Goal: Task Accomplishment & Management: Manage account settings

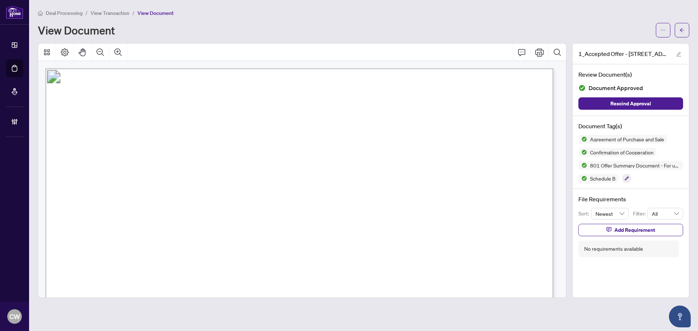
scroll to position [674, 0]
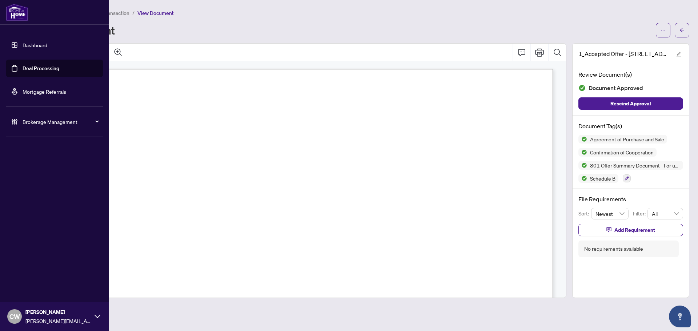
click at [23, 69] on link "Deal Processing" at bounding box center [41, 68] width 37 height 7
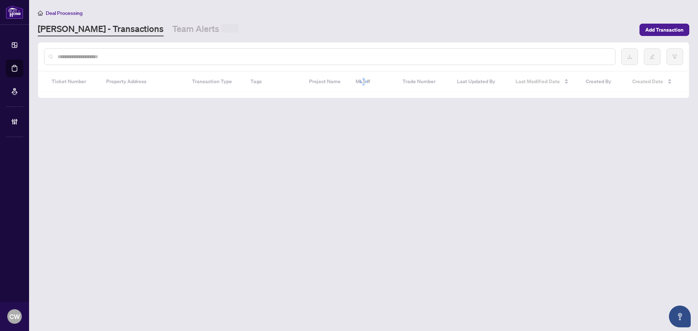
click at [111, 62] on div at bounding box center [330, 56] width 572 height 17
click at [126, 57] on input "text" at bounding box center [333, 57] width 552 height 8
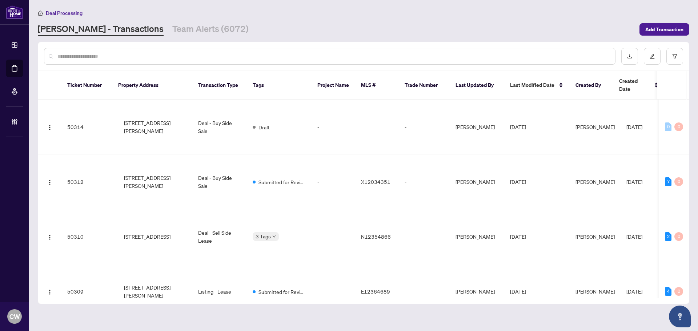
paste input "*******"
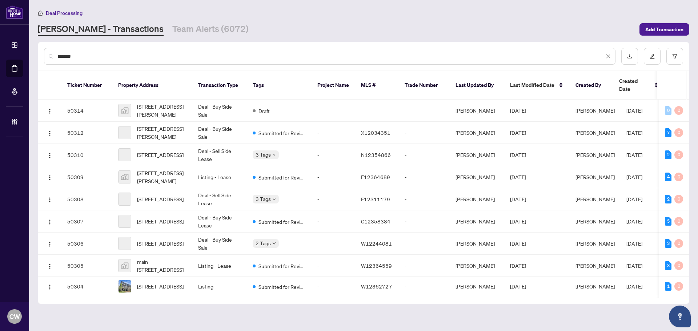
type input "*******"
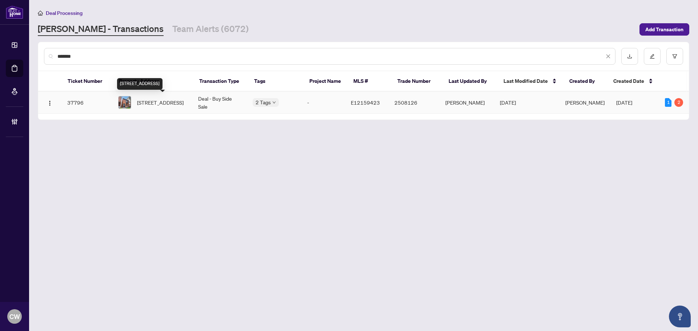
click at [163, 99] on span "[STREET_ADDRESS]" at bounding box center [160, 103] width 47 height 8
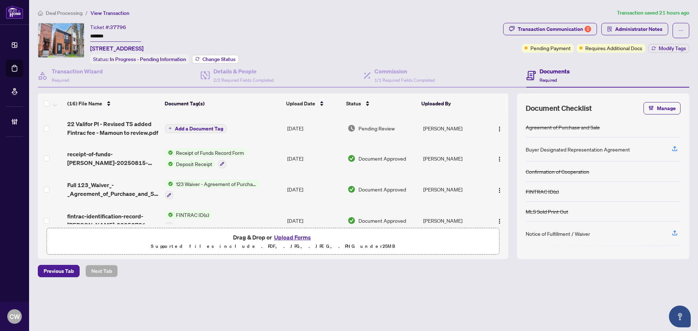
click at [226, 61] on span "Change Status" at bounding box center [219, 59] width 33 height 5
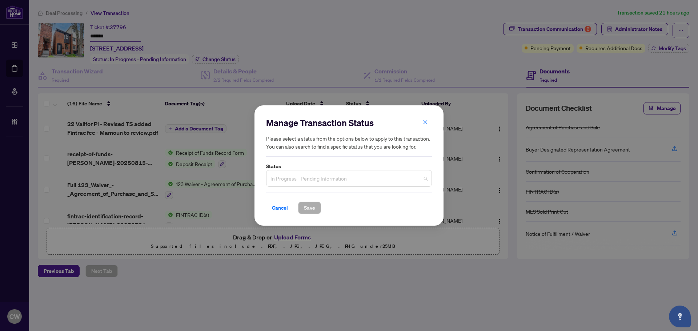
click at [314, 183] on span "In Progress - Pending Information" at bounding box center [349, 179] width 157 height 14
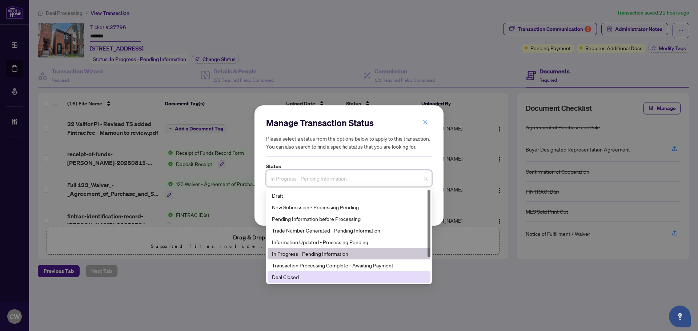
click at [300, 281] on div "Deal Closed" at bounding box center [349, 277] width 154 height 8
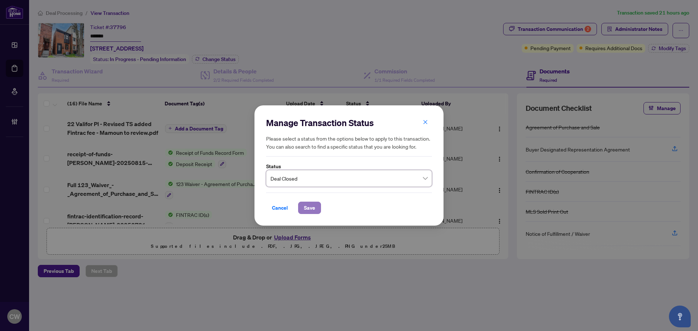
click at [314, 207] on span "Save" at bounding box center [309, 208] width 11 height 12
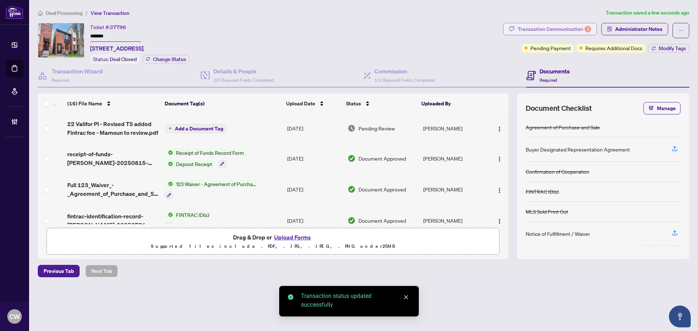
click at [568, 33] on div "Transaction Communication 2" at bounding box center [554, 29] width 73 height 12
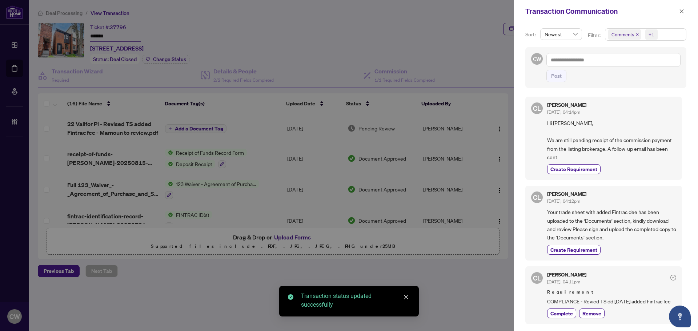
click at [637, 35] on icon "close" at bounding box center [637, 34] width 3 height 3
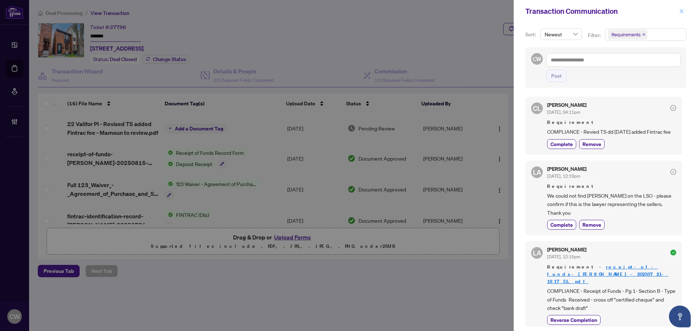
click at [680, 13] on icon "close" at bounding box center [682, 11] width 5 height 5
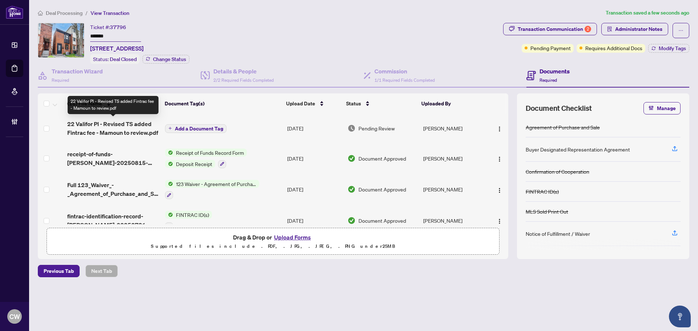
click at [108, 126] on span "22 Valifor Pl - Revised TS added Fintrac fee - Mamoun to review.pdf" at bounding box center [113, 128] width 92 height 17
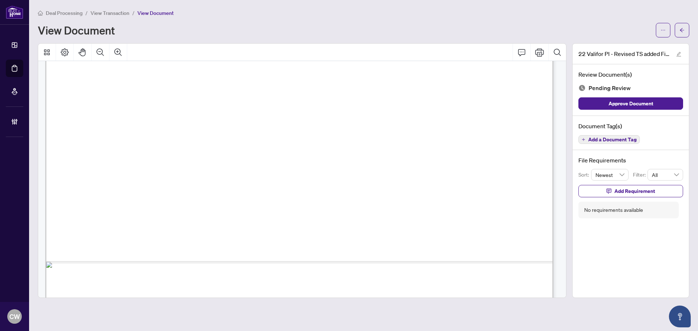
scroll to position [435, 0]
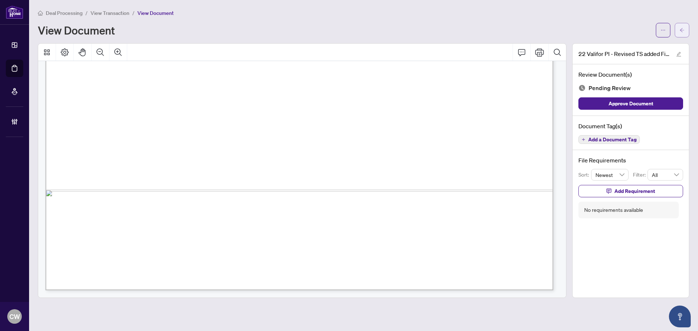
click at [681, 24] on span "button" at bounding box center [682, 30] width 5 height 12
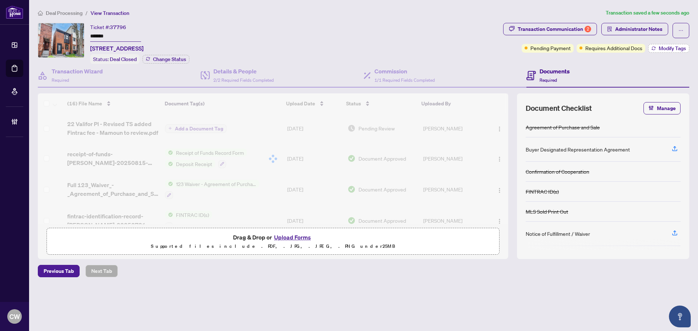
click at [673, 47] on span "Modify Tags" at bounding box center [672, 48] width 27 height 5
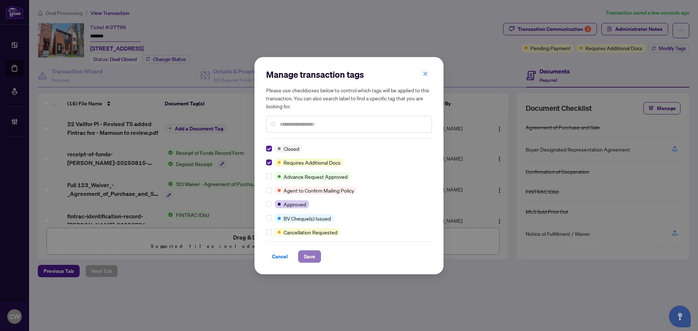
click at [307, 258] on span "Save" at bounding box center [309, 257] width 11 height 12
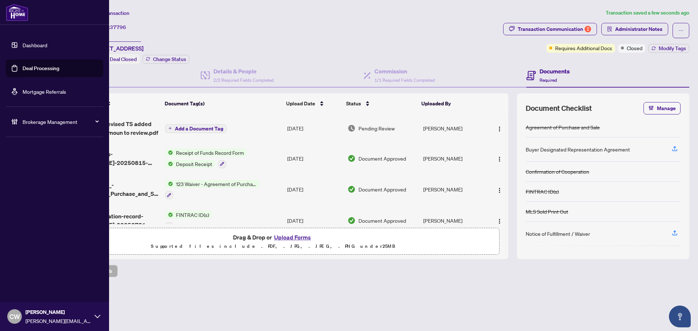
click at [34, 68] on link "Deal Processing" at bounding box center [41, 68] width 37 height 7
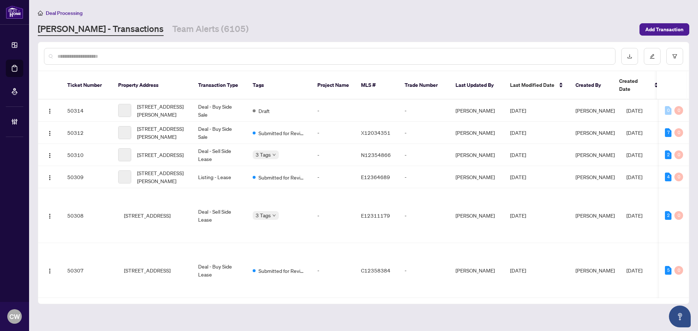
click at [119, 53] on input "text" at bounding box center [333, 56] width 552 height 8
paste input "*******"
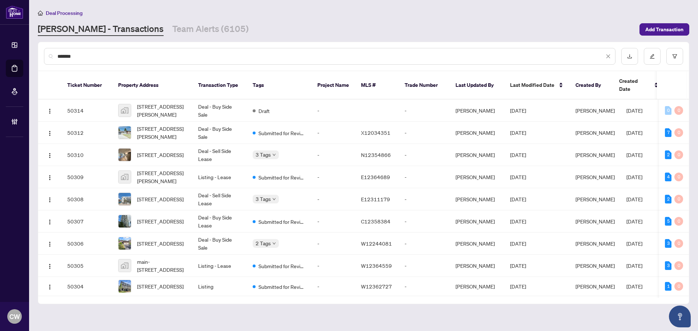
type input "*******"
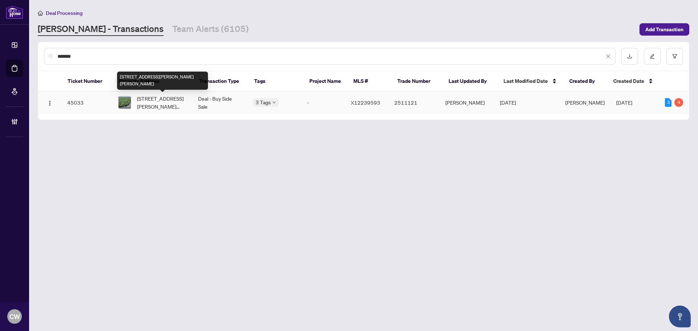
click at [171, 110] on span "[STREET_ADDRESS][PERSON_NAME][PERSON_NAME]" at bounding box center [161, 103] width 49 height 16
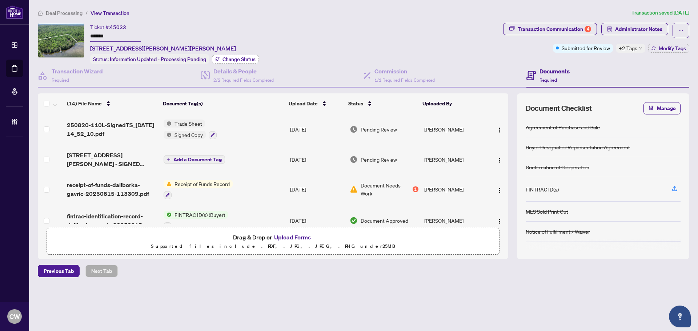
click at [240, 58] on span "Change Status" at bounding box center [239, 59] width 33 height 5
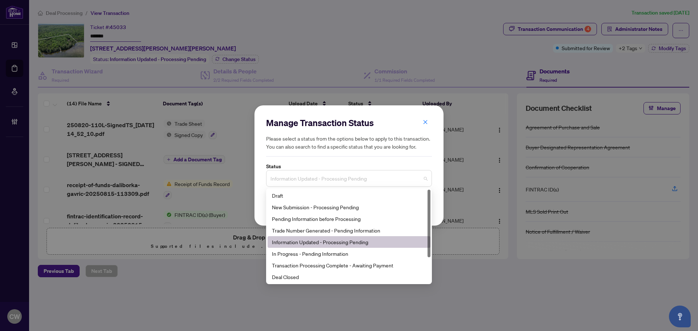
click at [327, 177] on span "Information Updated - Processing Pending" at bounding box center [349, 179] width 157 height 14
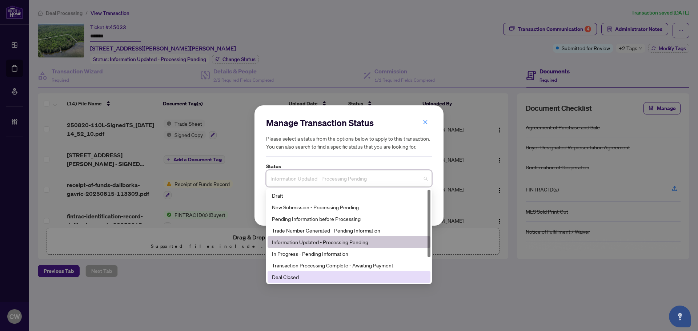
click at [314, 280] on div "Deal Closed" at bounding box center [349, 277] width 154 height 8
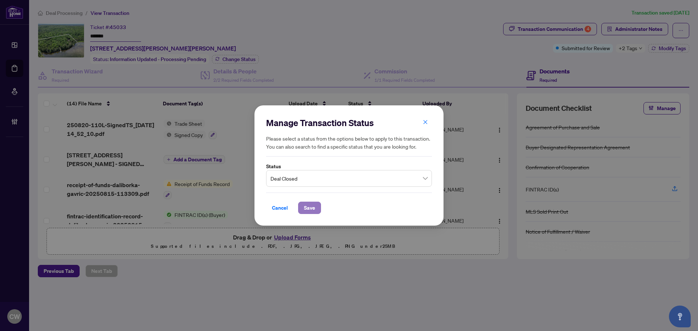
click at [312, 209] on span "Save" at bounding box center [309, 208] width 11 height 12
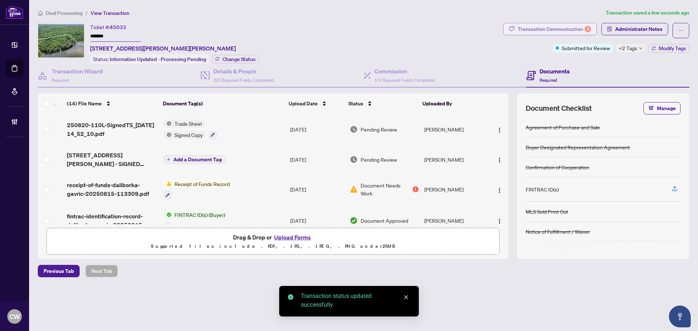
click at [586, 25] on div "Transaction Communication 4" at bounding box center [554, 29] width 73 height 12
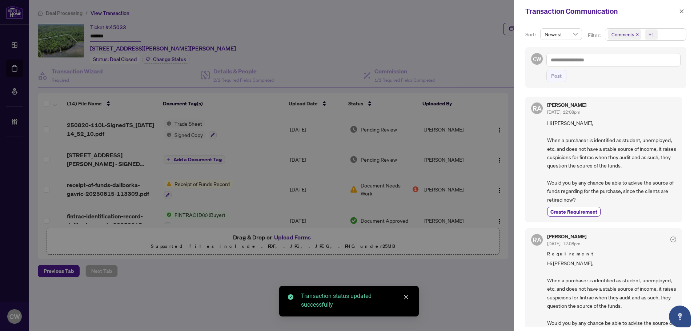
click at [637, 35] on icon "close" at bounding box center [637, 34] width 3 height 3
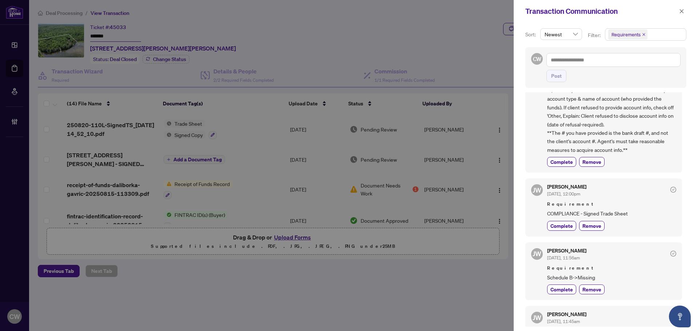
scroll to position [291, 0]
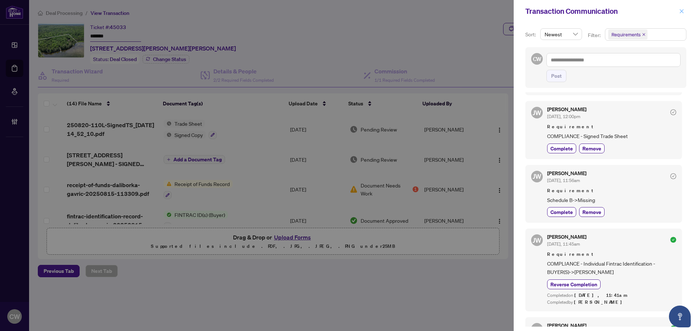
click at [682, 12] on icon "close" at bounding box center [682, 11] width 5 height 5
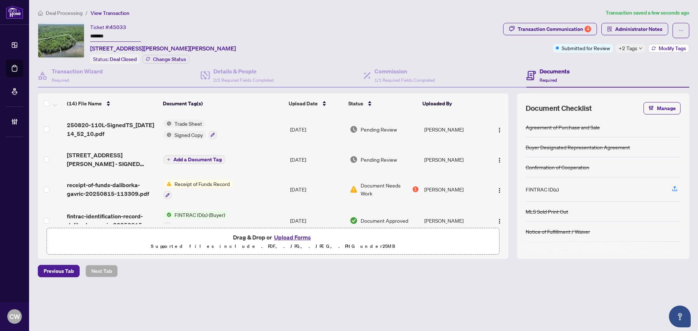
click at [675, 47] on span "Modify Tags" at bounding box center [672, 48] width 27 height 5
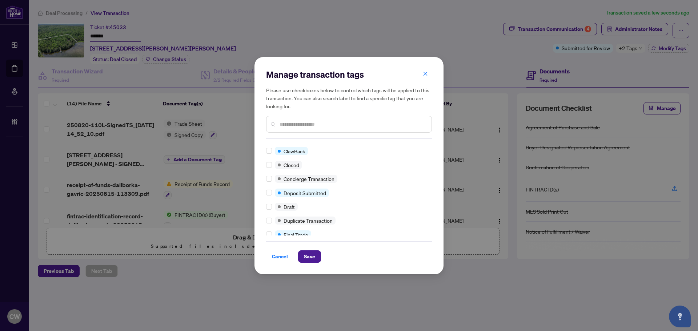
scroll to position [0, 0]
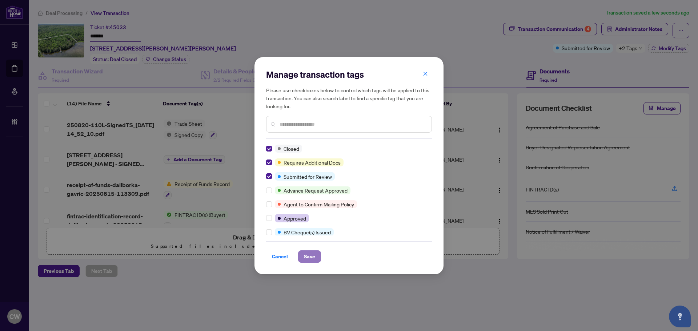
click at [305, 260] on span "Save" at bounding box center [309, 257] width 11 height 12
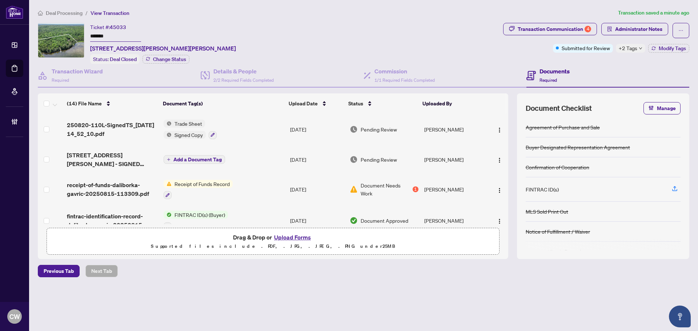
click at [636, 49] on span "+2 Tags" at bounding box center [628, 48] width 19 height 8
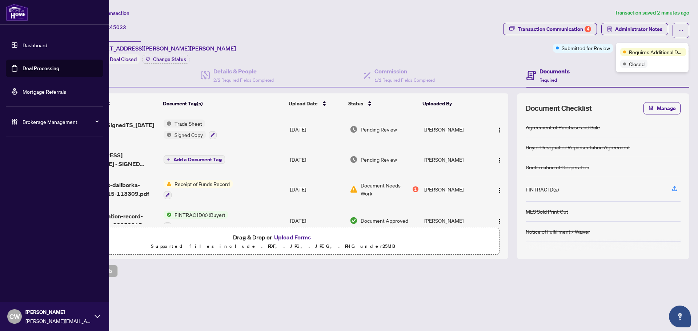
click at [23, 68] on link "Deal Processing" at bounding box center [41, 68] width 37 height 7
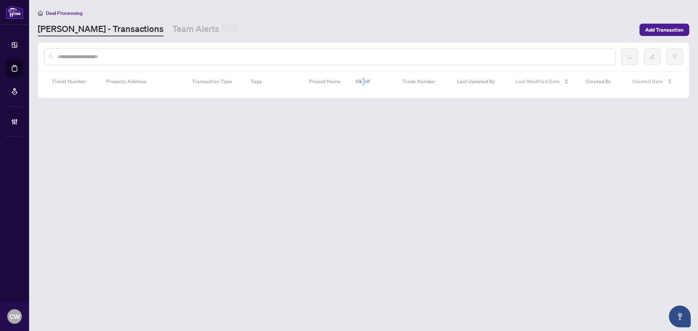
click at [137, 55] on input "text" at bounding box center [333, 57] width 552 height 8
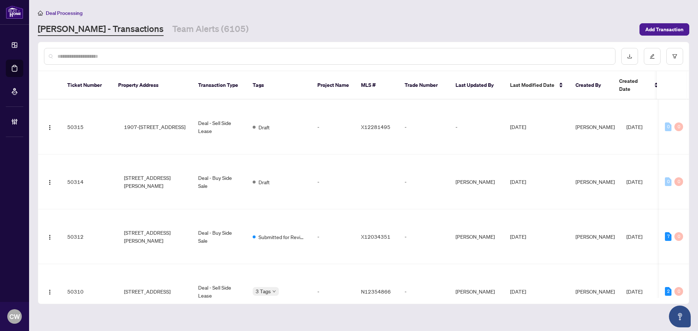
paste input "*******"
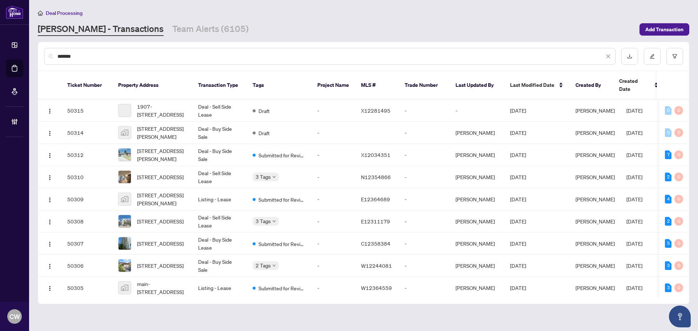
type input "*******"
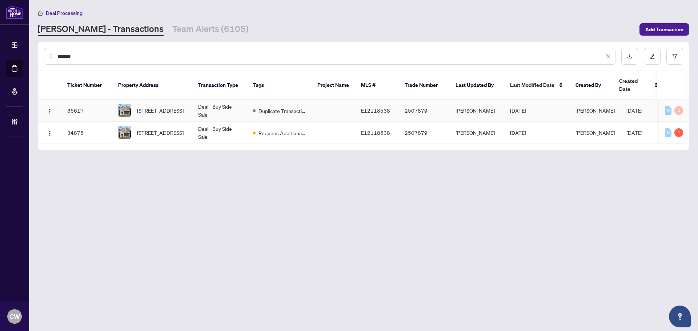
click at [154, 107] on span "[STREET_ADDRESS]" at bounding box center [160, 111] width 47 height 8
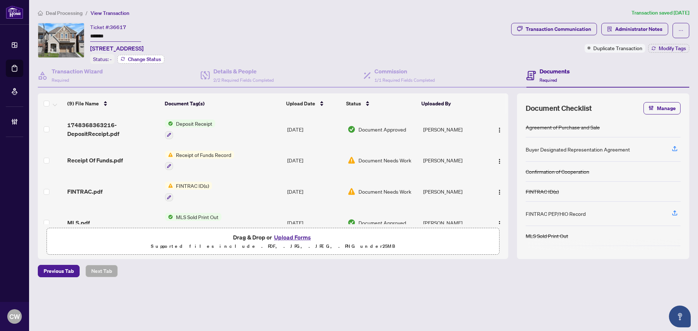
click at [144, 57] on span "Change Status" at bounding box center [144, 59] width 33 height 5
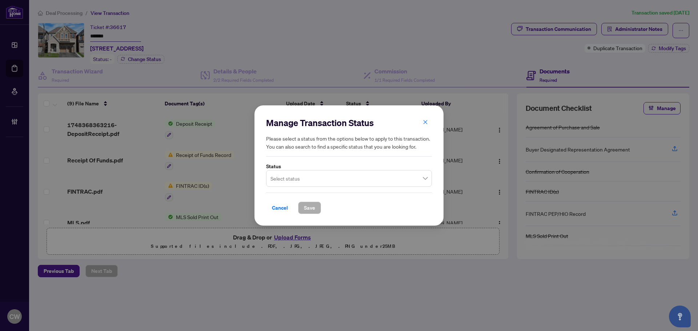
click at [308, 182] on input "search" at bounding box center [346, 180] width 151 height 16
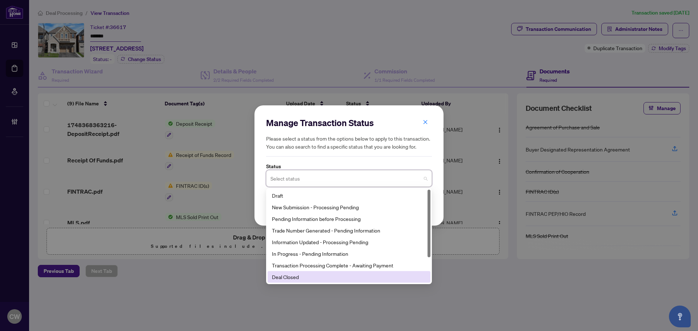
click at [321, 273] on div "Deal Closed" at bounding box center [349, 277] width 154 height 8
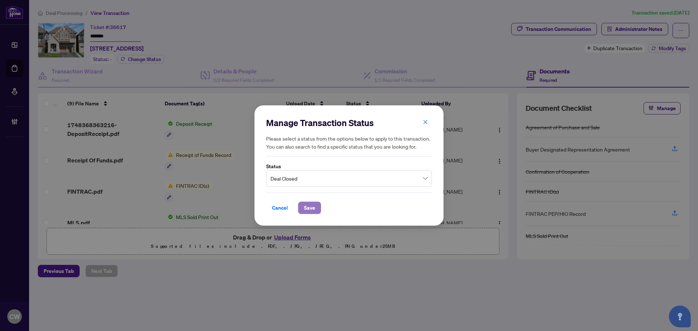
click at [303, 205] on button "Save" at bounding box center [309, 208] width 23 height 12
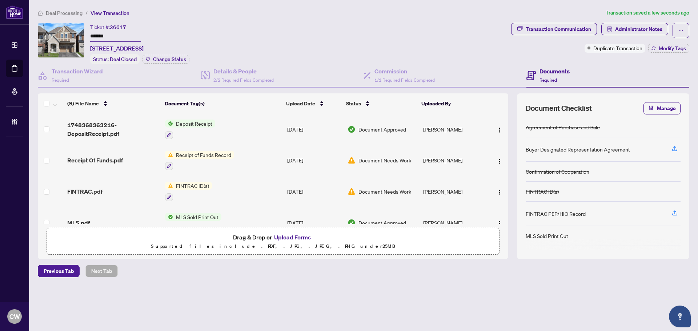
drag, startPoint x: 114, startPoint y: 33, endPoint x: 87, endPoint y: 32, distance: 26.9
click at [87, 32] on div "Ticket #: 36617 ******* [STREET_ADDRESS] Status: Deal Closed Change Status" at bounding box center [273, 43] width 471 height 41
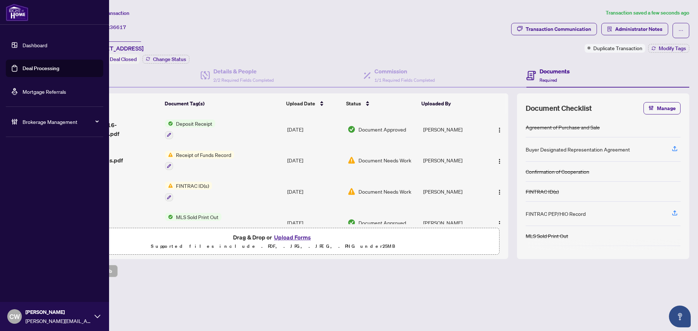
drag, startPoint x: 17, startPoint y: 69, endPoint x: 32, endPoint y: 70, distance: 15.3
click at [23, 69] on link "Deal Processing" at bounding box center [41, 68] width 37 height 7
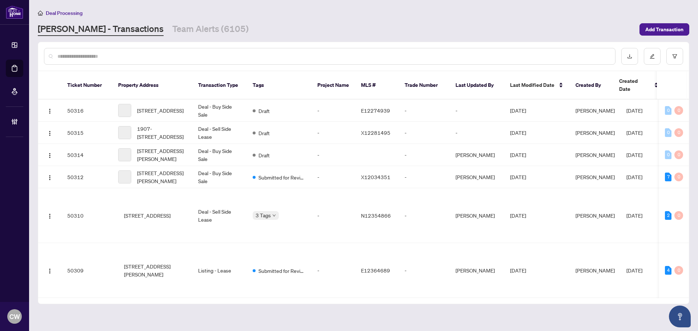
click at [127, 55] on input "text" at bounding box center [333, 56] width 552 height 8
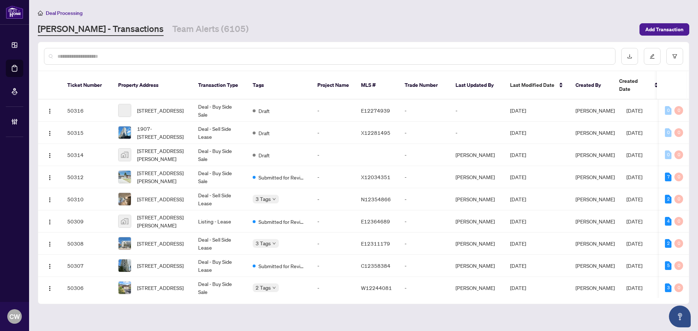
paste input "*******"
type input "*******"
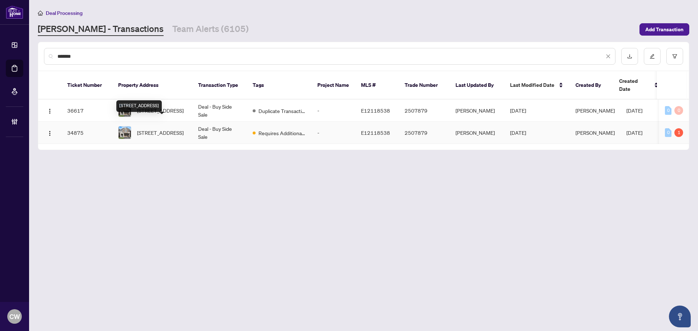
click at [167, 129] on span "[STREET_ADDRESS]" at bounding box center [160, 133] width 47 height 8
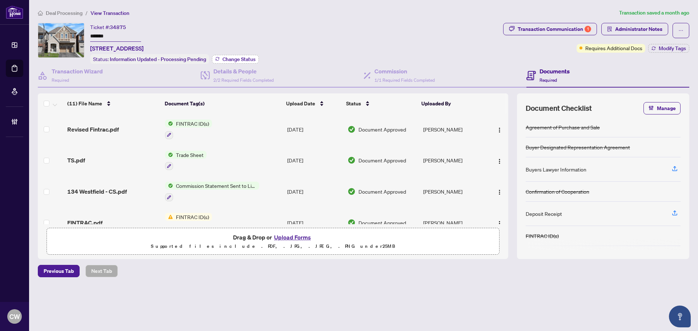
click at [235, 59] on span "Change Status" at bounding box center [239, 59] width 33 height 5
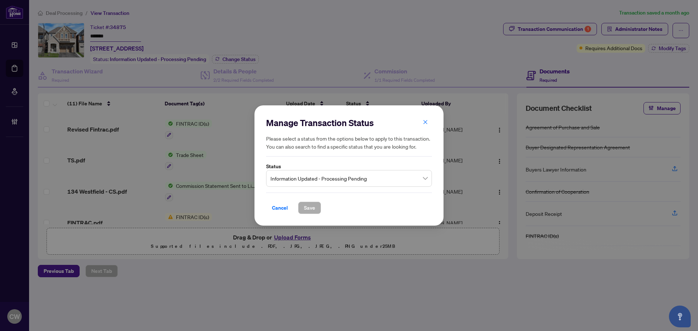
click at [294, 187] on input "search" at bounding box center [346, 180] width 151 height 16
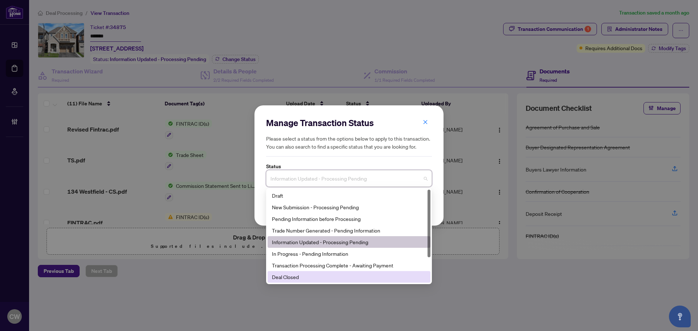
click at [316, 279] on div "Deal Closed" at bounding box center [349, 277] width 154 height 8
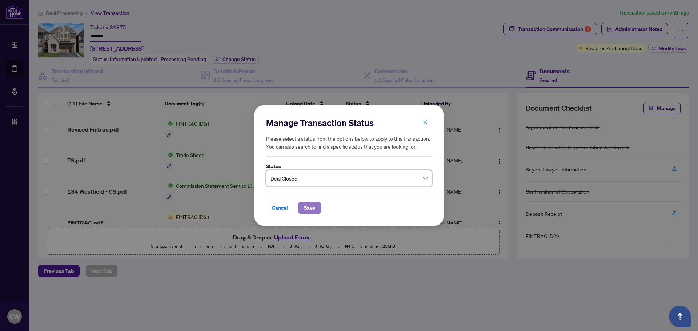
click at [311, 204] on span "Save" at bounding box center [309, 208] width 11 height 12
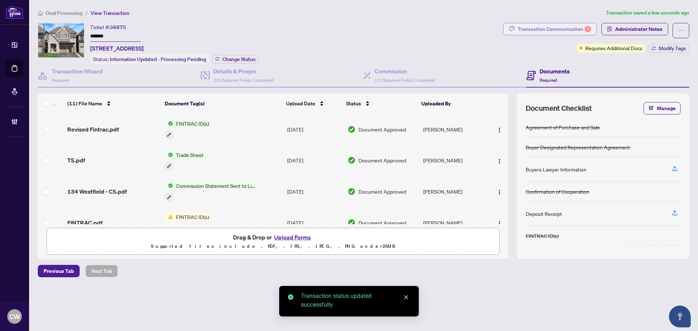
click at [549, 31] on div "Transaction Communication 1" at bounding box center [554, 29] width 73 height 12
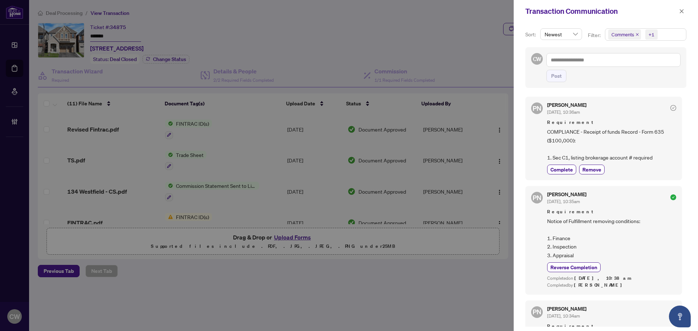
click at [637, 36] on icon "close" at bounding box center [638, 35] width 4 height 4
click at [681, 10] on icon "close" at bounding box center [682, 11] width 4 height 4
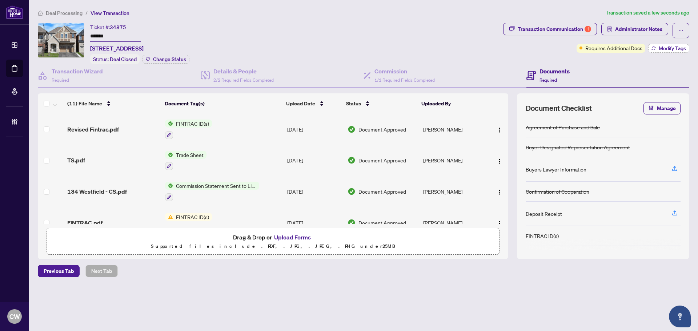
click at [672, 48] on span "Modify Tags" at bounding box center [672, 48] width 27 height 5
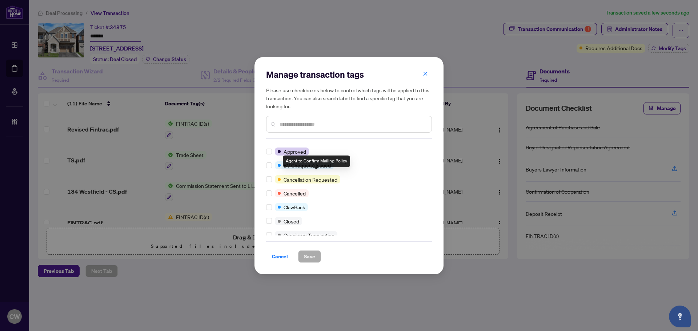
scroll to position [73, 0]
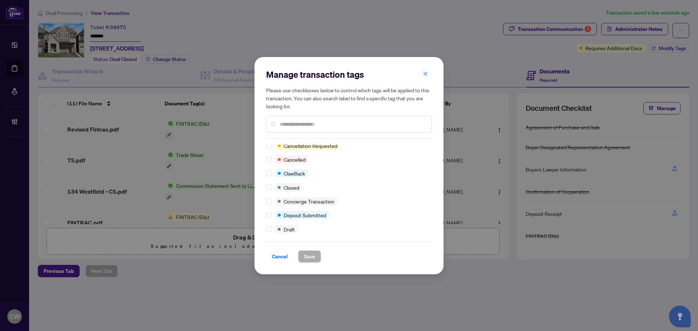
click at [266, 186] on div "Manage transaction tags Please use checkboxes below to control which tags will …" at bounding box center [349, 166] width 189 height 218
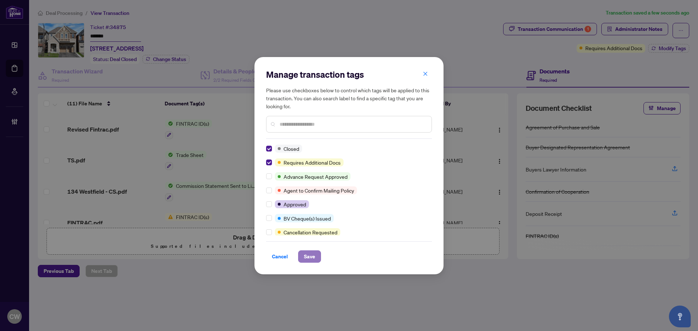
click at [310, 253] on span "Save" at bounding box center [309, 257] width 11 height 12
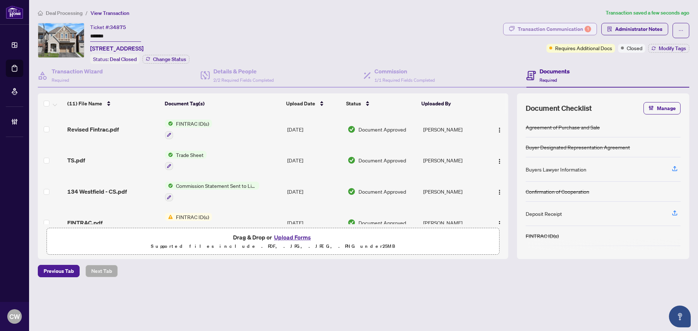
click at [573, 29] on div "Transaction Communication 1" at bounding box center [554, 29] width 73 height 12
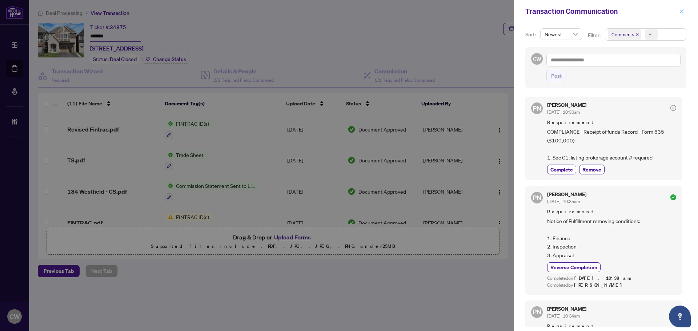
click at [684, 11] on icon "close" at bounding box center [682, 11] width 5 height 5
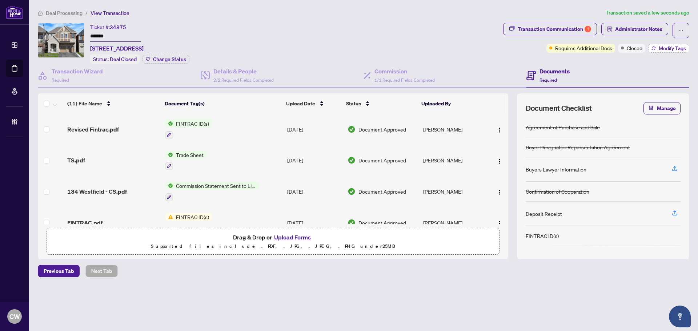
click at [672, 51] on button "Modify Tags" at bounding box center [669, 48] width 41 height 9
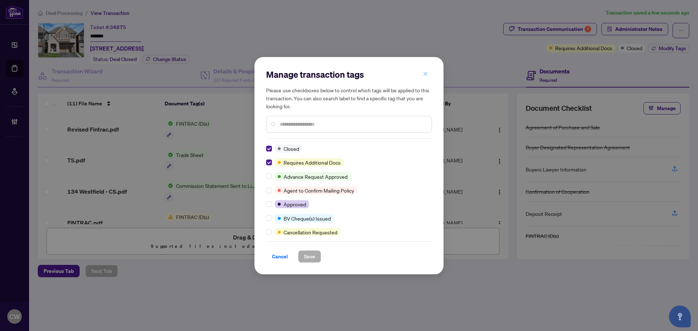
click at [423, 75] on button "button" at bounding box center [425, 74] width 15 height 12
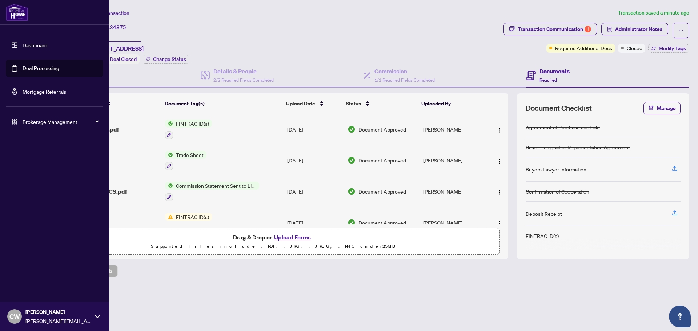
click at [23, 65] on link "Deal Processing" at bounding box center [41, 68] width 37 height 7
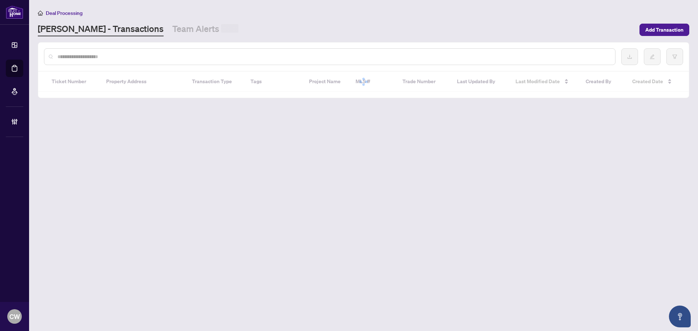
click at [134, 56] on input "text" at bounding box center [333, 57] width 552 height 8
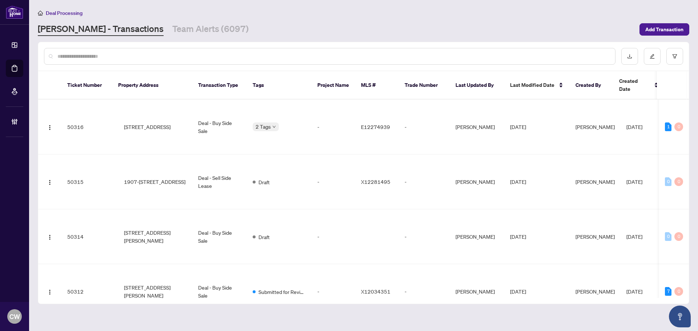
paste input "*******"
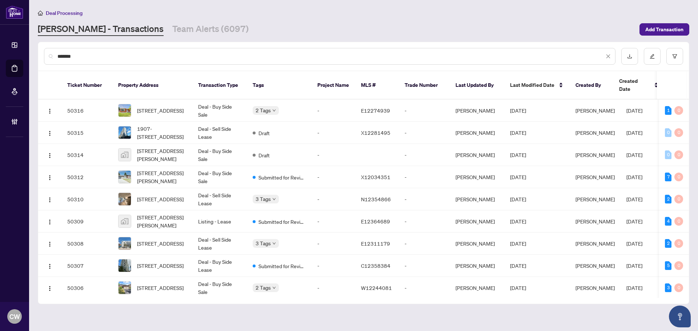
type input "*******"
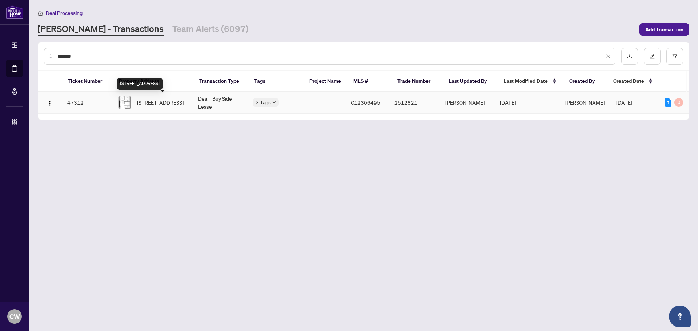
click at [159, 107] on span "[STREET_ADDRESS]" at bounding box center [160, 103] width 47 height 8
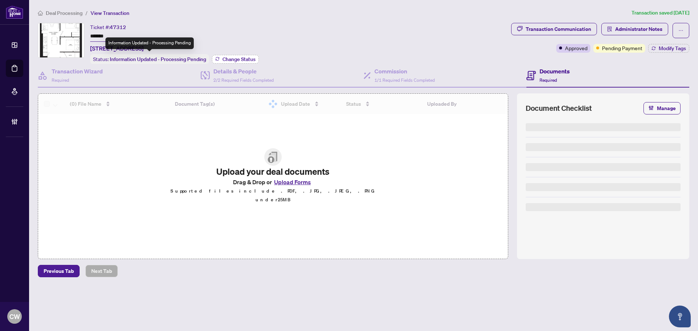
click at [228, 57] on span "Change Status" at bounding box center [239, 59] width 33 height 5
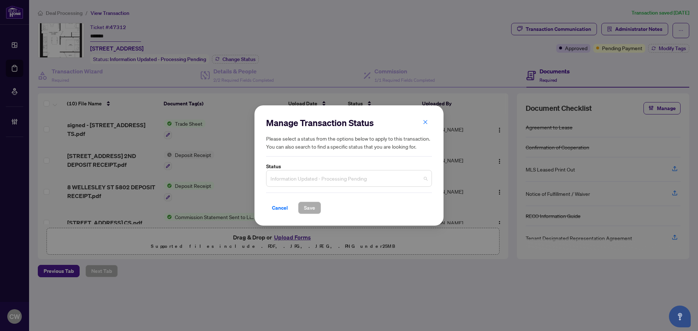
click at [309, 179] on span "Information Updated - Processing Pending" at bounding box center [349, 179] width 157 height 14
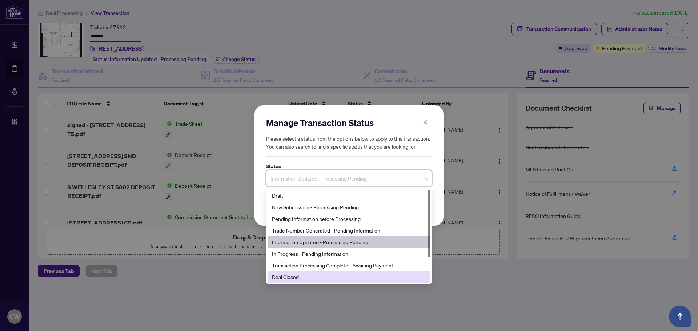
click at [303, 276] on div "Deal Closed" at bounding box center [349, 277] width 154 height 8
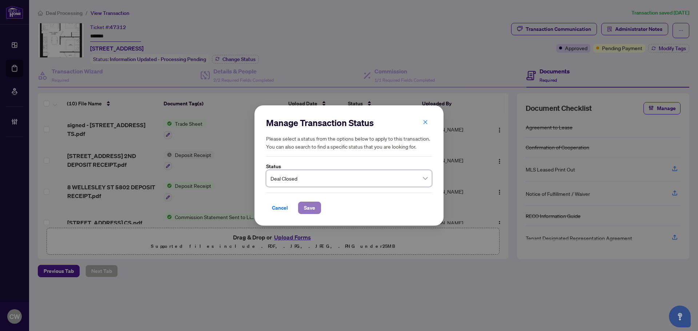
click at [312, 204] on span "Save" at bounding box center [309, 208] width 11 height 12
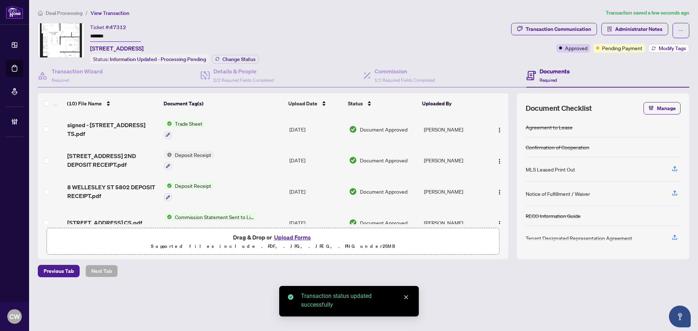
click at [658, 47] on button "Modify Tags" at bounding box center [669, 48] width 41 height 9
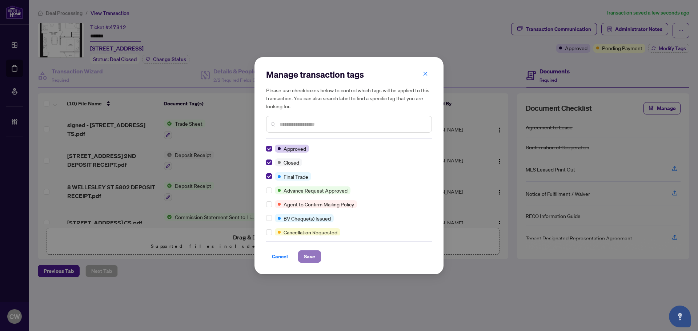
click at [311, 262] on span "Save" at bounding box center [309, 257] width 11 height 12
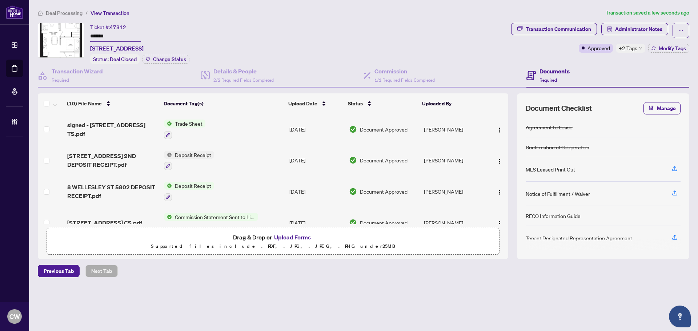
click at [127, 124] on span "signed - [STREET_ADDRESS] TS.pdf" at bounding box center [112, 129] width 91 height 17
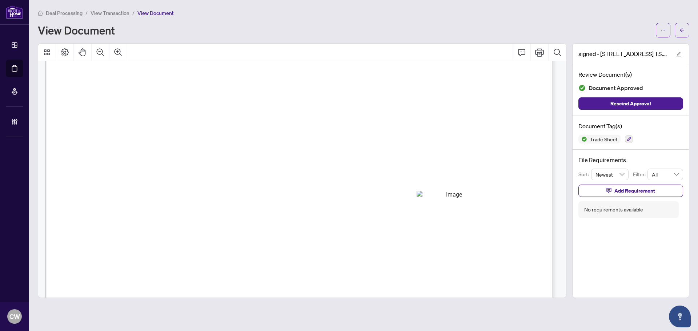
scroll to position [218, 0]
click at [685, 32] on button "button" at bounding box center [682, 30] width 15 height 15
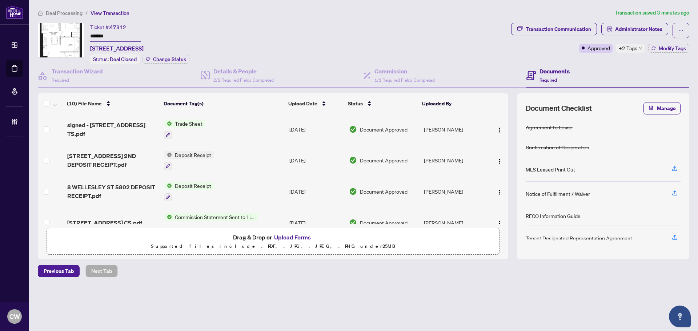
click at [299, 236] on button "Upload Forms" at bounding box center [292, 237] width 41 height 9
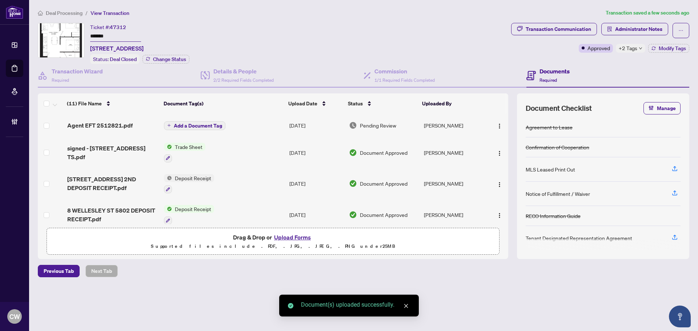
click at [205, 123] on span "Add a Document Tag" at bounding box center [198, 125] width 48 height 5
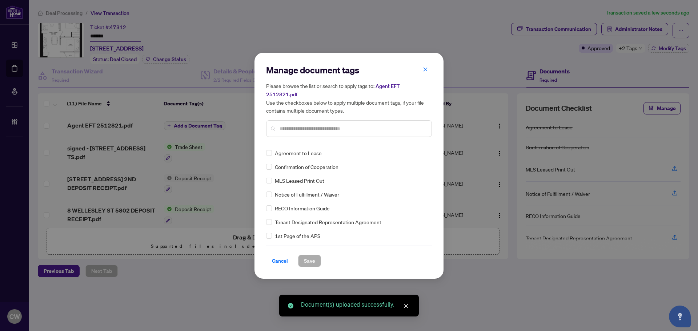
click at [295, 125] on input "text" at bounding box center [353, 129] width 146 height 8
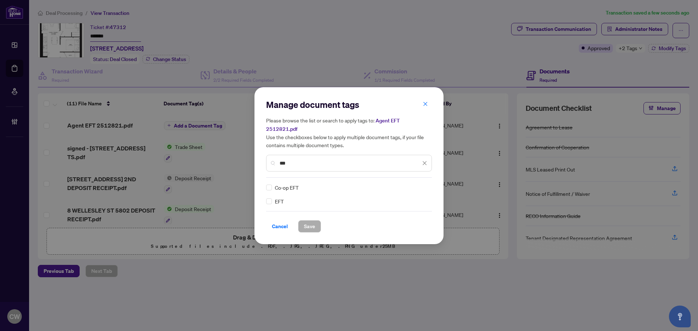
type input "***"
click at [420, 185] on img at bounding box center [417, 187] width 7 height 7
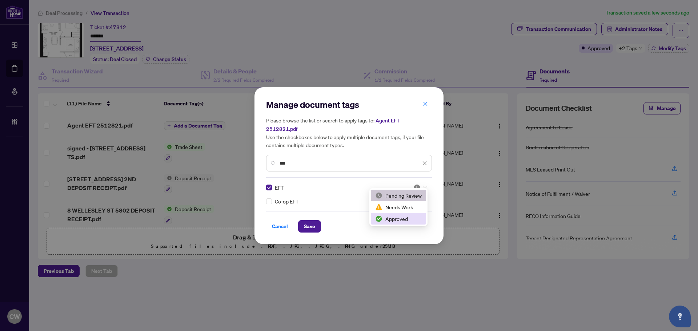
click at [409, 220] on div "Approved" at bounding box center [398, 219] width 47 height 8
click at [315, 222] on span "Save" at bounding box center [309, 227] width 11 height 12
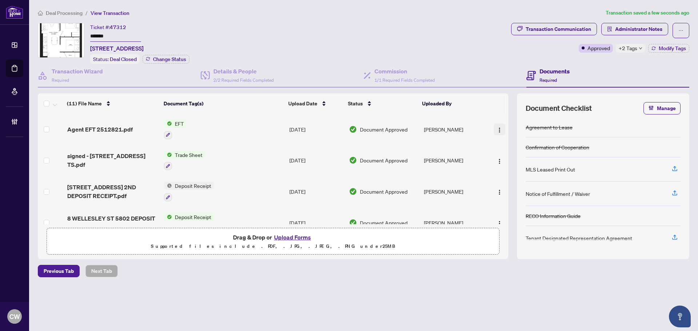
click at [503, 128] on button "button" at bounding box center [500, 130] width 12 height 12
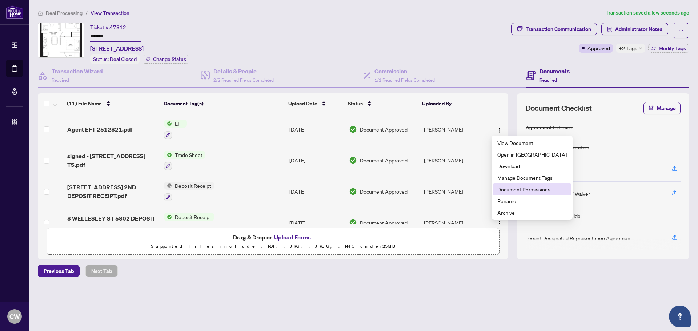
click at [518, 190] on span "Document Permissions" at bounding box center [532, 190] width 69 height 8
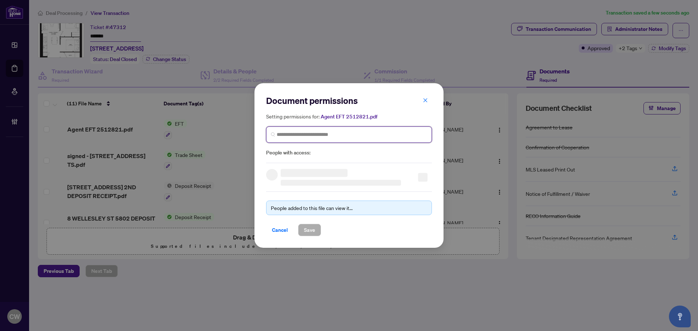
click at [317, 138] on input "search" at bounding box center [352, 135] width 151 height 8
paste input "**********"
type input "**********"
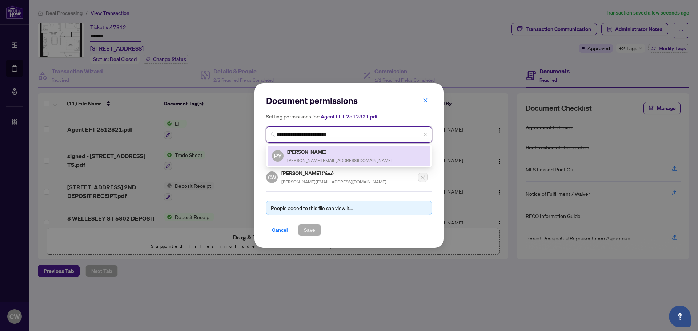
click at [315, 155] on div "[PERSON_NAME] [PERSON_NAME][EMAIL_ADDRESS][DOMAIN_NAME]" at bounding box center [339, 156] width 105 height 17
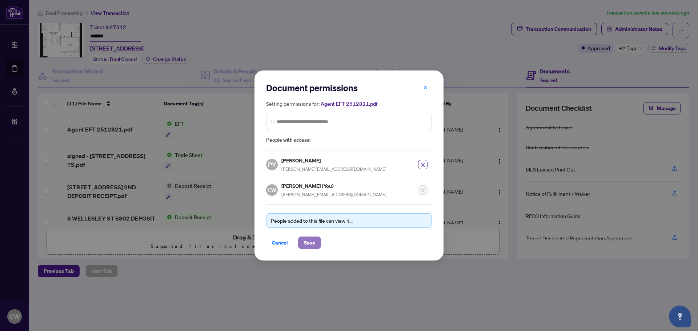
click at [307, 240] on span "Save" at bounding box center [309, 243] width 11 height 12
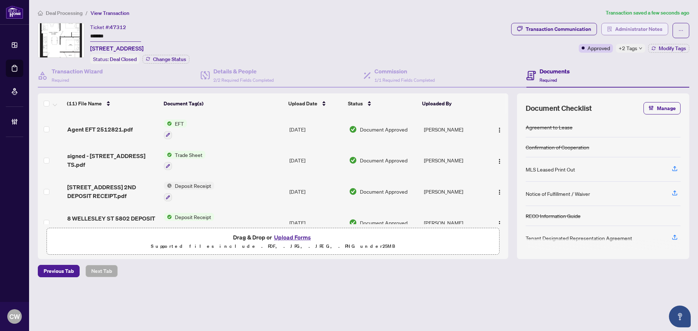
click at [635, 29] on span "Administrator Notes" at bounding box center [639, 29] width 47 height 12
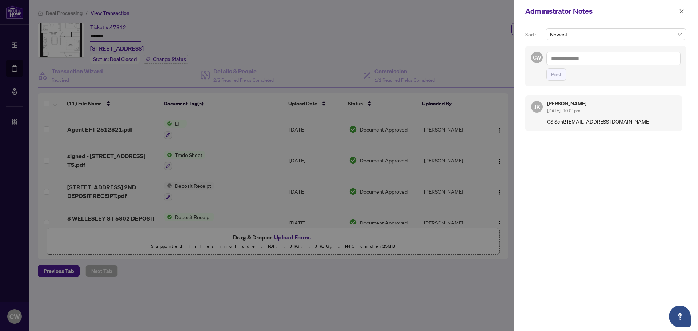
click at [583, 60] on textarea at bounding box center [614, 59] width 134 height 14
paste textarea "**********"
type textarea "**********"
click at [560, 76] on span "Post" at bounding box center [557, 75] width 11 height 12
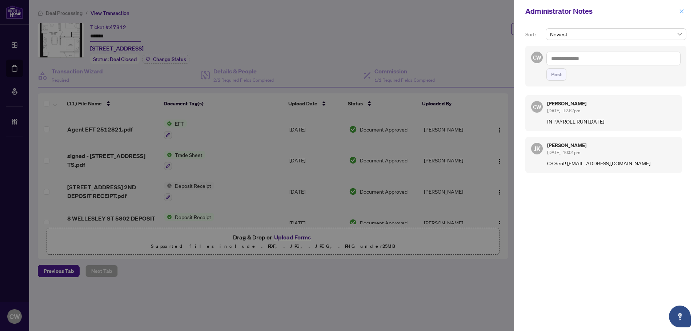
click at [685, 11] on button "button" at bounding box center [681, 11] width 9 height 9
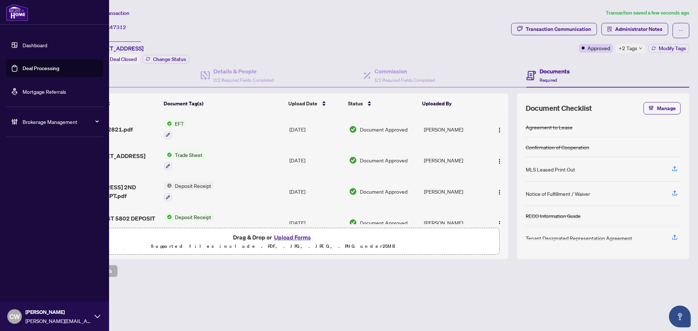
click at [23, 67] on link "Deal Processing" at bounding box center [41, 68] width 37 height 7
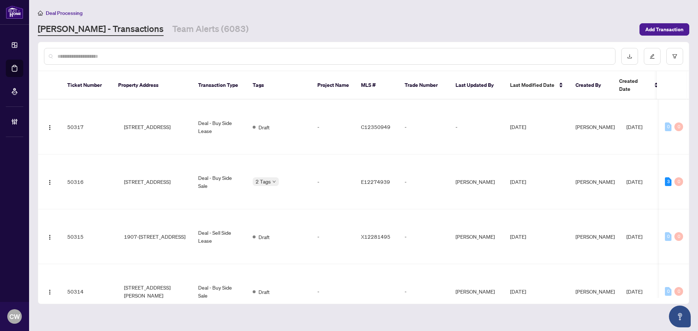
click at [143, 58] on input "text" at bounding box center [333, 56] width 552 height 8
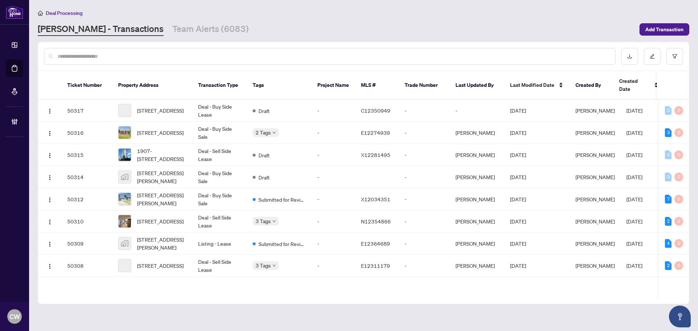
paste input "*******"
type input "*******"
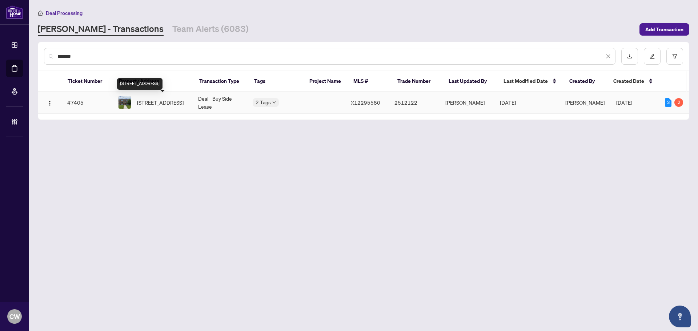
click at [179, 99] on span "[STREET_ADDRESS]" at bounding box center [160, 103] width 47 height 8
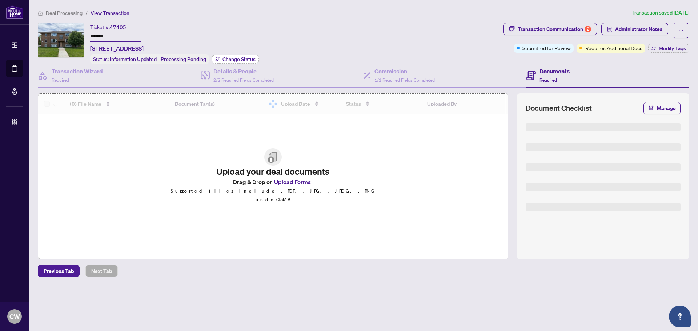
click at [230, 57] on span "Change Status" at bounding box center [239, 59] width 33 height 5
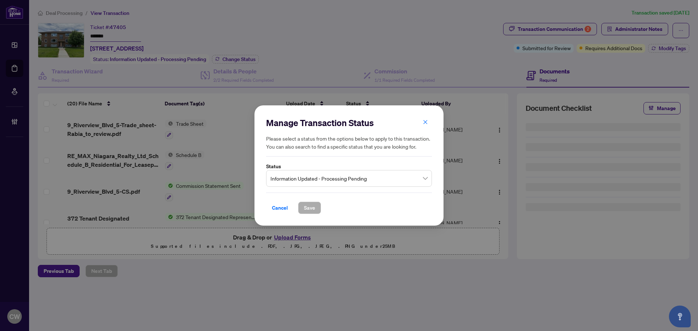
click at [346, 178] on span "Information Updated - Processing Pending" at bounding box center [349, 179] width 157 height 14
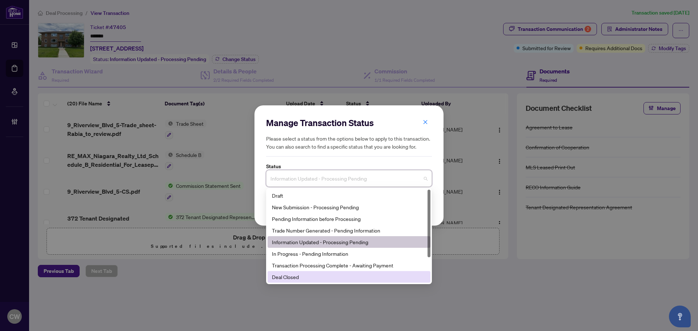
click at [343, 276] on div "Deal Closed" at bounding box center [349, 277] width 154 height 8
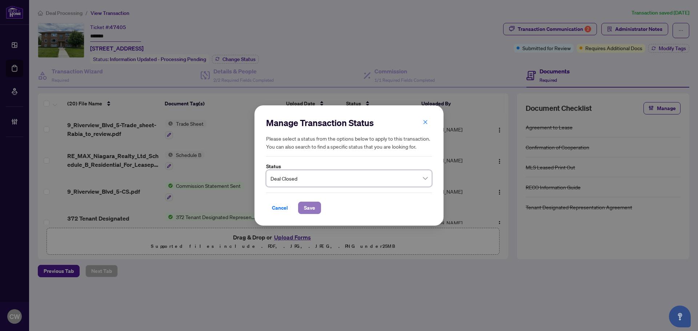
click at [314, 210] on span "Save" at bounding box center [309, 208] width 11 height 12
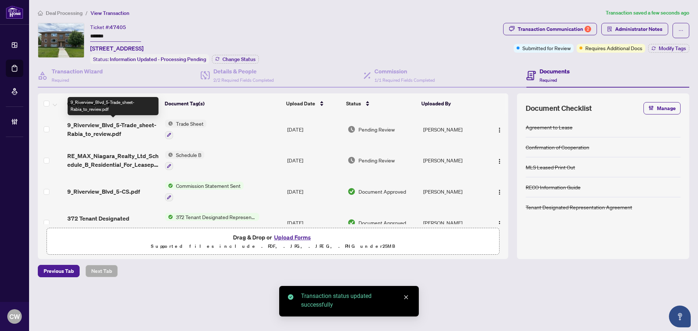
click at [121, 125] on span "9_Riverview_Blvd_5-Trade_sheet-Rabia_to_review.pdf" at bounding box center [113, 129] width 92 height 17
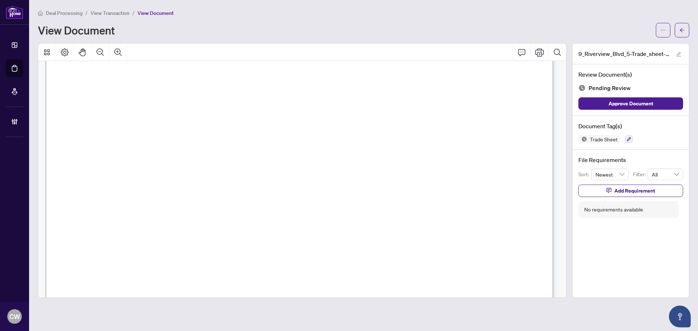
scroll to position [255, 0]
click at [680, 34] on span "button" at bounding box center [682, 30] width 5 height 12
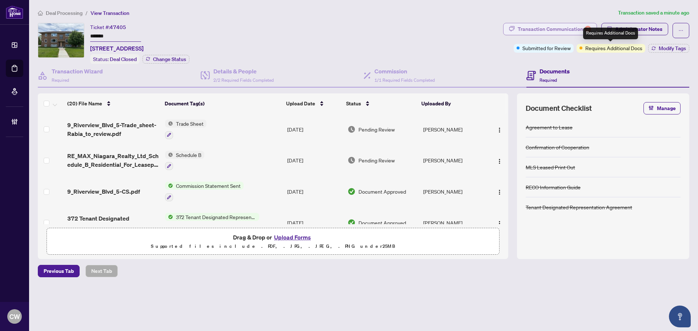
click at [574, 28] on div "Transaction Communication 2" at bounding box center [554, 29] width 73 height 12
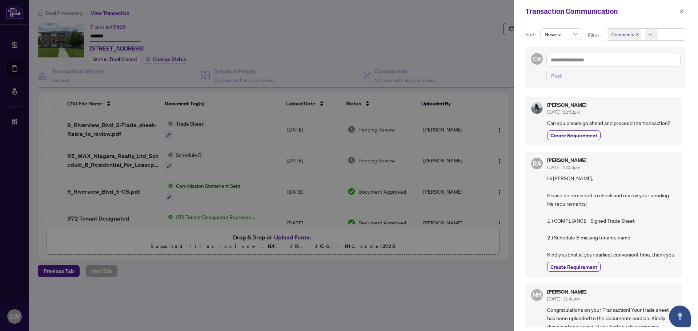
click at [636, 33] on icon "close" at bounding box center [638, 35] width 4 height 4
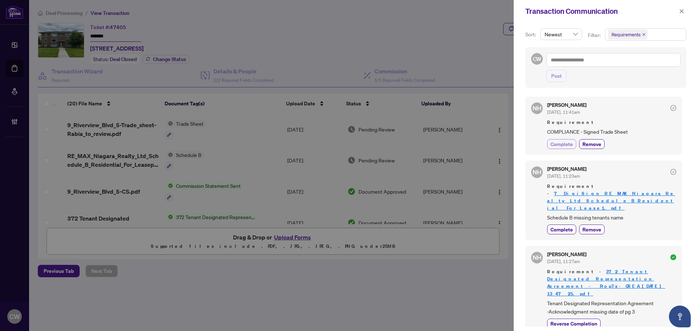
click at [562, 146] on span "Complete" at bounding box center [562, 144] width 23 height 8
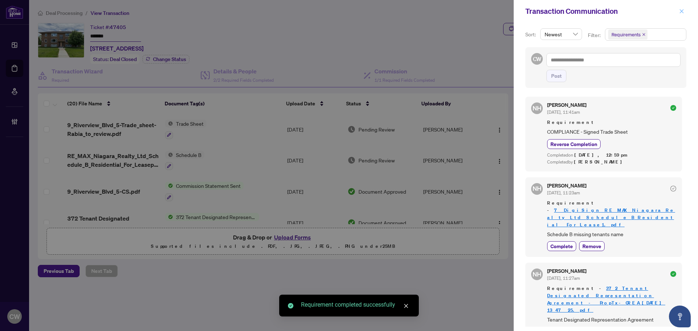
click at [683, 11] on icon "close" at bounding box center [682, 11] width 5 height 5
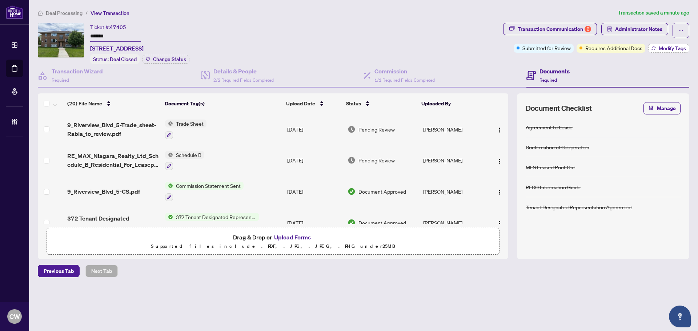
click at [665, 48] on span "Modify Tags" at bounding box center [672, 48] width 27 height 5
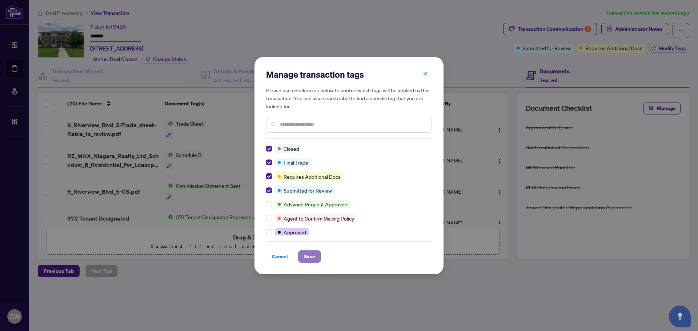
click at [311, 257] on span "Save" at bounding box center [309, 257] width 11 height 12
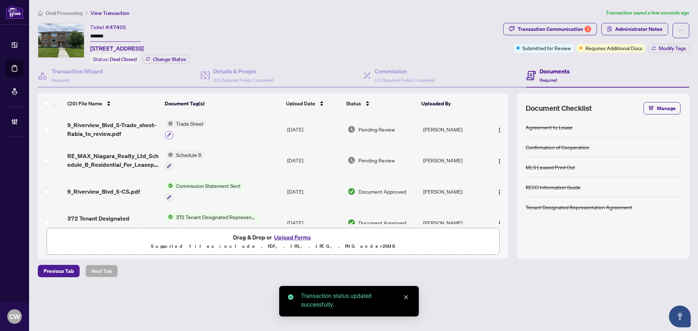
click at [167, 133] on icon "button" at bounding box center [169, 135] width 4 height 4
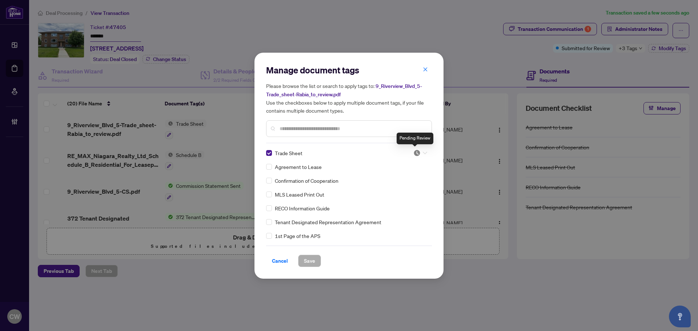
click at [416, 150] on img at bounding box center [417, 153] width 7 height 7
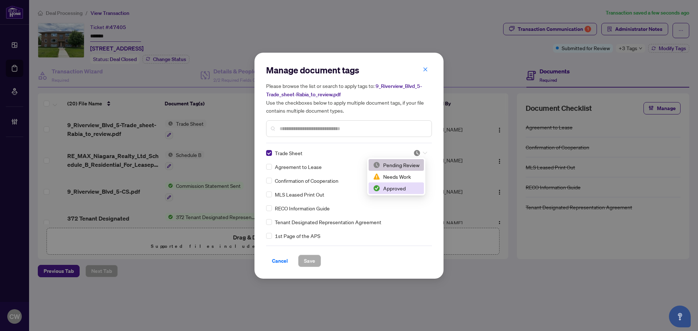
click at [407, 188] on div "Approved" at bounding box center [396, 188] width 47 height 8
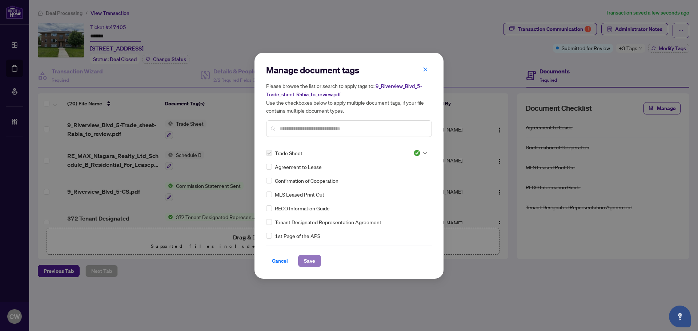
click at [314, 260] on span "Save" at bounding box center [309, 261] width 11 height 12
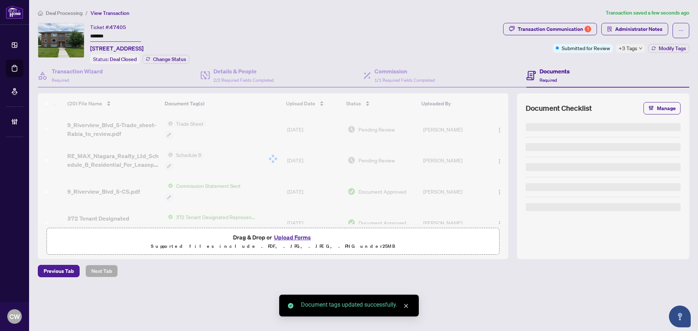
click at [101, 123] on div at bounding box center [273, 158] width 471 height 131
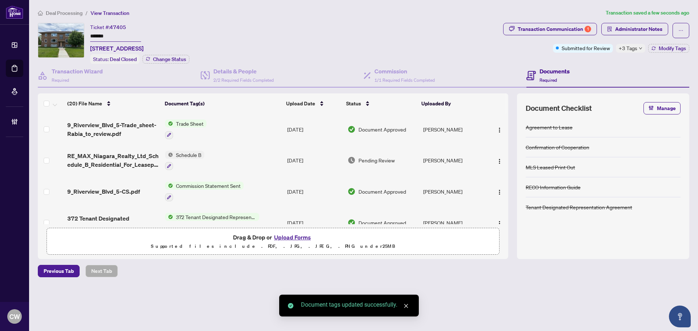
click at [101, 123] on span "9_Riverview_Blvd_5-Trade_sheet-Rabia_to_review.pdf" at bounding box center [113, 129] width 92 height 17
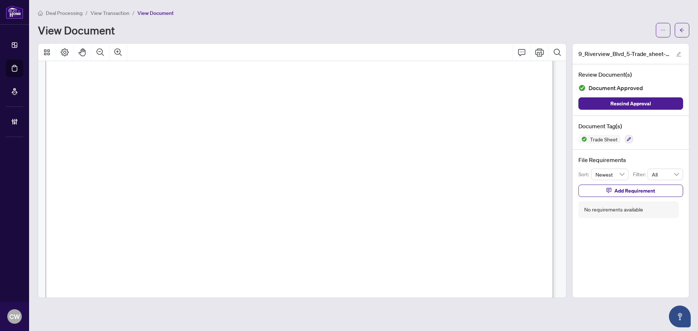
scroll to position [255, 0]
click at [684, 29] on icon "arrow-left" at bounding box center [682, 30] width 5 height 5
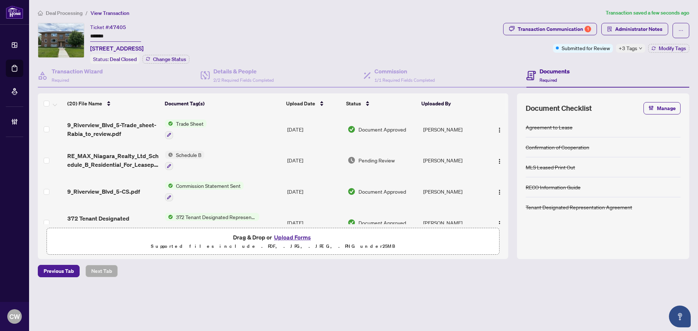
click at [294, 234] on button "Upload Forms" at bounding box center [292, 237] width 41 height 9
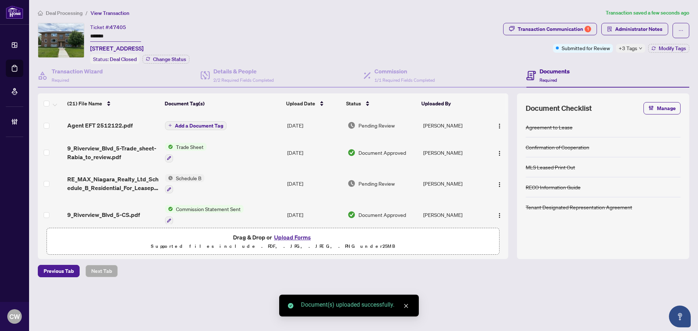
click at [191, 126] on span "Add a Document Tag" at bounding box center [199, 125] width 48 height 5
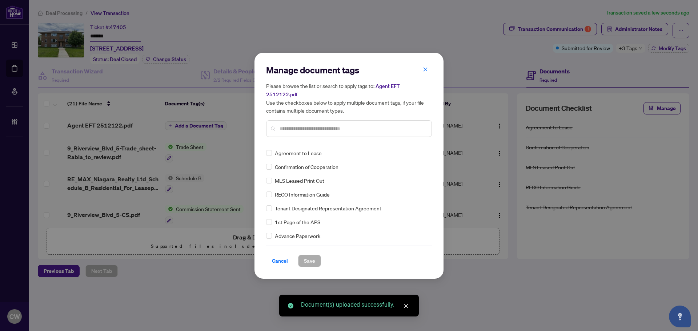
click at [298, 135] on div "Manage document tags Please browse the list or search to apply tags to: Agent E…" at bounding box center [349, 103] width 166 height 79
click at [299, 125] on input "text" at bounding box center [353, 129] width 146 height 8
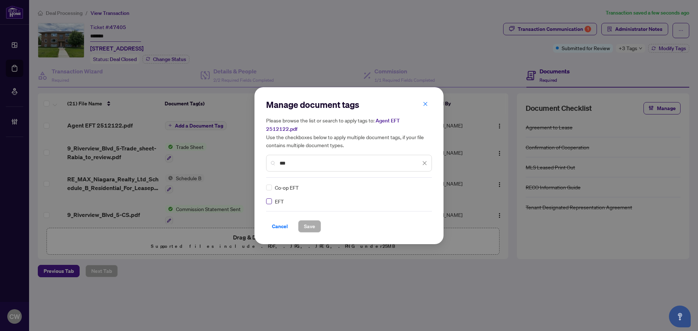
type input "***"
click at [418, 185] on img at bounding box center [417, 187] width 7 height 7
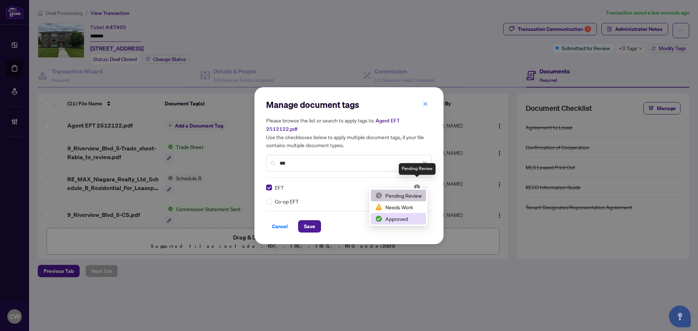
click at [407, 227] on div "Cancel Save" at bounding box center [349, 226] width 166 height 12
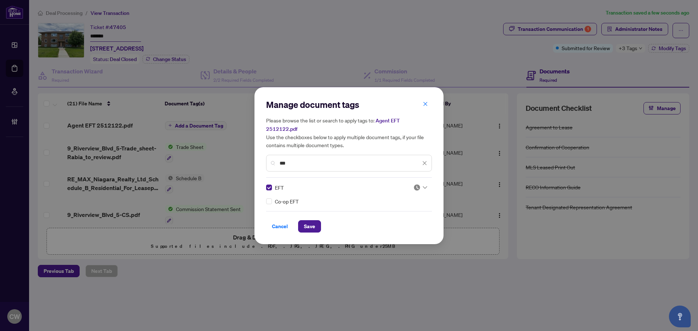
click at [402, 220] on div "Cancel Save" at bounding box center [349, 226] width 166 height 12
click at [423, 184] on div at bounding box center [421, 187] width 14 height 7
click at [406, 219] on div "Approved" at bounding box center [398, 219] width 47 height 8
click at [313, 223] on span "Save" at bounding box center [309, 227] width 11 height 12
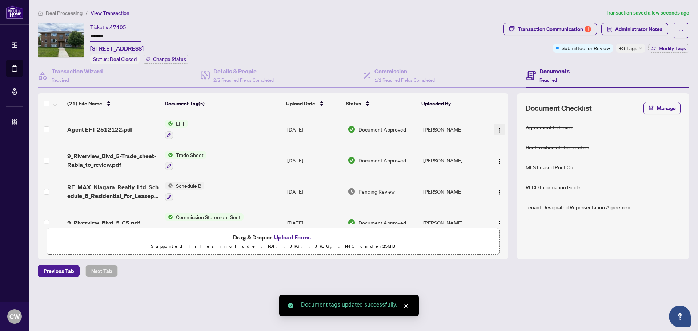
click at [499, 127] on img "button" at bounding box center [500, 130] width 6 height 6
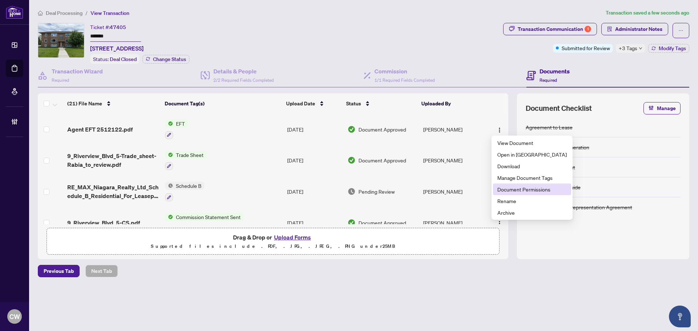
click at [511, 191] on span "Document Permissions" at bounding box center [532, 190] width 69 height 8
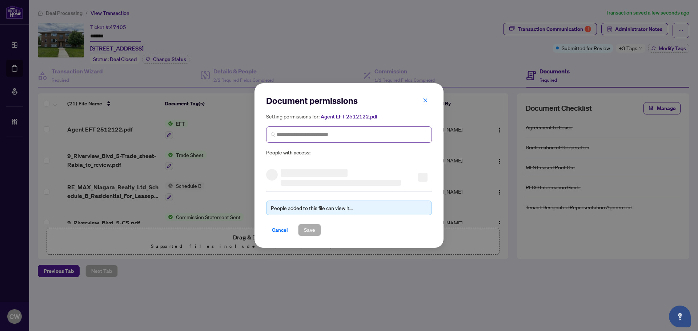
drag, startPoint x: 336, startPoint y: 129, endPoint x: 358, endPoint y: 132, distance: 22.5
click at [336, 128] on span at bounding box center [349, 135] width 166 height 16
paste input "**********"
type input "**********"
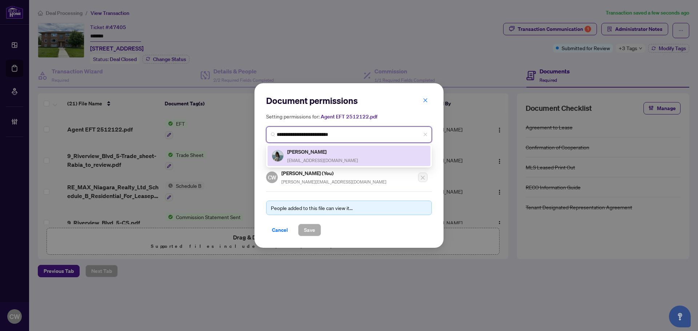
click at [301, 160] on span "[EMAIL_ADDRESS][DOMAIN_NAME]" at bounding box center [322, 160] width 71 height 5
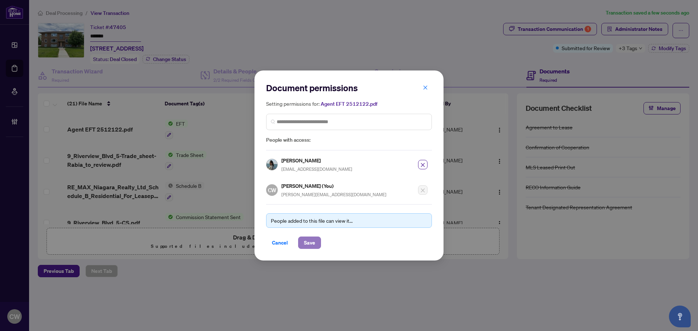
click at [306, 247] on span "Save" at bounding box center [309, 243] width 11 height 12
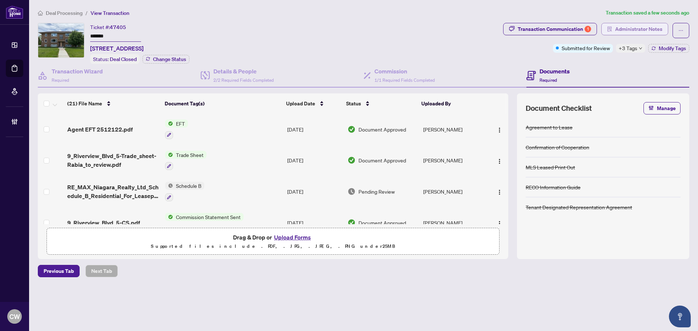
click at [636, 24] on span "Administrator Notes" at bounding box center [639, 29] width 47 height 12
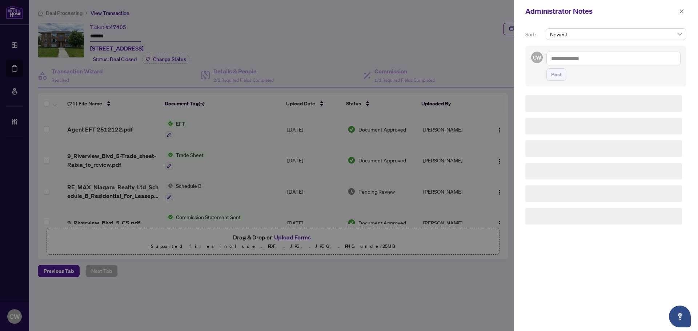
click at [585, 52] on div "CW Post" at bounding box center [606, 66] width 161 height 41
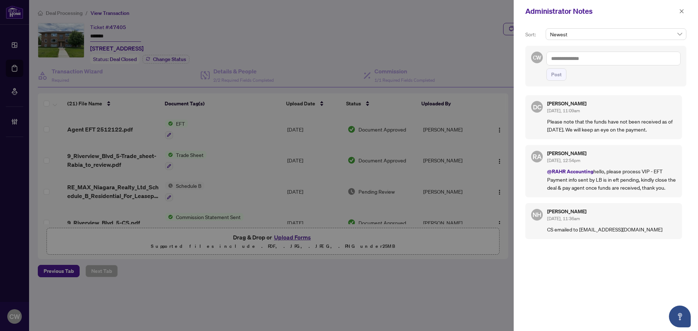
drag, startPoint x: 583, startPoint y: 58, endPoint x: 572, endPoint y: 67, distance: 14.8
click at [583, 58] on textarea at bounding box center [614, 59] width 134 height 14
paste textarea "**********"
type textarea "**********"
drag, startPoint x: 560, startPoint y: 72, endPoint x: 596, endPoint y: 61, distance: 38.4
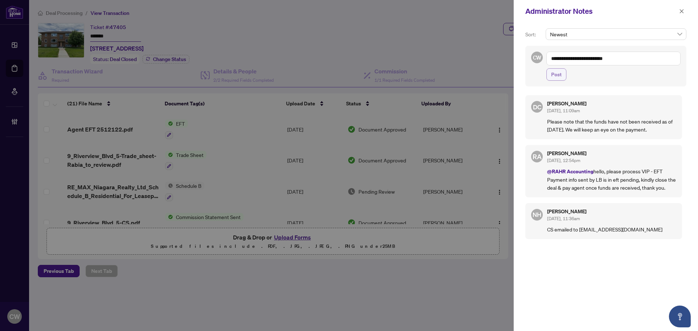
click at [560, 72] on span "Post" at bounding box center [557, 75] width 11 height 12
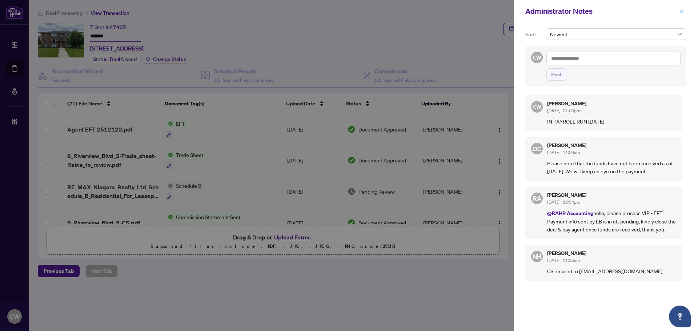
click at [684, 9] on icon "close" at bounding box center [682, 11] width 5 height 5
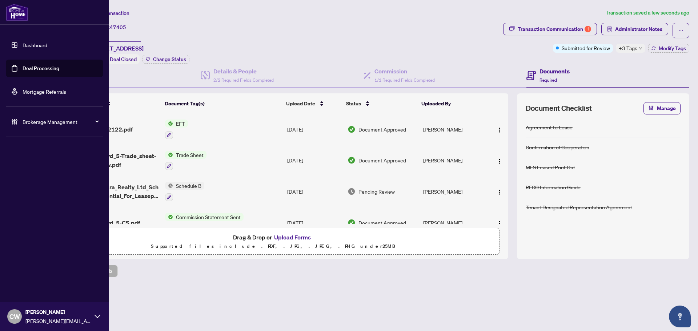
click at [23, 68] on link "Deal Processing" at bounding box center [41, 68] width 37 height 7
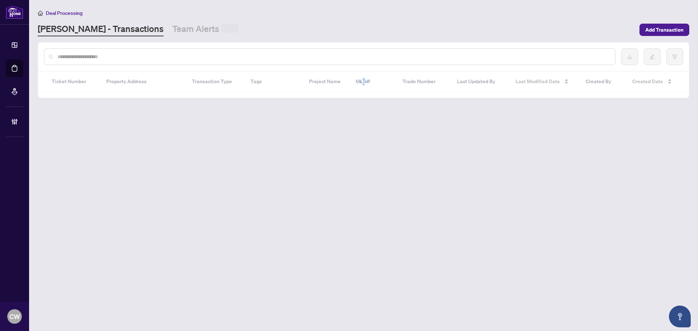
click at [166, 57] on input "text" at bounding box center [333, 57] width 552 height 8
paste input "*******"
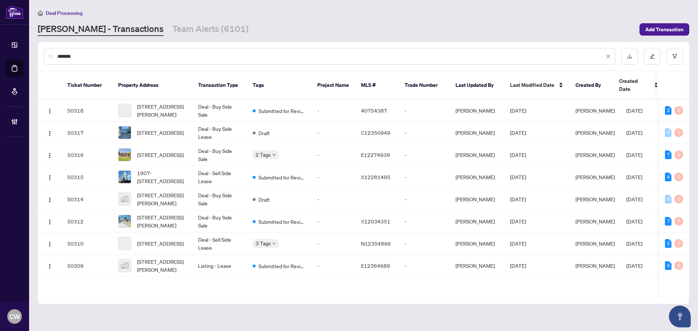
type input "*******"
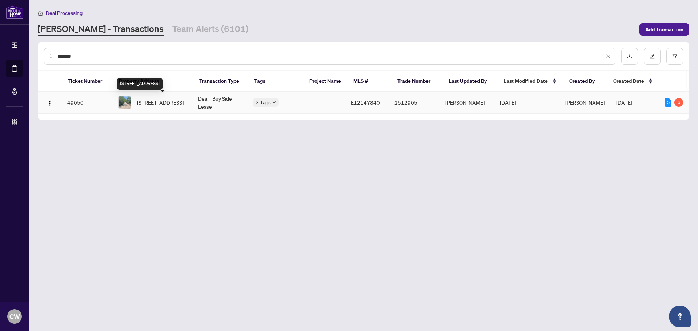
click at [158, 99] on span "[STREET_ADDRESS]" at bounding box center [160, 103] width 47 height 8
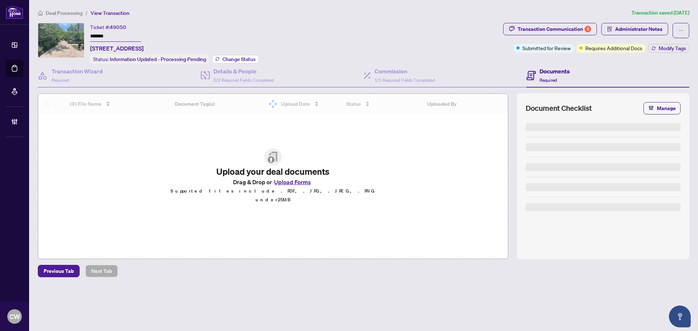
click at [233, 59] on span "Change Status" at bounding box center [239, 59] width 33 height 5
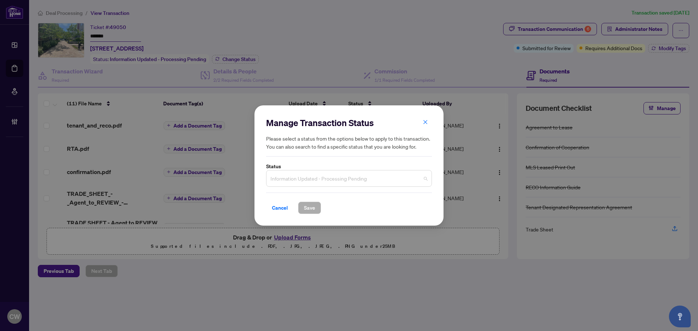
drag, startPoint x: 300, startPoint y: 179, endPoint x: 311, endPoint y: 219, distance: 40.7
click at [302, 180] on span "Information Updated - Processing Pending" at bounding box center [349, 179] width 157 height 14
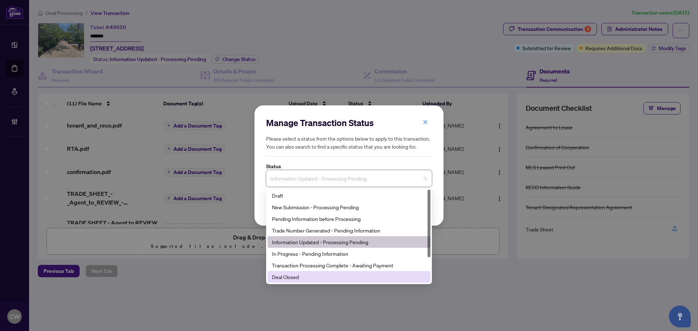
drag, startPoint x: 302, startPoint y: 276, endPoint x: 309, endPoint y: 247, distance: 30.1
click at [302, 276] on div "Deal Closed" at bounding box center [349, 277] width 154 height 8
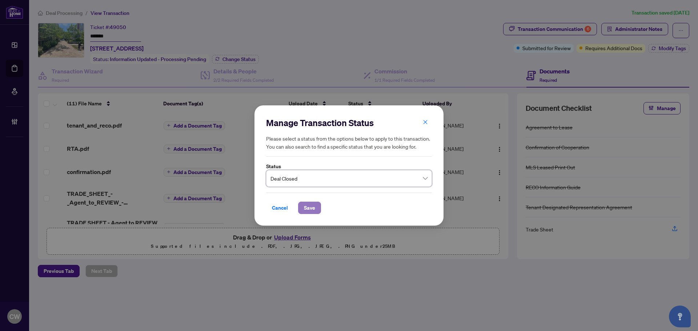
click at [306, 206] on span "Save" at bounding box center [309, 208] width 11 height 12
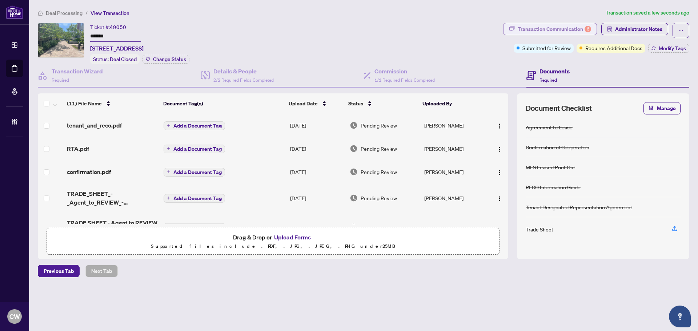
click at [546, 28] on div "Transaction Communication 6" at bounding box center [554, 29] width 73 height 12
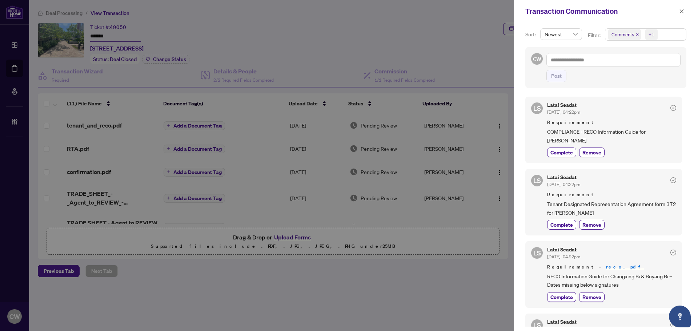
click at [637, 34] on icon "close" at bounding box center [638, 35] width 4 height 4
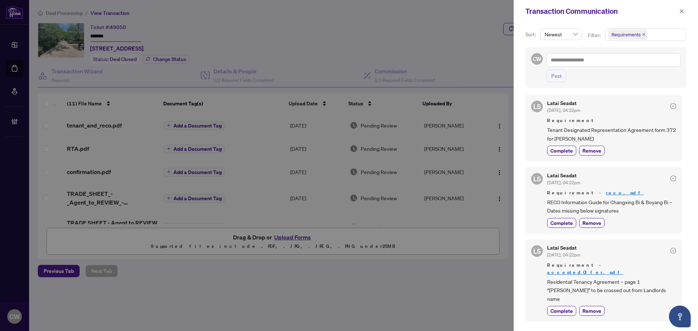
scroll to position [73, 0]
click at [684, 11] on icon "close" at bounding box center [682, 11] width 5 height 5
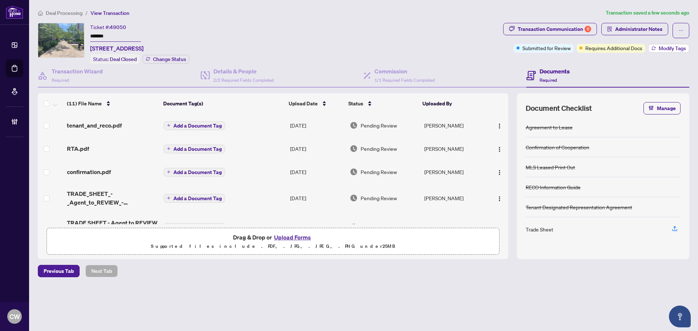
click at [667, 47] on span "Modify Tags" at bounding box center [672, 48] width 27 height 5
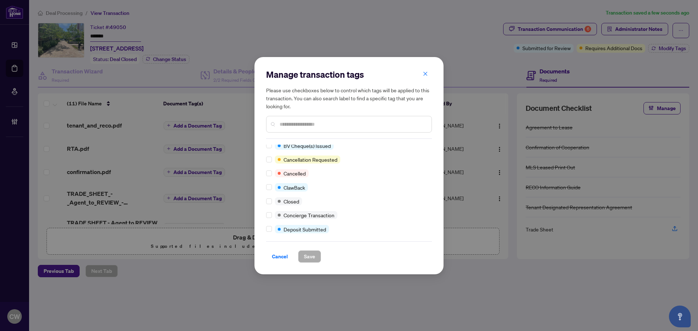
scroll to position [0, 0]
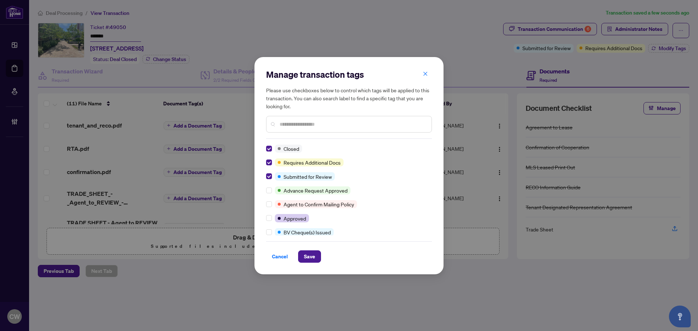
click at [309, 249] on div "Cancel Save" at bounding box center [349, 252] width 166 height 21
click at [311, 255] on span "Save" at bounding box center [309, 257] width 11 height 12
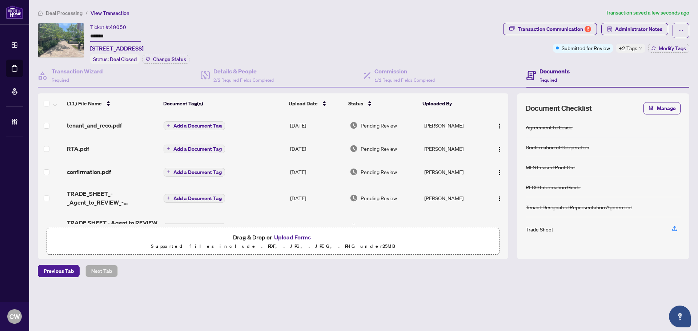
click at [29, 69] on main "Deal Processing / View Transaction Transaction saved a few seconds ago Ticket #…" at bounding box center [363, 165] width 669 height 331
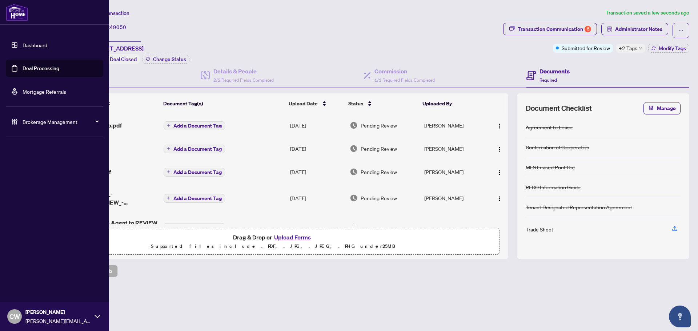
click at [25, 66] on link "Deal Processing" at bounding box center [41, 68] width 37 height 7
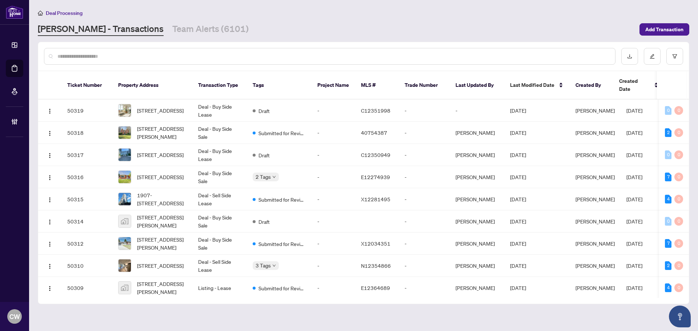
click at [168, 56] on input "text" at bounding box center [333, 56] width 552 height 8
paste input "*******"
type input "*******"
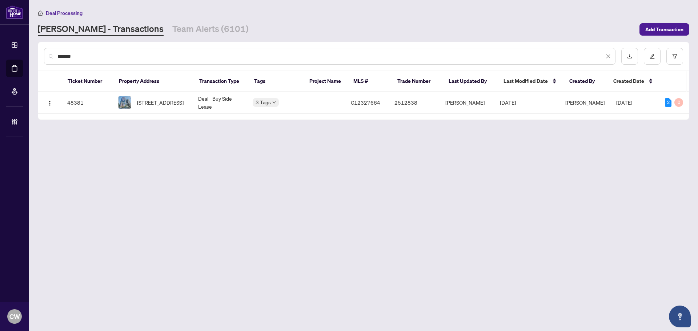
click at [150, 60] on input "*******" at bounding box center [330, 56] width 547 height 8
click at [163, 92] on td "[STREET_ADDRESS]" at bounding box center [152, 103] width 80 height 22
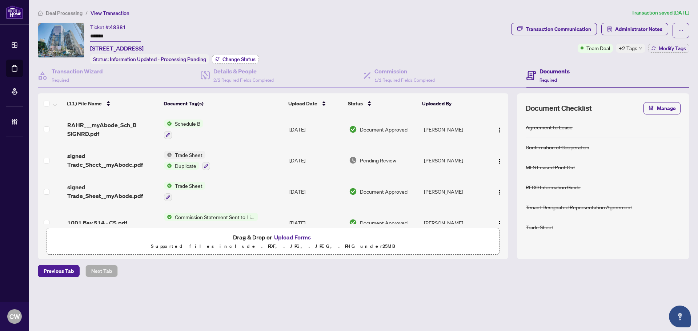
click at [229, 59] on span "Change Status" at bounding box center [239, 59] width 33 height 5
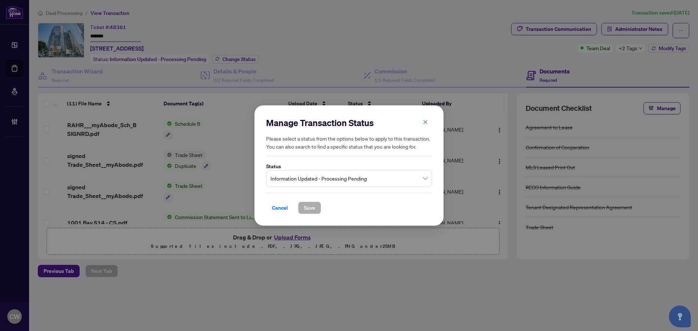
click at [308, 177] on span "Information Updated - Processing Pending" at bounding box center [349, 179] width 157 height 14
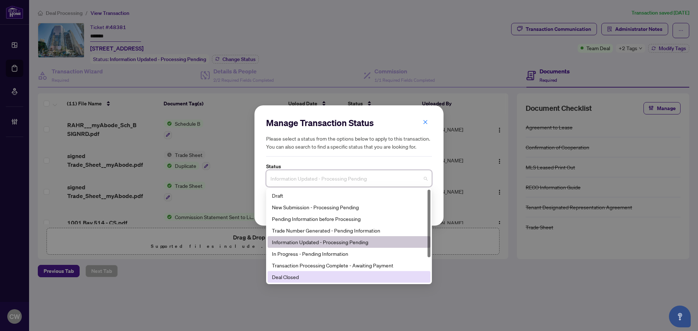
click at [313, 276] on div "Deal Closed" at bounding box center [349, 277] width 154 height 8
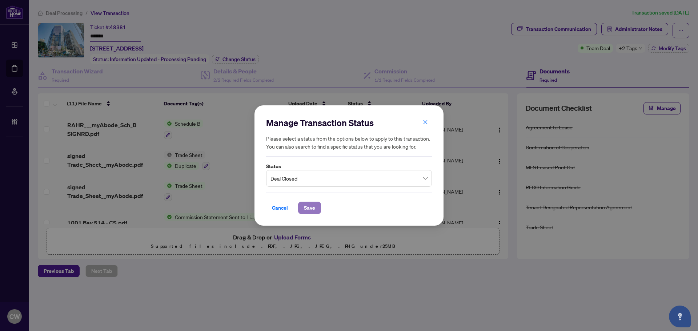
click at [309, 206] on span "Save" at bounding box center [309, 208] width 11 height 12
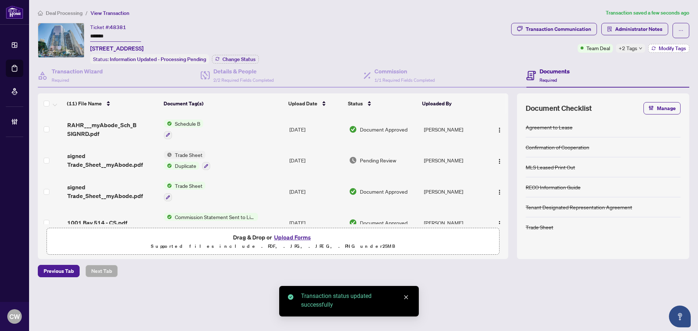
click at [676, 47] on span "Modify Tags" at bounding box center [672, 48] width 27 height 5
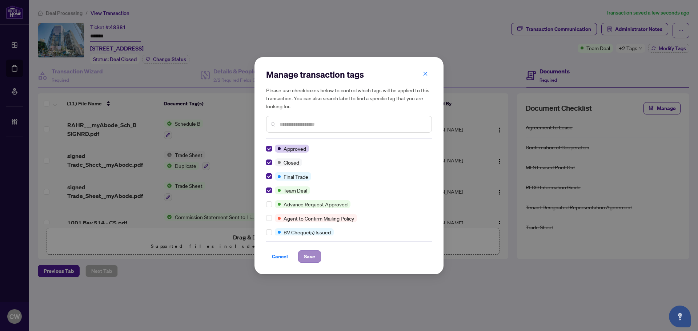
click at [316, 263] on div "Manage transaction tags Please use checkboxes below to control which tags will …" at bounding box center [349, 166] width 189 height 218
click at [318, 259] on button "Save" at bounding box center [309, 257] width 23 height 12
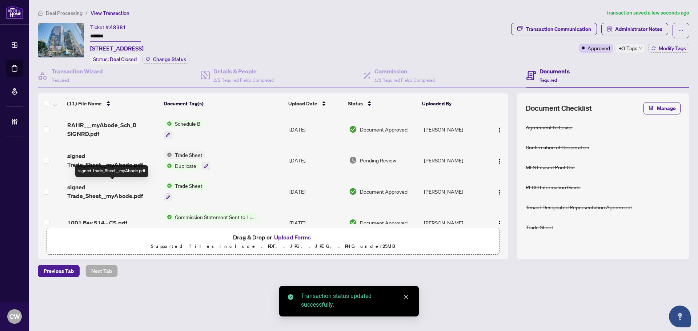
click at [99, 192] on span "signed Trade_Sheet__myAbode.pdf" at bounding box center [112, 191] width 91 height 17
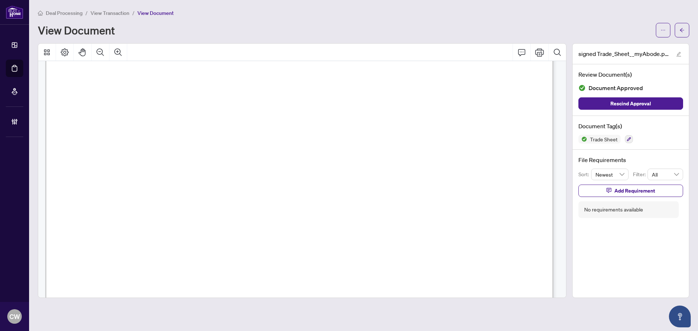
scroll to position [255, 0]
click at [684, 33] on span "button" at bounding box center [682, 30] width 5 height 12
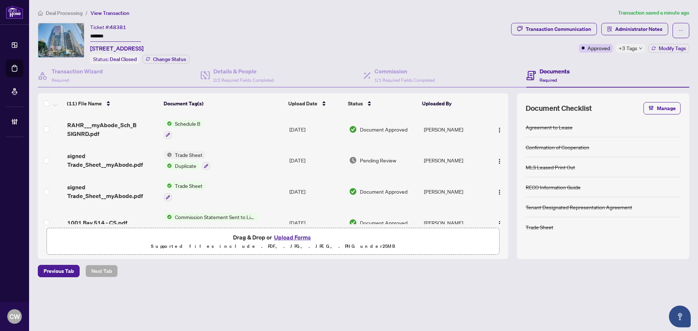
click at [298, 234] on button "Upload Forms" at bounding box center [292, 237] width 41 height 9
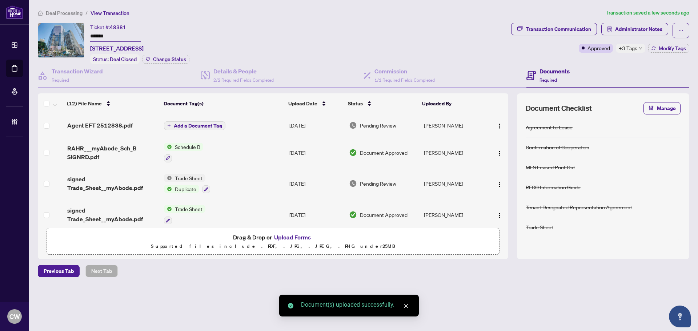
click at [214, 125] on span "Add a Document Tag" at bounding box center [198, 125] width 48 height 5
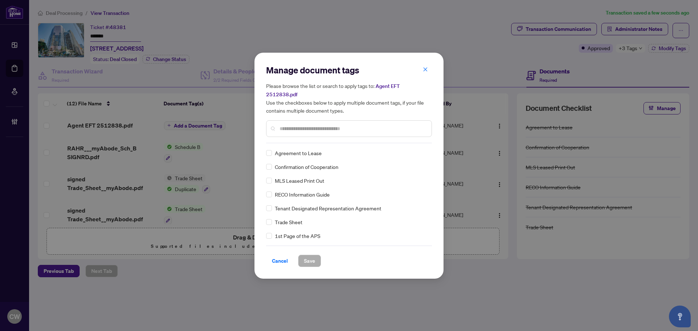
click at [285, 137] on div "Manage document tags Please browse the list or search to apply tags to: Agent E…" at bounding box center [349, 103] width 166 height 79
click at [289, 127] on input "text" at bounding box center [353, 129] width 146 height 8
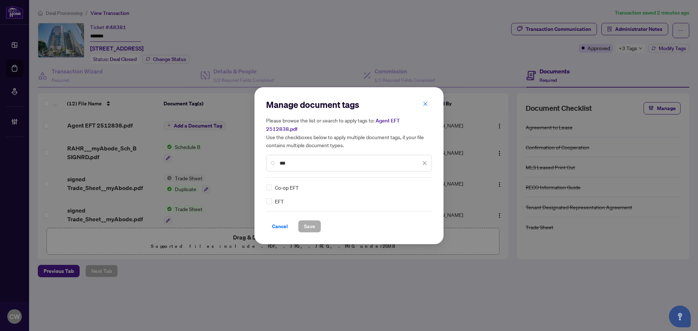
type input "***"
click at [416, 184] on img at bounding box center [417, 187] width 7 height 7
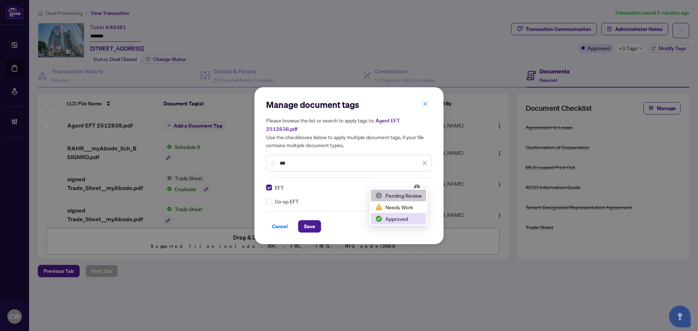
click at [409, 218] on div "Approved" at bounding box center [398, 219] width 47 height 8
click at [307, 221] on span "Save" at bounding box center [309, 227] width 11 height 12
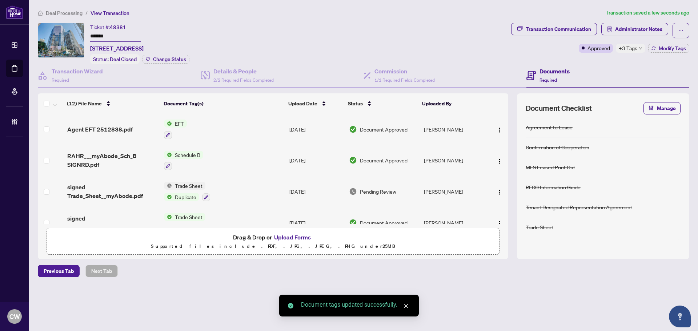
click at [496, 124] on button "button" at bounding box center [500, 130] width 12 height 12
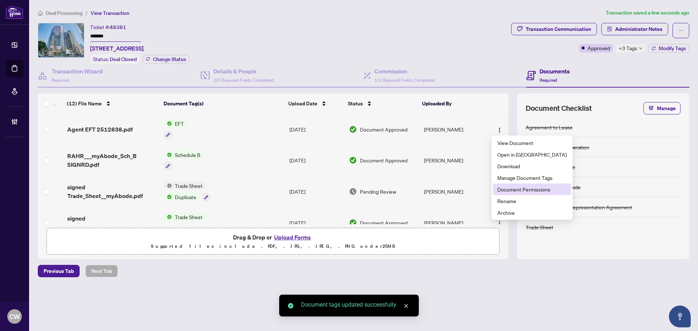
click at [502, 190] on span "Document Permissions" at bounding box center [532, 190] width 69 height 8
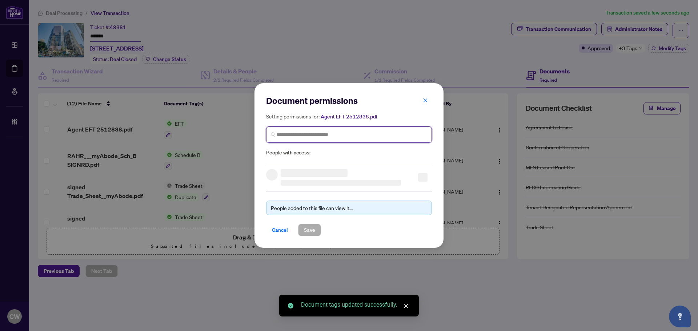
click at [324, 131] on input "search" at bounding box center [352, 135] width 151 height 8
paste input "**********"
type input "**********"
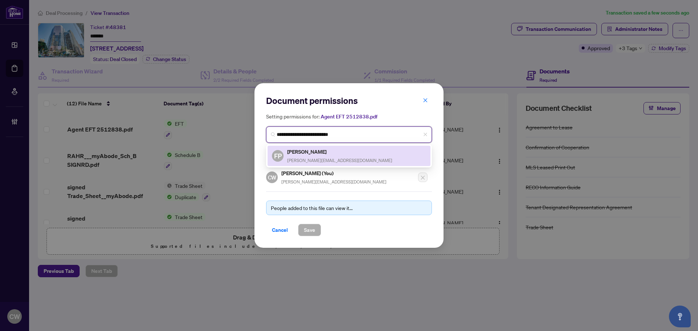
click at [304, 156] on div "[PERSON_NAME] [PERSON_NAME][EMAIL_ADDRESS][DOMAIN_NAME]" at bounding box center [339, 156] width 105 height 17
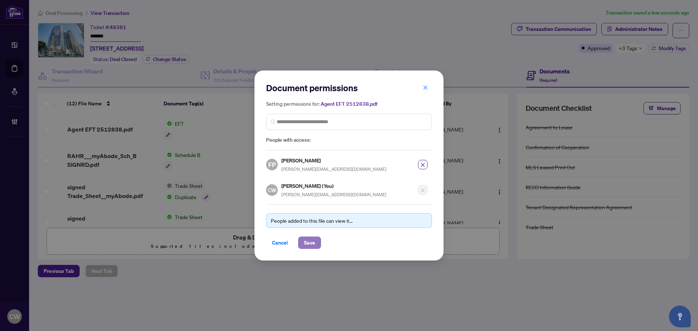
click at [310, 244] on span "Save" at bounding box center [309, 243] width 11 height 12
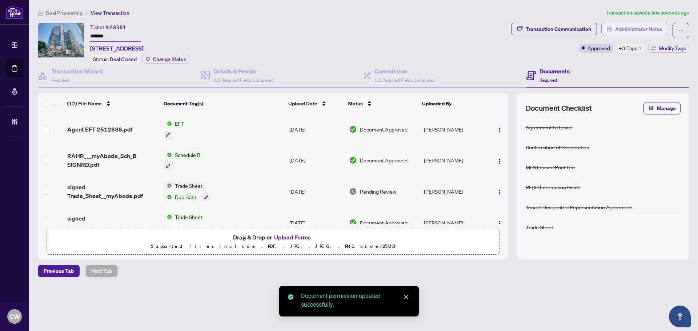
click at [628, 31] on span "Administrator Notes" at bounding box center [639, 29] width 47 height 12
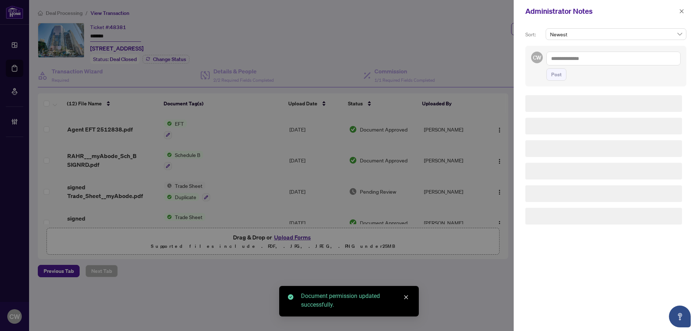
click at [585, 68] on div "Post" at bounding box center [614, 66] width 134 height 29
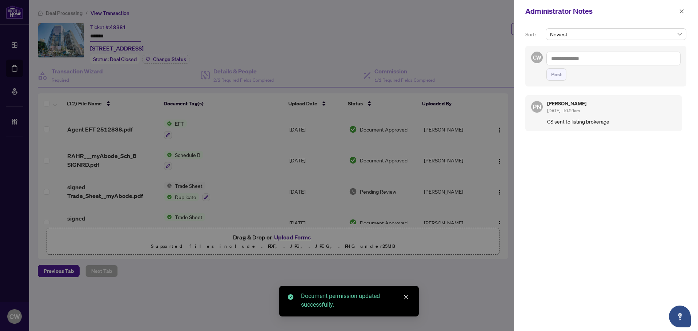
click at [585, 57] on textarea at bounding box center [614, 59] width 134 height 14
paste textarea "**********"
type textarea "**********"
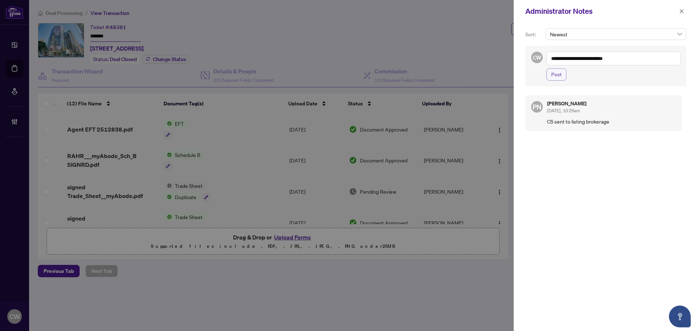
click at [556, 78] on span "Post" at bounding box center [557, 75] width 11 height 12
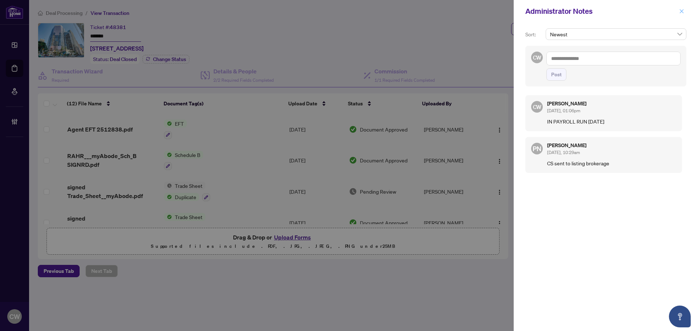
click at [682, 9] on icon "close" at bounding box center [682, 11] width 5 height 5
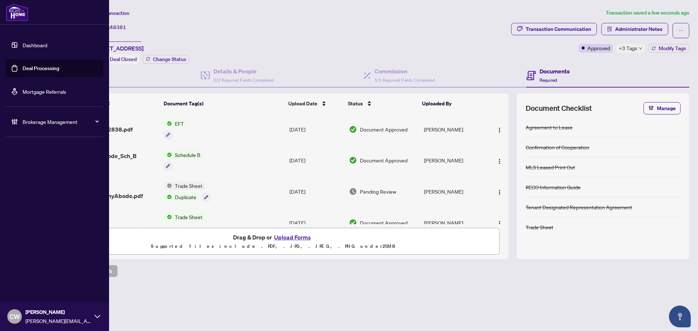
drag, startPoint x: 16, startPoint y: 68, endPoint x: 85, endPoint y: 69, distance: 69.9
click at [23, 68] on link "Deal Processing" at bounding box center [41, 68] width 37 height 7
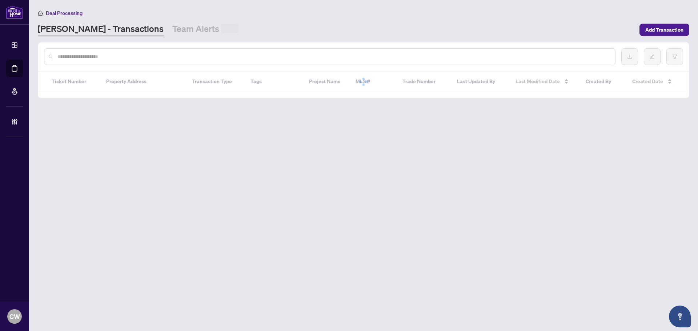
click at [122, 53] on input "text" at bounding box center [333, 57] width 552 height 8
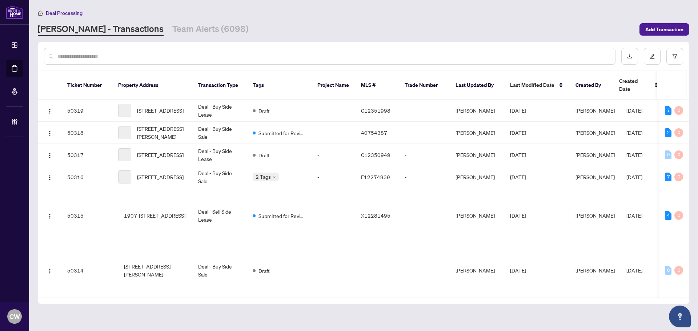
paste input "*******"
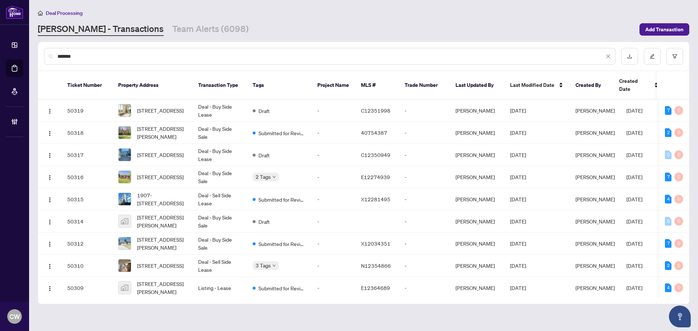
type input "*******"
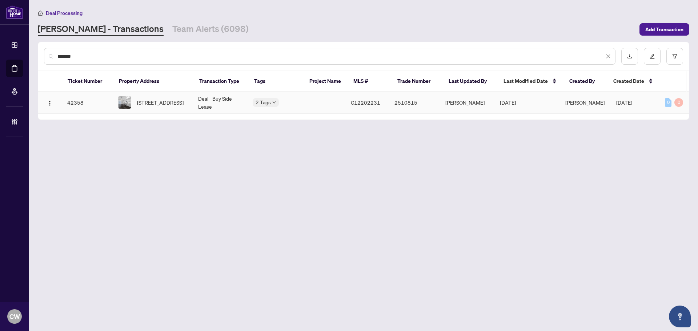
click at [154, 99] on span "[STREET_ADDRESS]" at bounding box center [160, 103] width 47 height 8
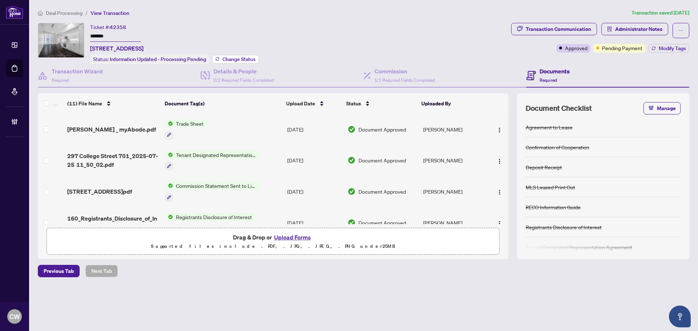
click at [243, 57] on span "Change Status" at bounding box center [239, 59] width 33 height 5
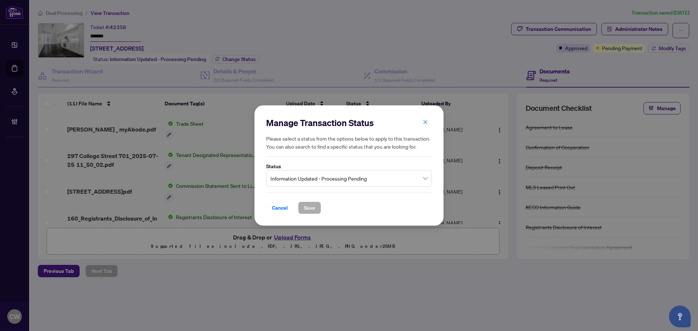
click at [358, 176] on span "Information Updated - Processing Pending" at bounding box center [349, 179] width 157 height 14
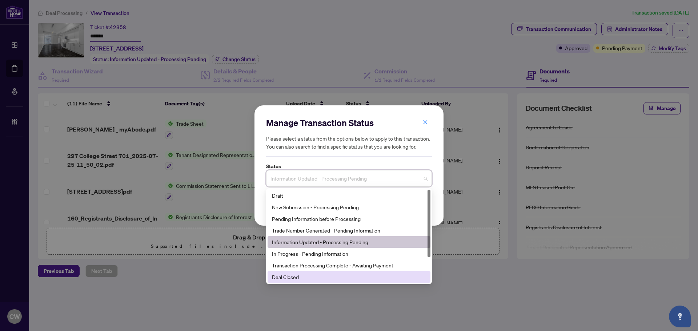
click at [320, 281] on div "Deal Closed" at bounding box center [349, 277] width 154 height 8
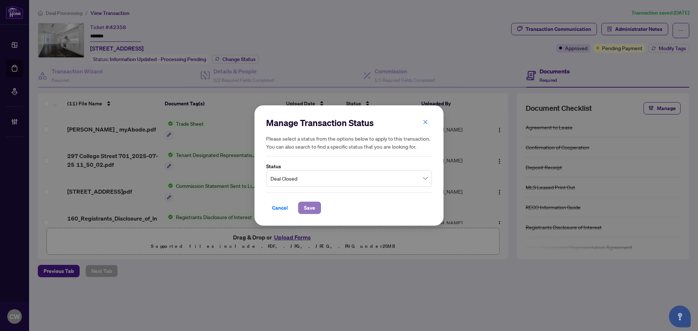
click at [306, 204] on span "Save" at bounding box center [309, 208] width 11 height 12
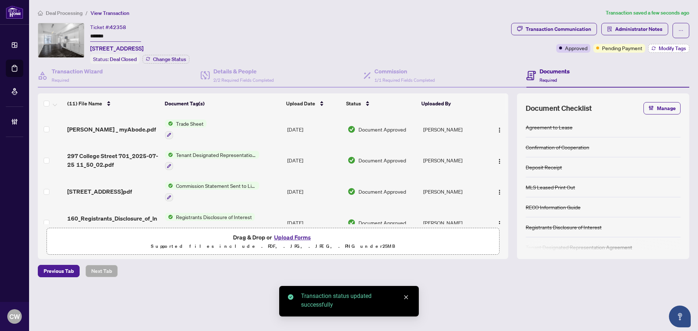
click at [666, 46] on span "Modify Tags" at bounding box center [672, 48] width 27 height 5
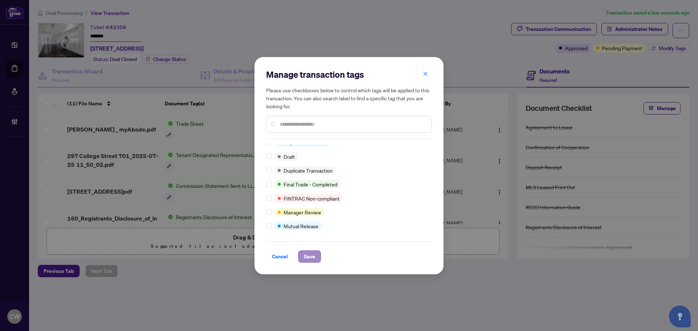
scroll to position [6, 0]
click at [311, 259] on span "Save" at bounding box center [309, 257] width 11 height 12
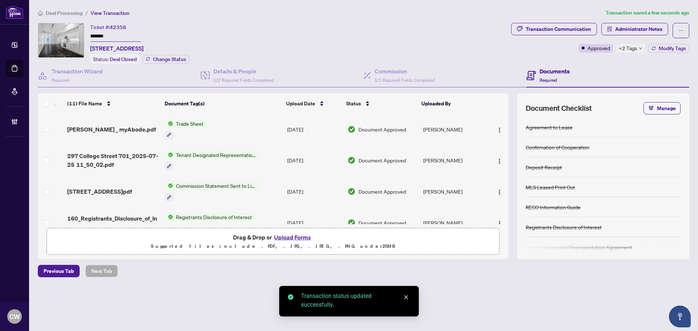
click at [107, 130] on span "[PERSON_NAME] _ myAbode.pdf" at bounding box center [111, 129] width 89 height 9
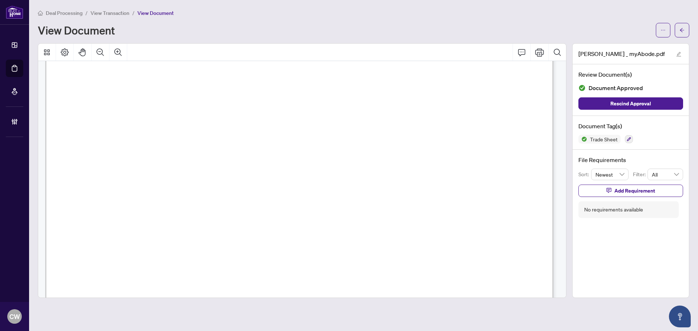
scroll to position [291, 0]
click at [682, 28] on icon "arrow-left" at bounding box center [682, 30] width 5 height 5
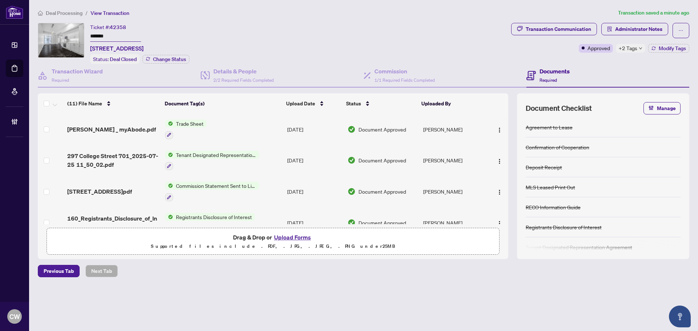
click at [292, 240] on button "Upload Forms" at bounding box center [292, 237] width 41 height 9
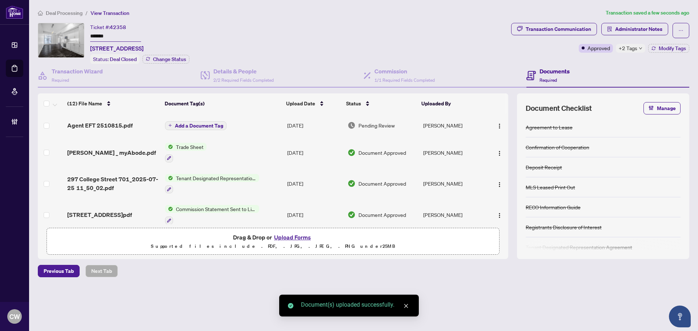
click at [202, 123] on span "Add a Document Tag" at bounding box center [199, 125] width 48 height 5
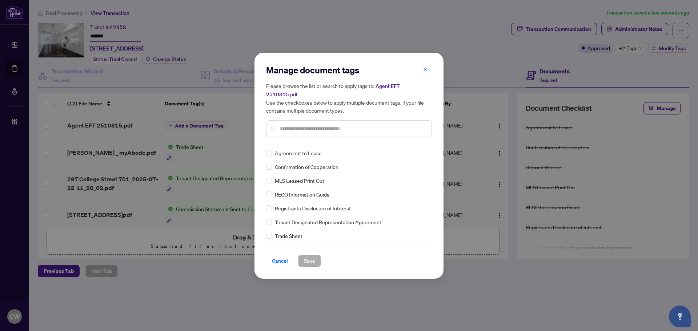
click at [311, 126] on input "text" at bounding box center [353, 129] width 146 height 8
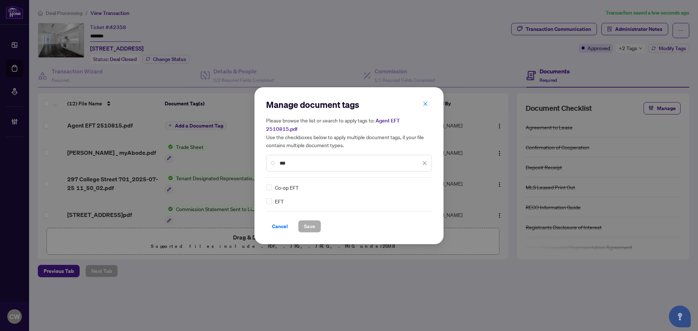
type input "***"
click at [415, 184] on img at bounding box center [417, 187] width 7 height 7
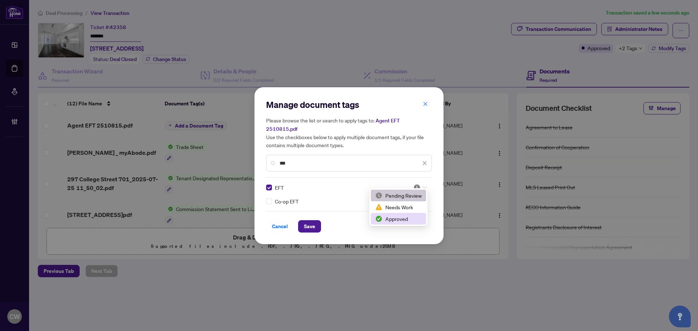
click at [406, 218] on div "Approved" at bounding box center [398, 219] width 47 height 8
click at [307, 223] on span "Save" at bounding box center [309, 227] width 11 height 12
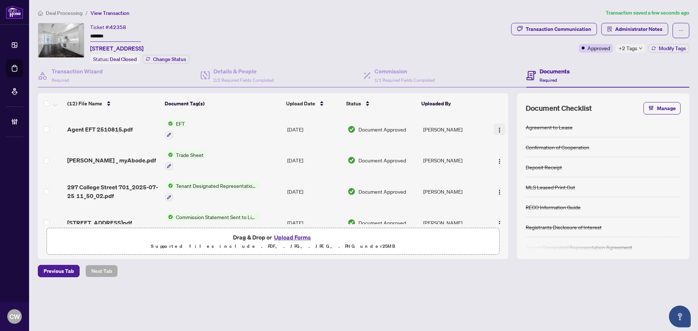
click at [498, 127] on img "button" at bounding box center [500, 130] width 6 height 6
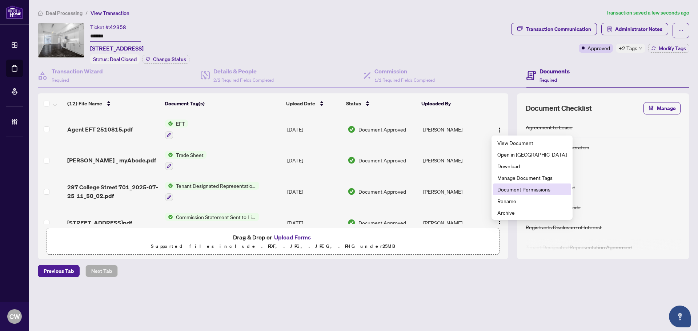
click at [515, 189] on span "Document Permissions" at bounding box center [532, 190] width 69 height 8
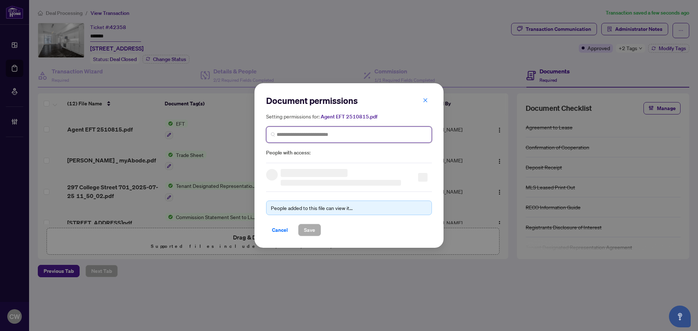
paste input "**********"
click at [345, 134] on input "search" at bounding box center [352, 135] width 151 height 8
type input "**********"
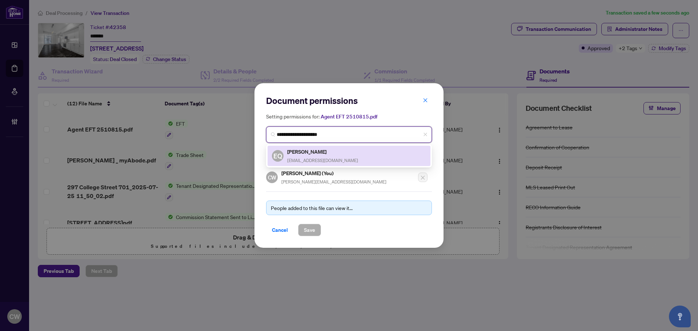
click at [321, 156] on div "[PERSON_NAME] [EMAIL_ADDRESS][DOMAIN_NAME]" at bounding box center [322, 156] width 71 height 17
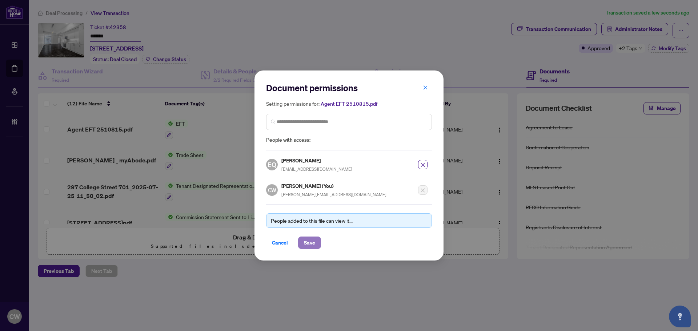
click at [313, 242] on span "Save" at bounding box center [309, 243] width 11 height 12
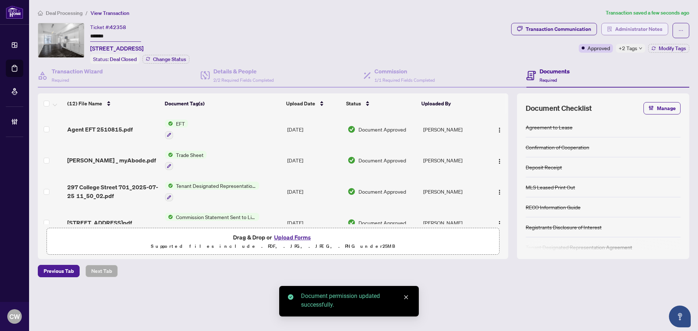
click at [668, 24] on button "Administrator Notes" at bounding box center [635, 29] width 67 height 12
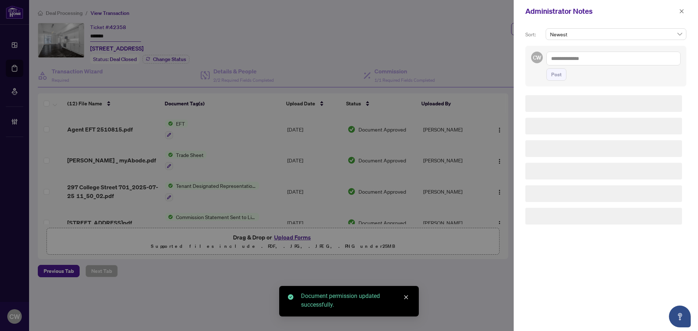
click at [586, 62] on textarea at bounding box center [614, 59] width 134 height 14
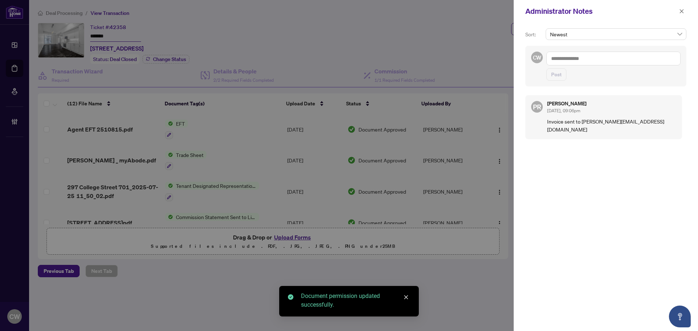
paste textarea "**********"
type textarea "**********"
click at [557, 72] on span "Post" at bounding box center [557, 75] width 11 height 12
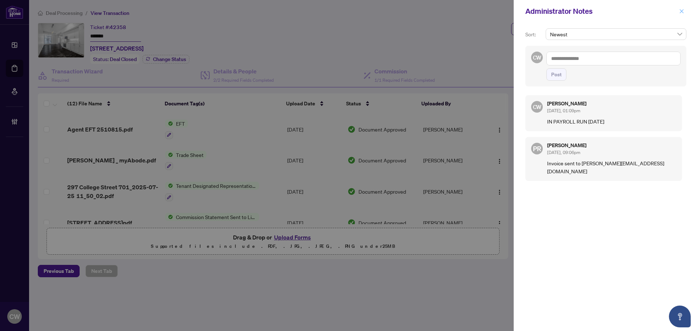
drag, startPoint x: 683, startPoint y: 14, endPoint x: 243, endPoint y: 7, distance: 440.2
click at [680, 14] on icon "close" at bounding box center [682, 11] width 5 height 5
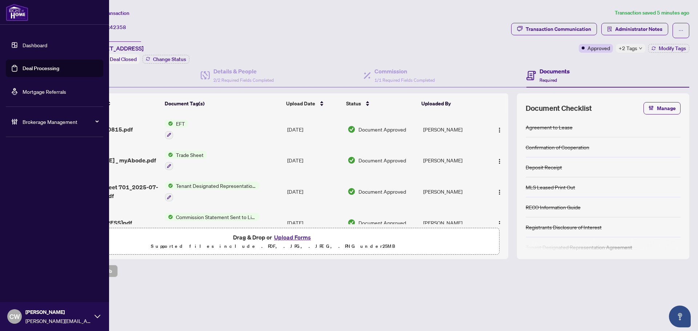
drag, startPoint x: 22, startPoint y: 48, endPoint x: 51, endPoint y: 56, distance: 30.2
click at [23, 48] on link "Dashboard" at bounding box center [35, 45] width 25 height 7
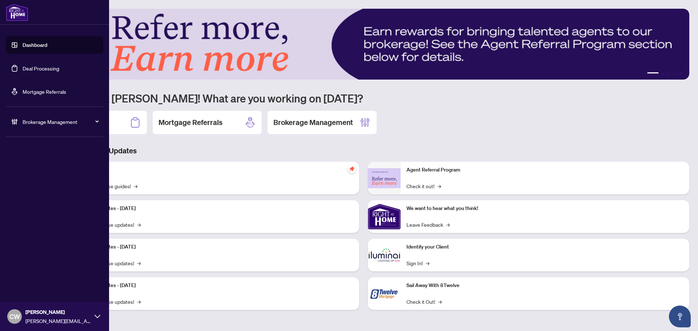
click at [51, 72] on link "Deal Processing" at bounding box center [41, 68] width 37 height 7
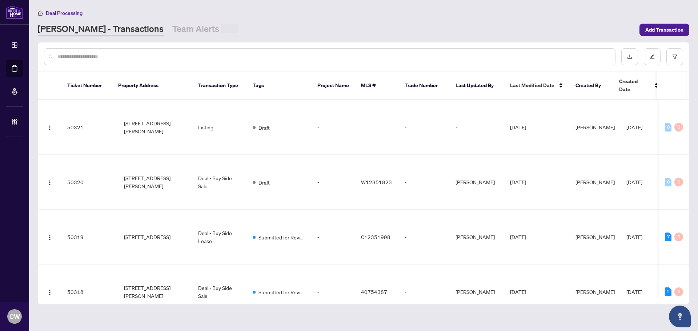
click at [128, 57] on input "text" at bounding box center [333, 57] width 552 height 8
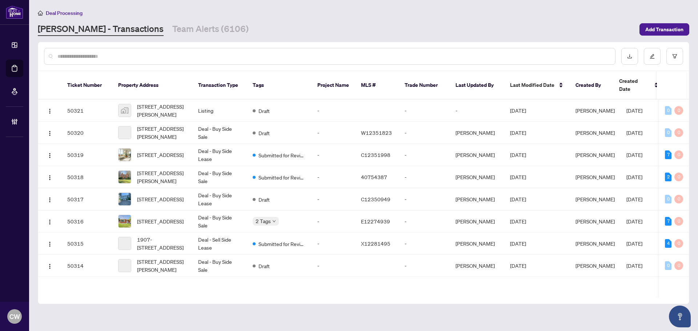
paste input "*******"
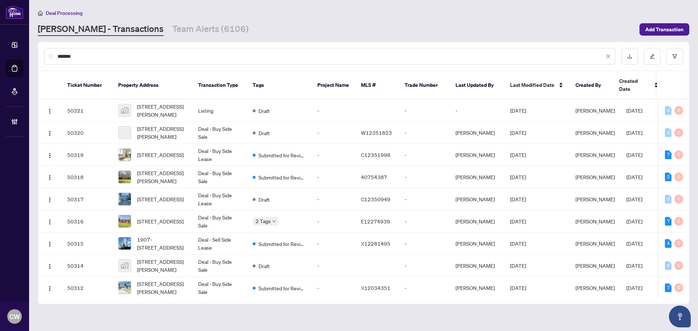
type input "*******"
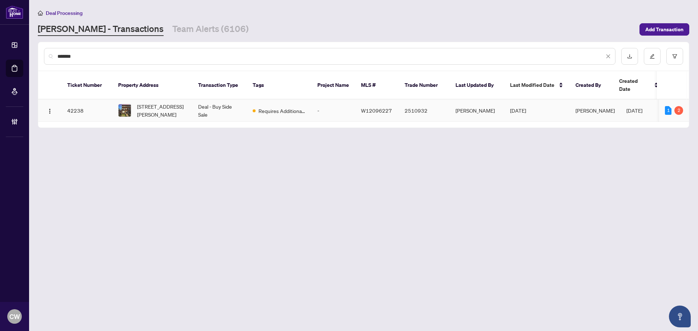
click at [151, 103] on span "[STREET_ADDRESS][PERSON_NAME]" at bounding box center [161, 111] width 49 height 16
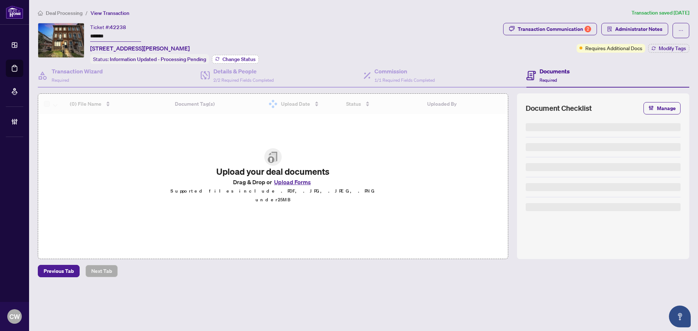
click at [224, 59] on span "Change Status" at bounding box center [239, 59] width 33 height 5
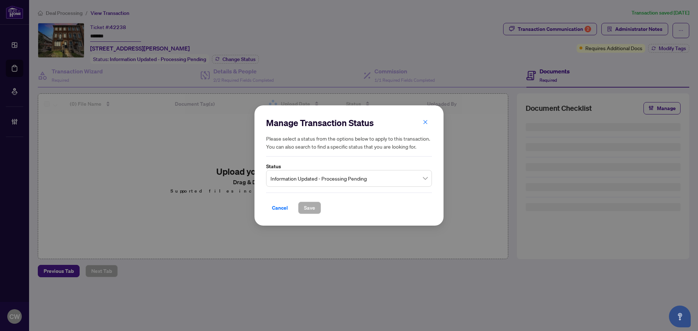
click at [306, 176] on span "Information Updated - Processing Pending" at bounding box center [349, 179] width 157 height 14
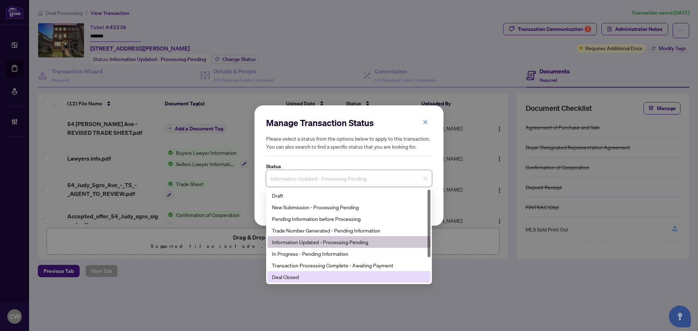
click at [302, 277] on div "Deal Closed" at bounding box center [349, 277] width 154 height 8
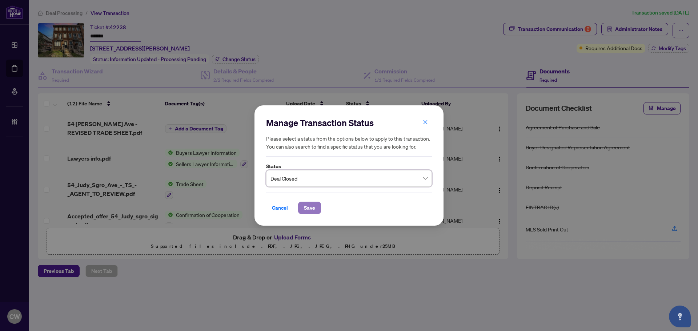
click at [314, 206] on span "Save" at bounding box center [309, 208] width 11 height 12
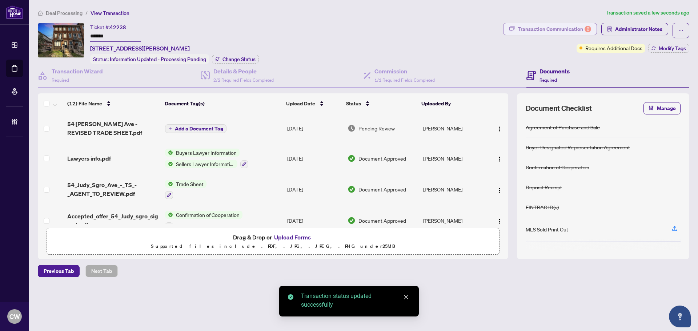
click at [582, 25] on div "Transaction Communication 2" at bounding box center [554, 29] width 73 height 12
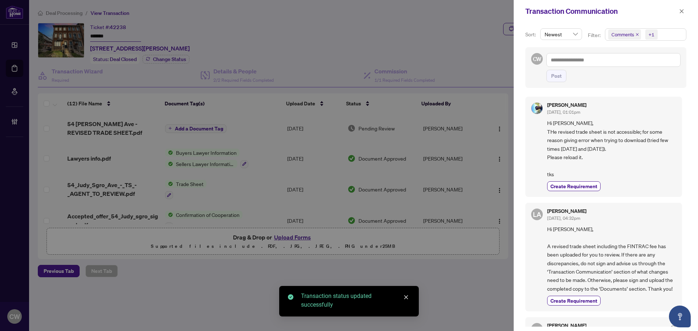
click at [637, 33] on icon "close" at bounding box center [638, 35] width 4 height 4
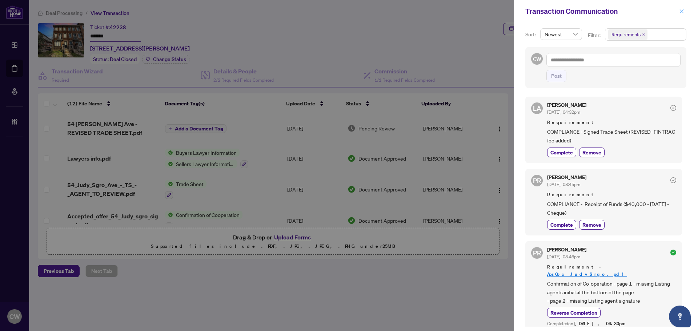
click at [680, 12] on icon "close" at bounding box center [682, 11] width 5 height 5
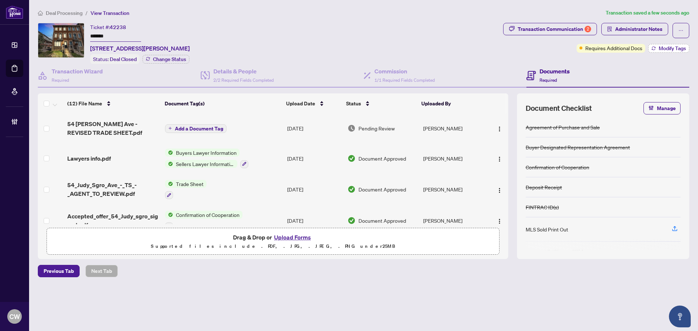
click at [673, 46] on span "Modify Tags" at bounding box center [672, 48] width 27 height 5
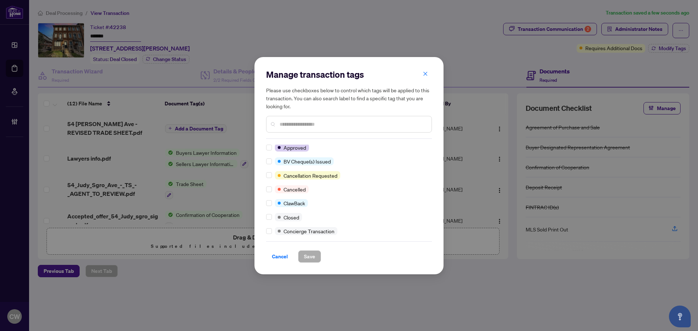
scroll to position [73, 0]
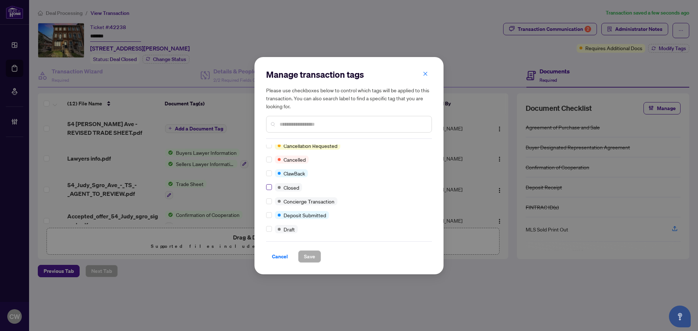
click at [268, 187] on label at bounding box center [269, 187] width 6 height 8
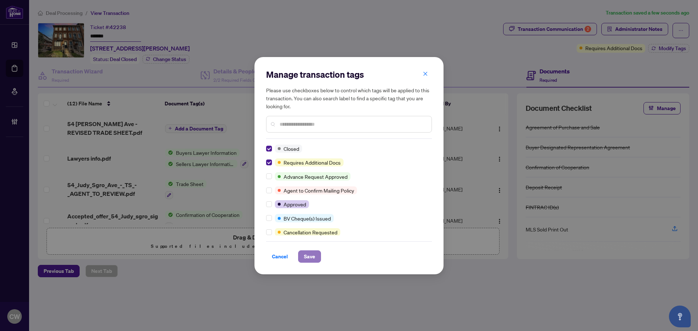
click at [313, 252] on span "Save" at bounding box center [309, 257] width 11 height 12
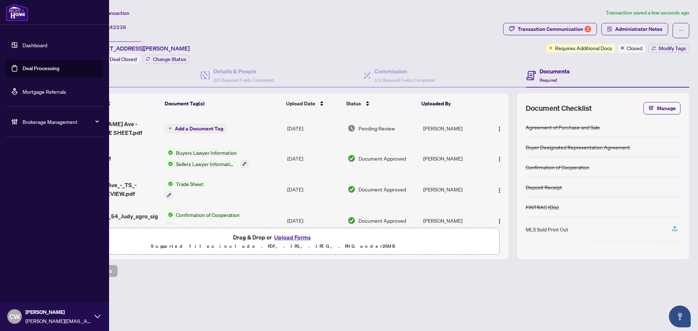
click at [23, 68] on link "Deal Processing" at bounding box center [41, 68] width 37 height 7
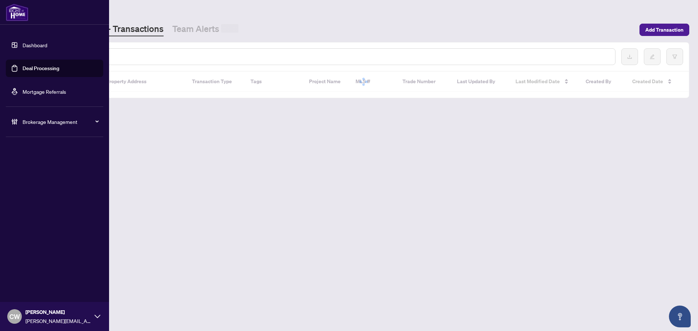
click at [122, 54] on input "text" at bounding box center [333, 57] width 552 height 8
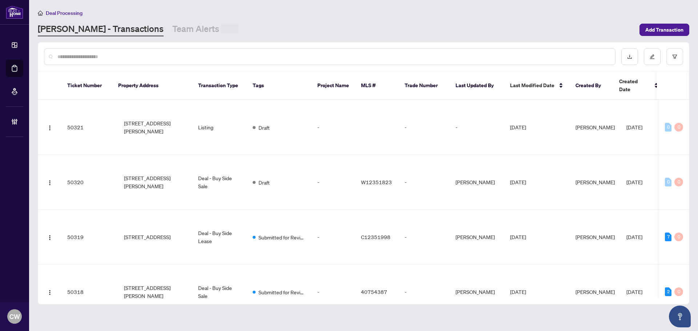
paste input "*******"
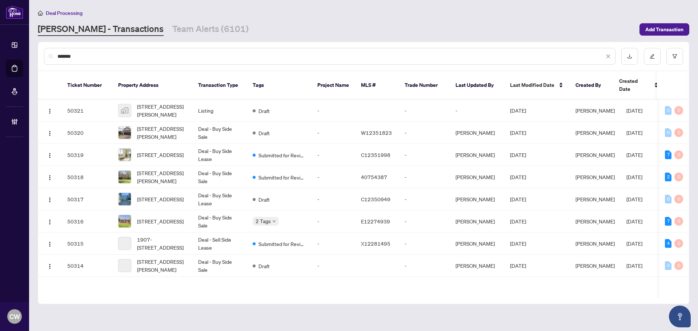
type input "*******"
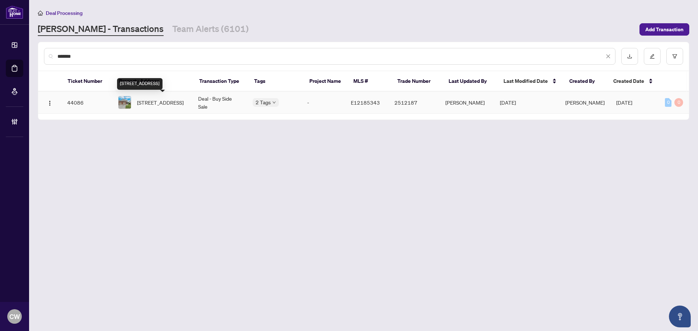
click at [164, 101] on span "[STREET_ADDRESS]" at bounding box center [160, 103] width 47 height 8
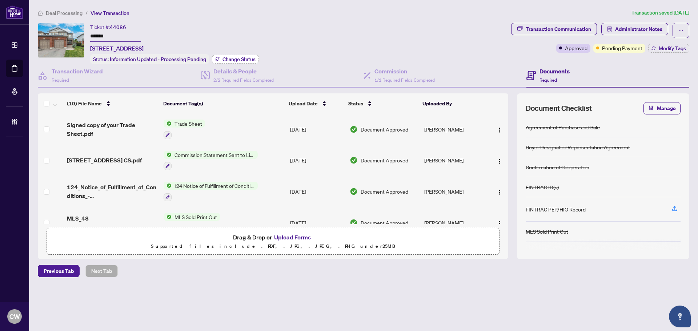
click at [240, 59] on span "Change Status" at bounding box center [239, 59] width 33 height 5
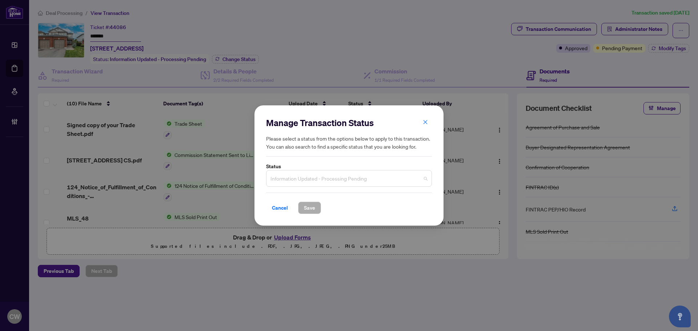
click at [366, 178] on span "Information Updated - Processing Pending" at bounding box center [349, 179] width 157 height 14
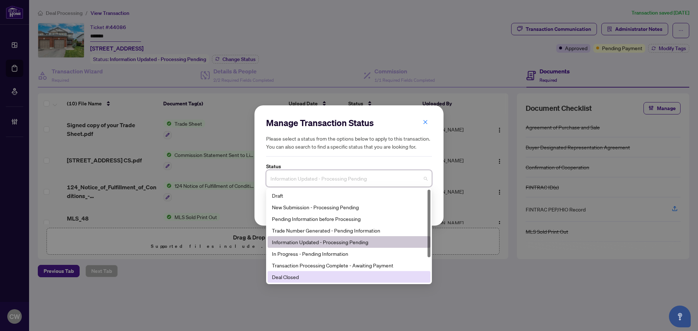
click at [321, 278] on div "Deal Closed" at bounding box center [349, 277] width 154 height 8
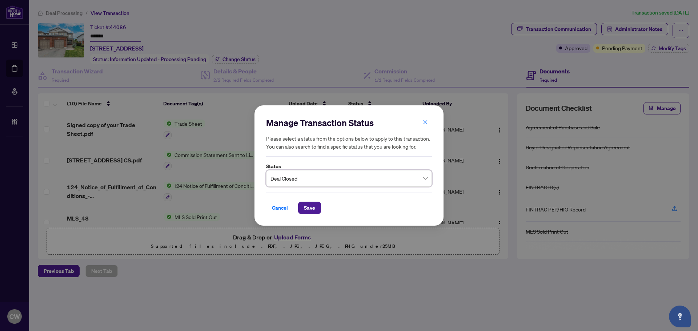
drag, startPoint x: 307, startPoint y: 210, endPoint x: 337, endPoint y: 205, distance: 31.0
click at [307, 210] on span "Save" at bounding box center [309, 208] width 11 height 12
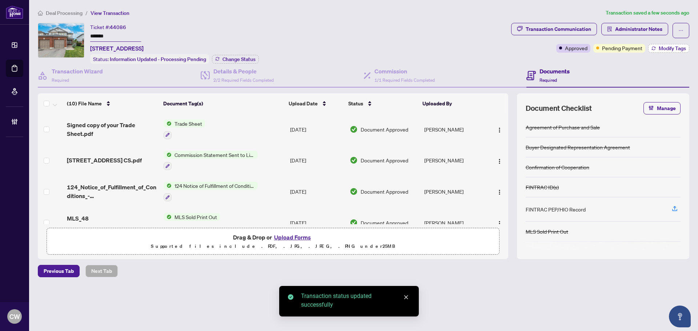
click at [666, 49] on span "Modify Tags" at bounding box center [672, 48] width 27 height 5
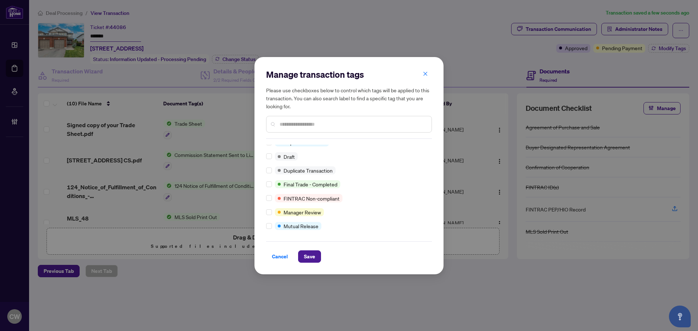
scroll to position [6, 0]
click at [310, 252] on span "Save" at bounding box center [309, 257] width 11 height 12
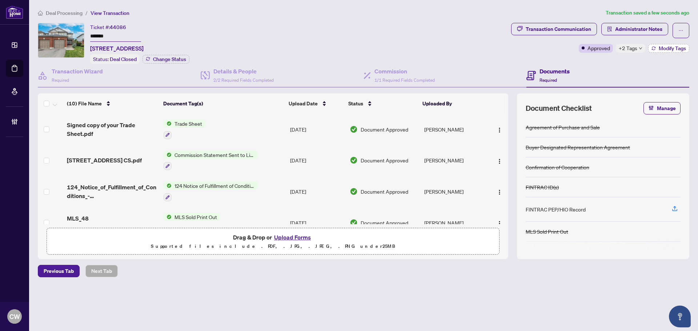
click at [662, 47] on span "Modify Tags" at bounding box center [672, 48] width 27 height 5
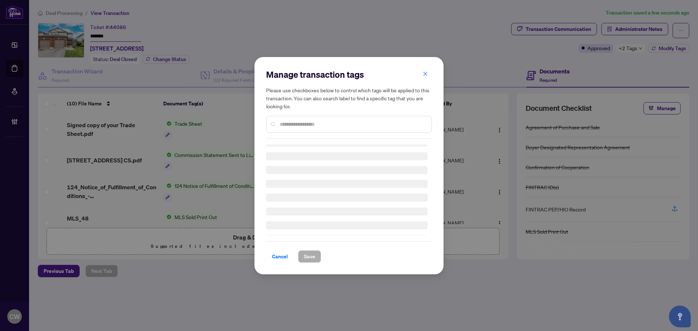
scroll to position [0, 0]
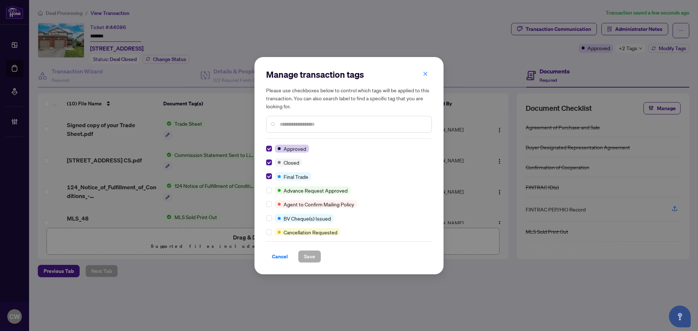
click at [425, 78] on span "button" at bounding box center [425, 74] width 5 height 12
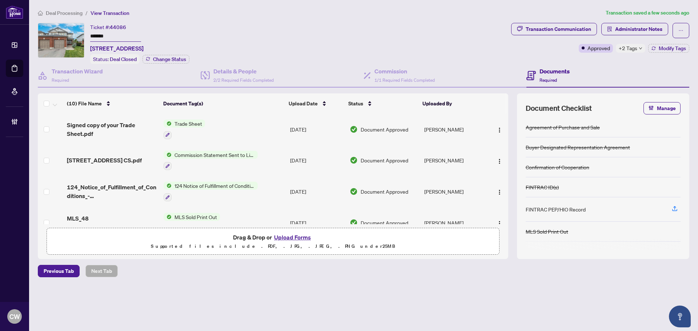
click at [99, 124] on span "Signed copy of your Trade Sheet.pdf" at bounding box center [112, 129] width 91 height 17
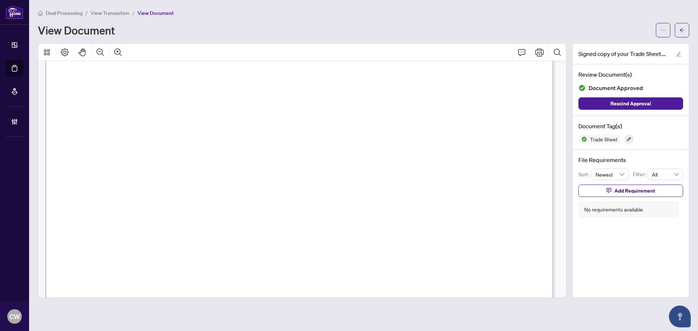
scroll to position [182, 0]
click at [681, 27] on span "button" at bounding box center [682, 30] width 5 height 12
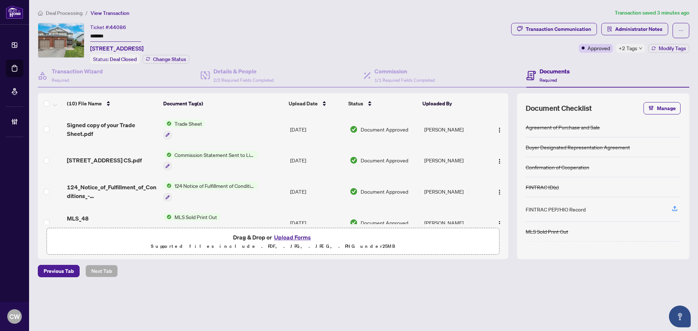
click at [302, 237] on button "Upload Forms" at bounding box center [292, 237] width 41 height 9
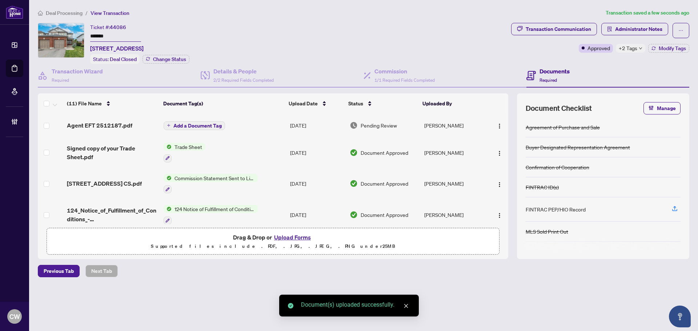
click at [190, 123] on span "Add a Document Tag" at bounding box center [198, 125] width 48 height 5
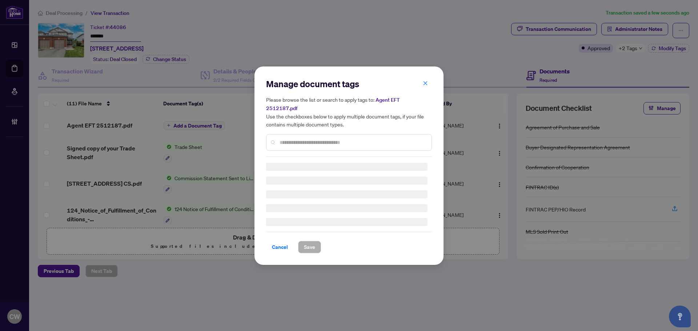
click at [298, 139] on input "text" at bounding box center [353, 143] width 146 height 8
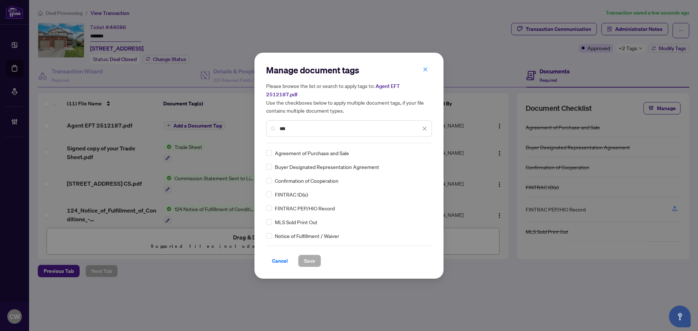
click at [295, 125] on input "***" at bounding box center [350, 129] width 141 height 8
click at [295, 127] on input "***" at bounding box center [350, 129] width 141 height 8
type input "***"
click at [278, 259] on span "Cancel" at bounding box center [280, 261] width 16 height 12
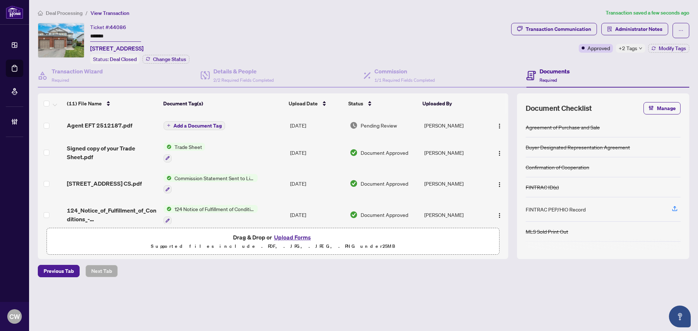
click at [214, 126] on span "Add a Document Tag" at bounding box center [198, 125] width 48 height 5
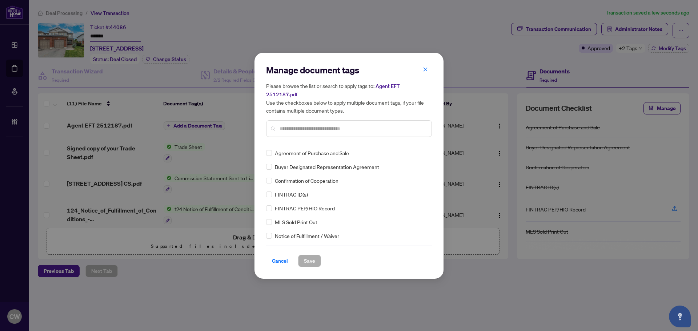
click at [302, 125] on input "text" at bounding box center [353, 129] width 146 height 8
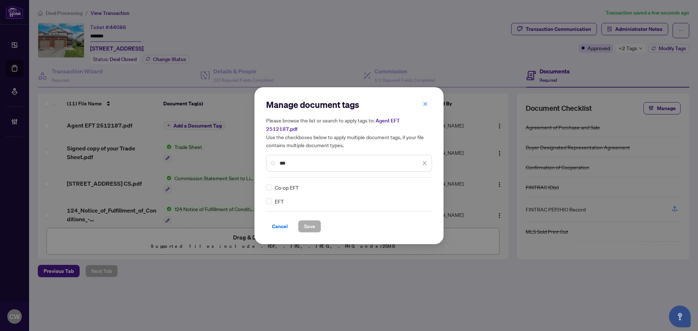
type input "***"
click at [417, 184] on img at bounding box center [417, 187] width 7 height 7
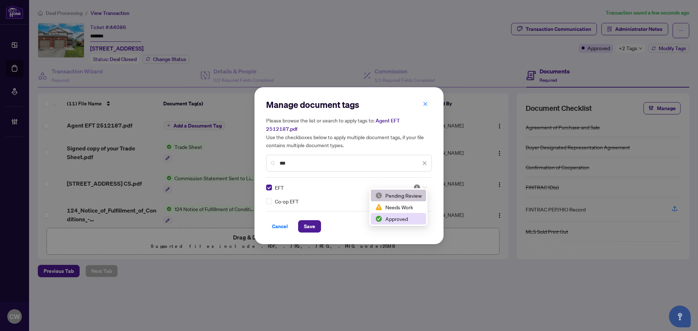
click at [412, 214] on div "Approved" at bounding box center [398, 219] width 55 height 12
click at [306, 221] on span "Save" at bounding box center [309, 227] width 11 height 12
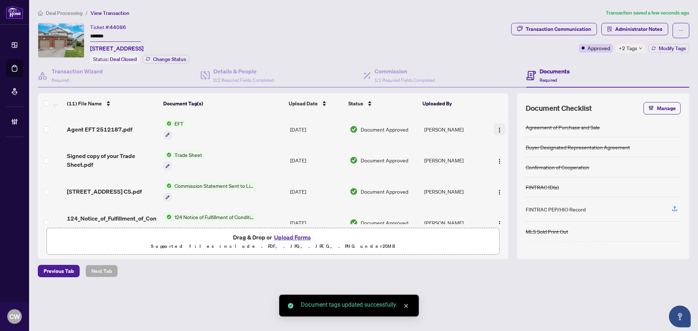
click at [497, 124] on button "button" at bounding box center [500, 130] width 12 height 12
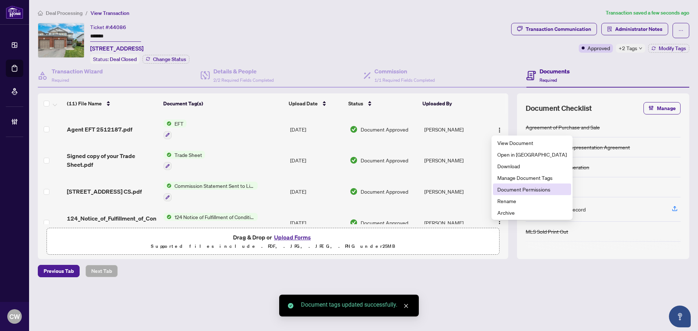
click at [512, 187] on span "Document Permissions" at bounding box center [532, 190] width 69 height 8
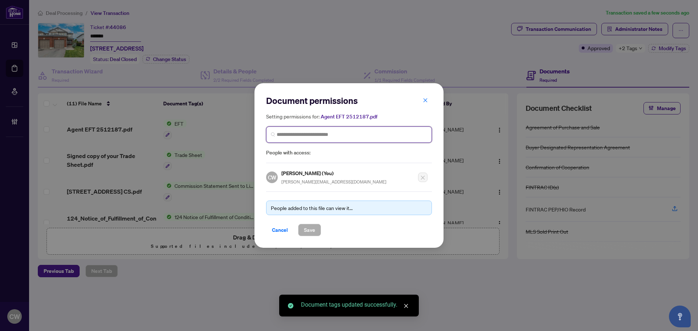
click at [346, 133] on input "search" at bounding box center [352, 135] width 151 height 8
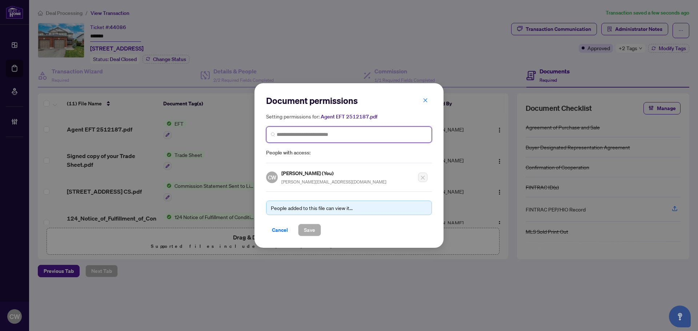
paste input "**********"
type input "**********"
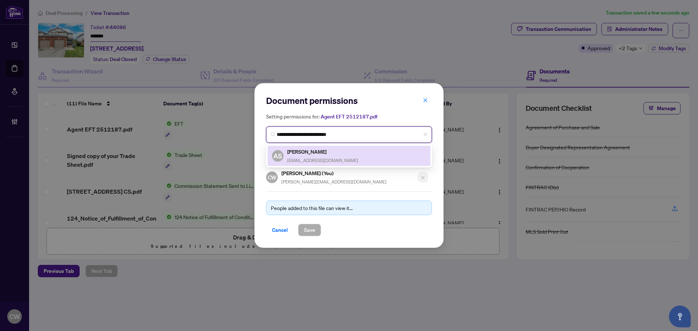
click at [305, 157] on div "[PERSON_NAME] [EMAIL_ADDRESS][DOMAIN_NAME]" at bounding box center [322, 156] width 71 height 17
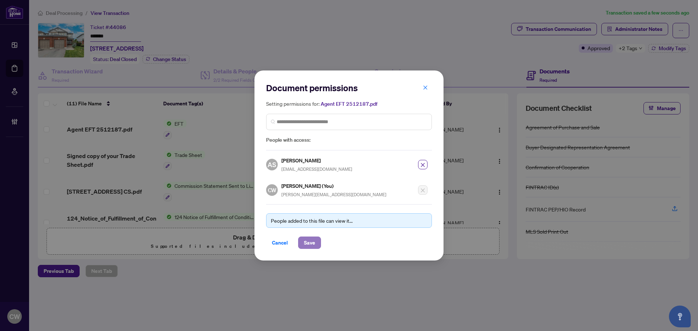
click at [312, 243] on span "Save" at bounding box center [309, 243] width 11 height 12
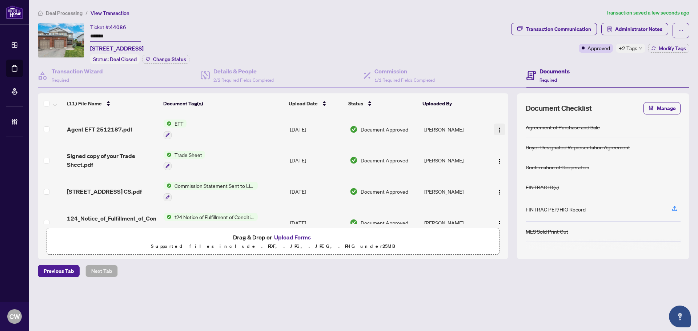
click at [502, 124] on button "button" at bounding box center [500, 130] width 12 height 12
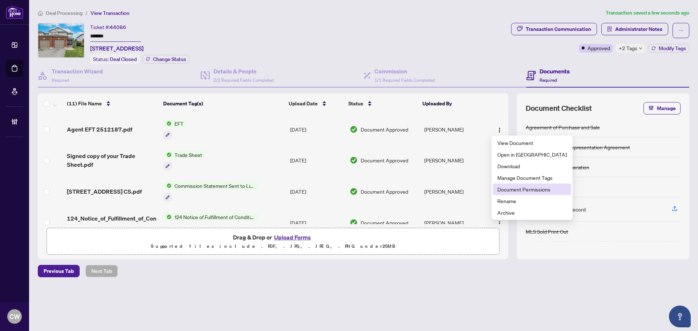
click at [505, 188] on span "Document Permissions" at bounding box center [532, 190] width 69 height 8
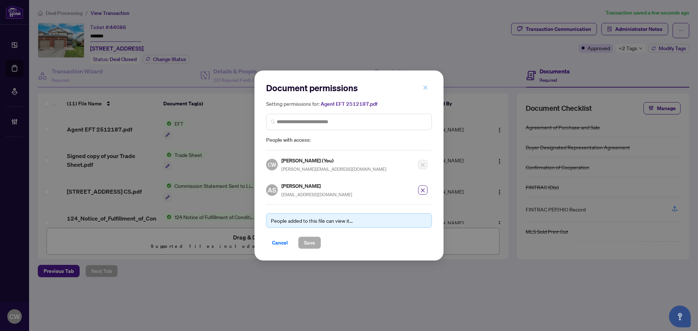
click at [425, 90] on icon "close" at bounding box center [425, 87] width 5 height 5
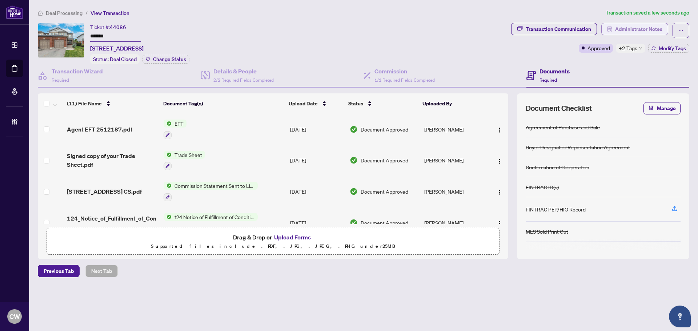
click at [653, 27] on span "Administrator Notes" at bounding box center [639, 29] width 47 height 12
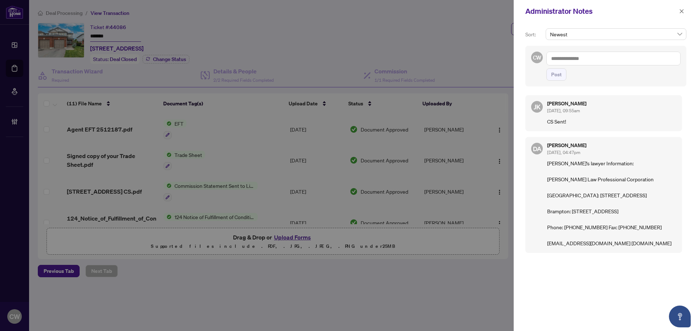
click at [598, 59] on textarea at bounding box center [614, 59] width 134 height 14
paste textarea "**********"
type textarea "**********"
drag, startPoint x: 584, startPoint y: 62, endPoint x: 507, endPoint y: 65, distance: 77.2
click at [507, 65] on div "**********" at bounding box center [349, 165] width 698 height 331
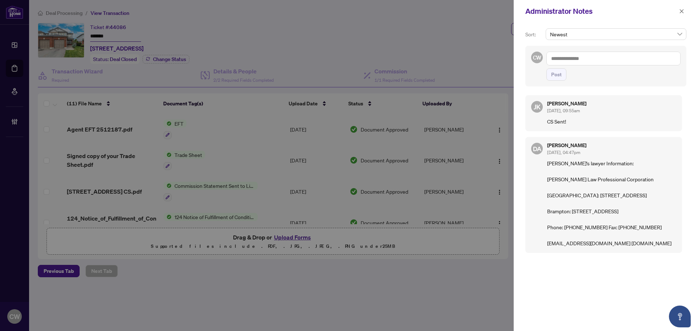
paste textarea "**********"
type textarea "**********"
drag, startPoint x: 558, startPoint y: 76, endPoint x: 582, endPoint y: 69, distance: 24.9
click at [558, 76] on span "Post" at bounding box center [557, 75] width 11 height 12
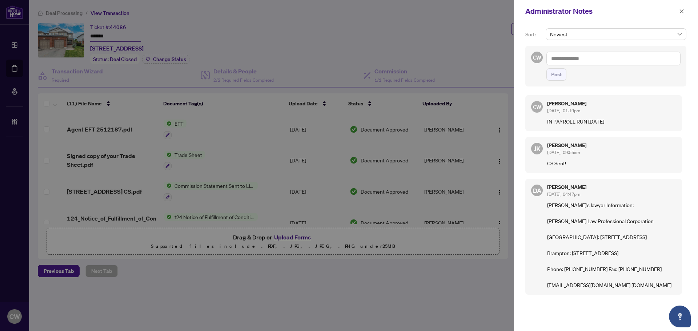
drag, startPoint x: 681, startPoint y: 10, endPoint x: 668, endPoint y: 13, distance: 14.1
click at [681, 10] on icon "close" at bounding box center [682, 11] width 5 height 5
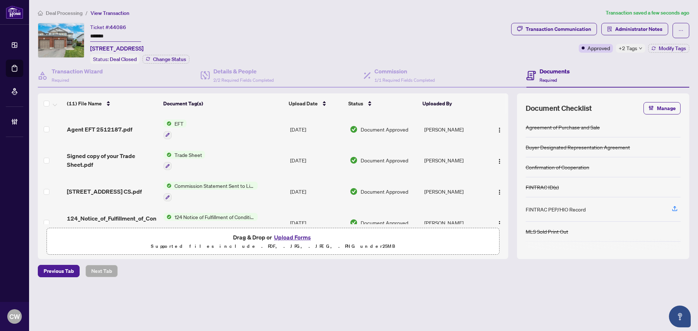
drag, startPoint x: 24, startPoint y: 69, endPoint x: 106, endPoint y: 68, distance: 81.9
click at [0, 0] on link "Deal Processing" at bounding box center [0, 0] width 0 height 0
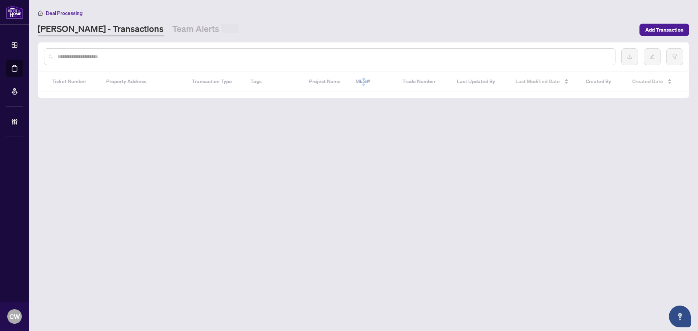
click at [147, 56] on input "text" at bounding box center [333, 57] width 552 height 8
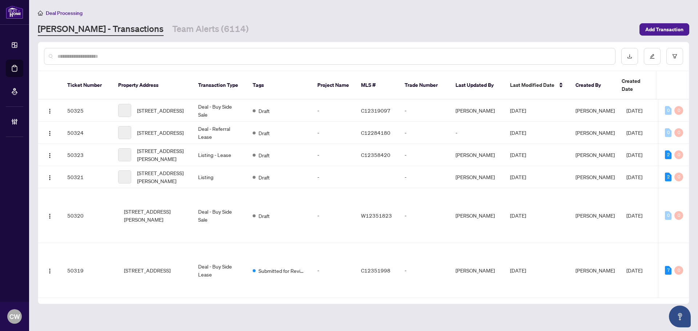
paste input "*******"
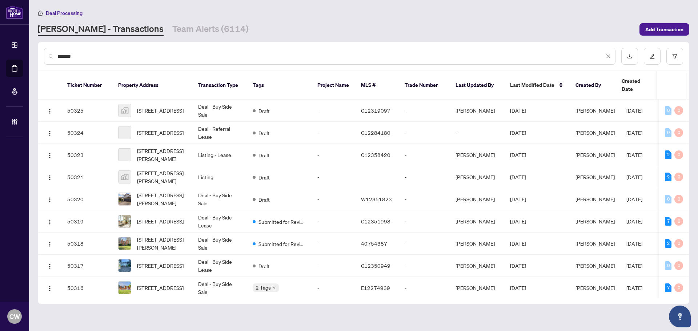
type input "*******"
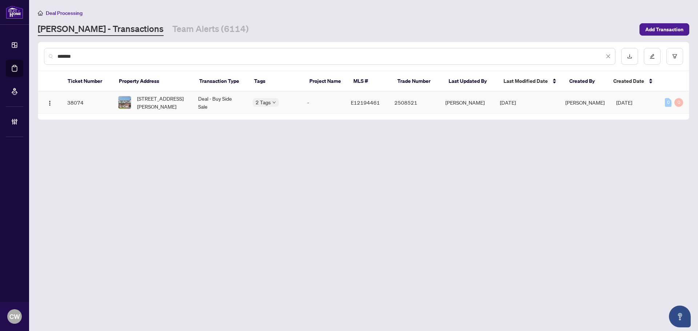
click at [158, 106] on span "[STREET_ADDRESS][PERSON_NAME]" at bounding box center [161, 103] width 49 height 16
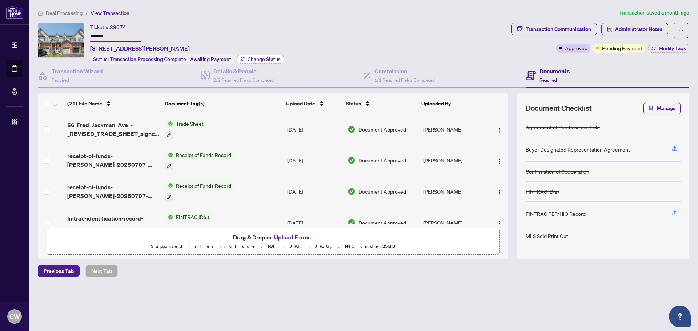
click at [268, 59] on span "Change Status" at bounding box center [264, 59] width 33 height 5
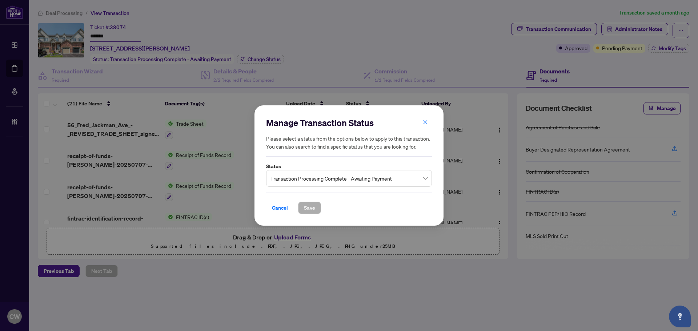
click at [347, 177] on span "Transaction Processing Complete - Awaiting Payment" at bounding box center [349, 179] width 157 height 14
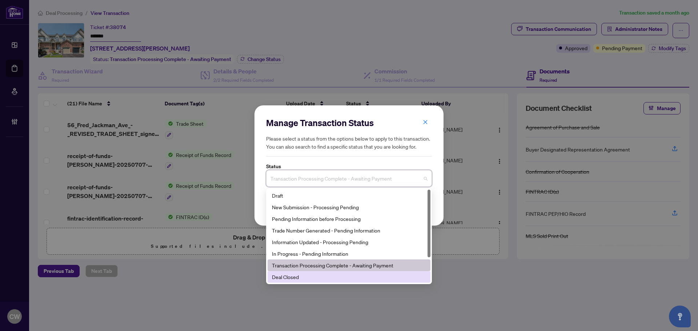
click at [321, 280] on div "Deal Closed" at bounding box center [349, 277] width 154 height 8
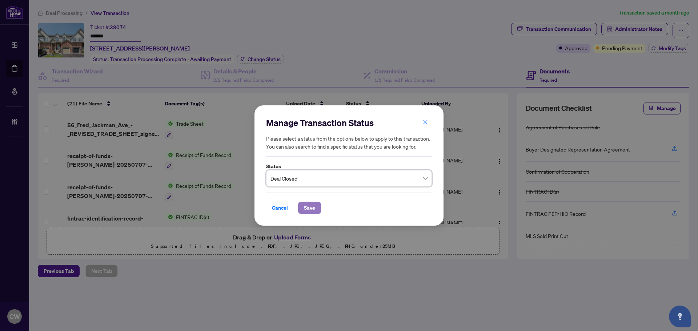
click at [300, 210] on button "Save" at bounding box center [309, 208] width 23 height 12
click at [664, 47] on div "Manage Transaction Status Please select a status from the options below to appl…" at bounding box center [349, 165] width 698 height 331
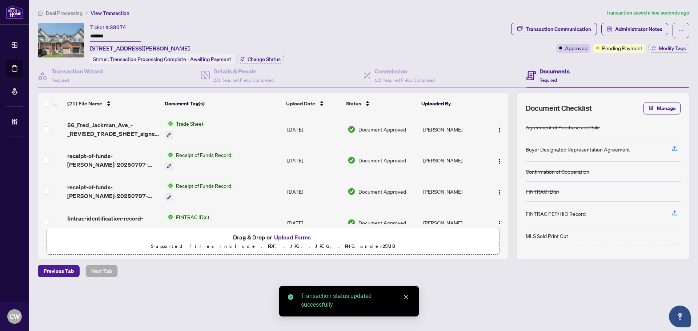
click at [664, 47] on span "Modify Tags" at bounding box center [672, 48] width 27 height 5
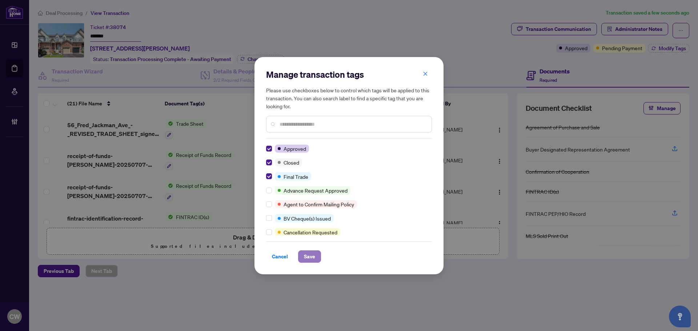
click at [311, 259] on span "Save" at bounding box center [309, 257] width 11 height 12
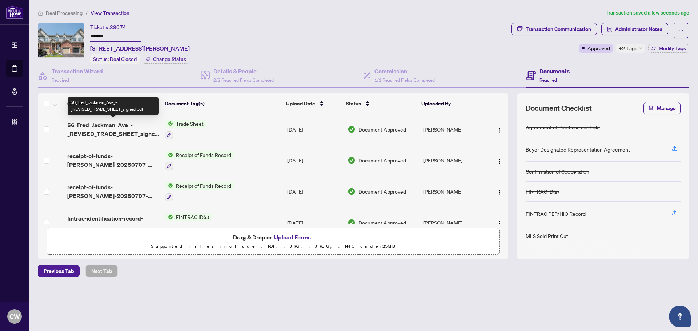
click at [127, 132] on span "56_Fred_Jackman_Ave_-_REVISED_TRADE_SHEET_signed.pdf" at bounding box center [113, 129] width 92 height 17
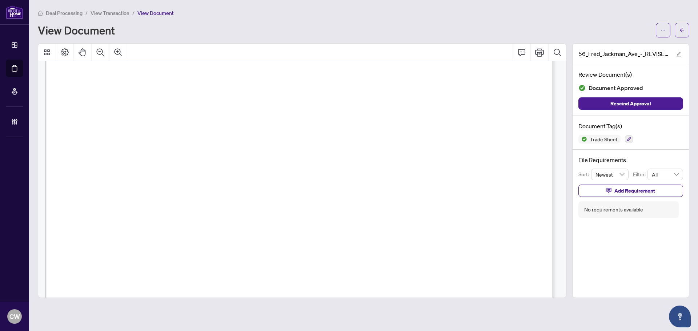
scroll to position [255, 0]
click at [680, 33] on span "button" at bounding box center [682, 30] width 5 height 12
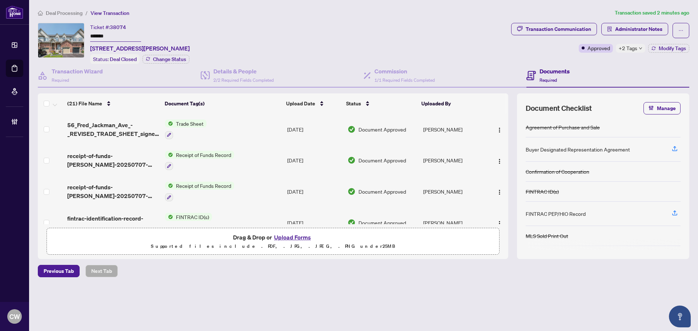
click at [298, 238] on button "Upload Forms" at bounding box center [292, 237] width 41 height 9
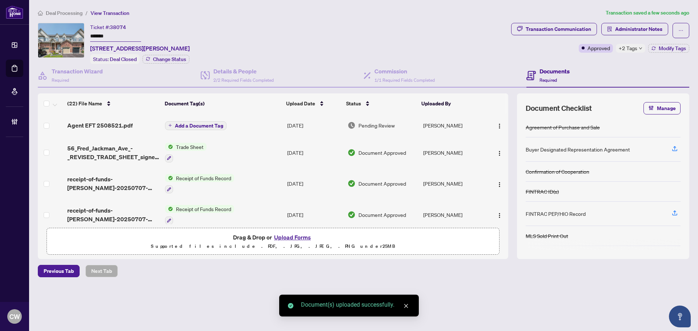
click at [215, 125] on span "Add a Document Tag" at bounding box center [199, 125] width 48 height 5
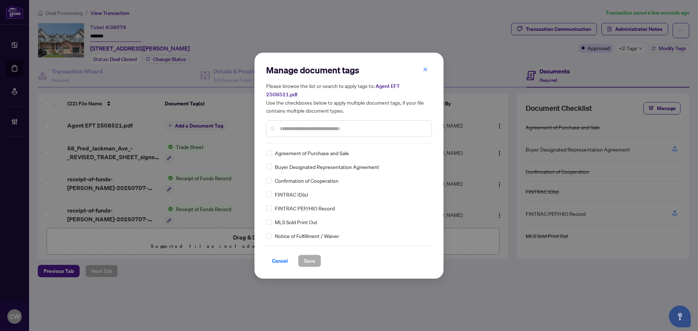
click at [303, 135] on div "Manage document tags Please browse the list or search to apply tags to: Agent E…" at bounding box center [349, 103] width 166 height 79
click at [303, 127] on input "text" at bounding box center [353, 129] width 146 height 8
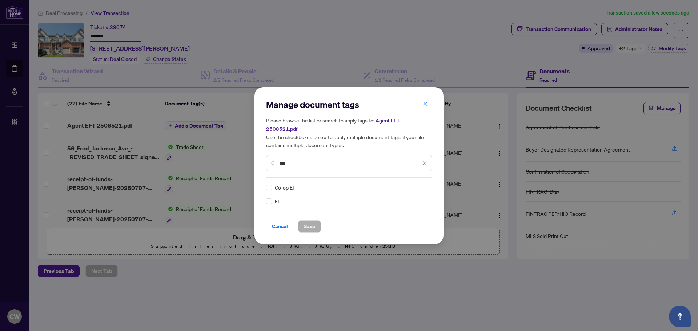
type input "***"
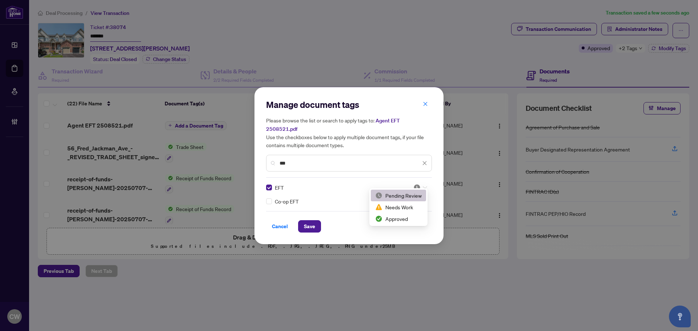
click at [417, 185] on img at bounding box center [417, 187] width 7 height 7
drag, startPoint x: 409, startPoint y: 217, endPoint x: 331, endPoint y: 228, distance: 78.9
click at [409, 218] on div "Approved" at bounding box center [398, 219] width 47 height 8
click at [310, 221] on span "Save" at bounding box center [309, 227] width 11 height 12
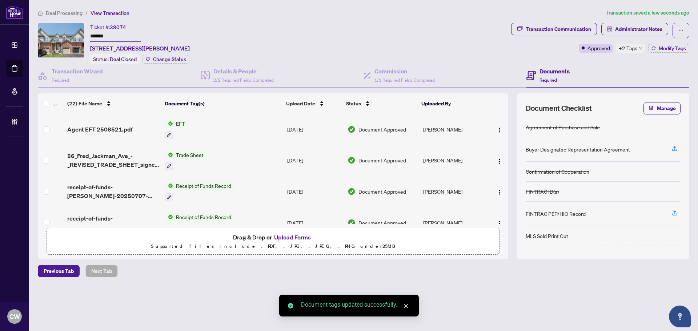
click at [499, 126] on span "button" at bounding box center [500, 130] width 6 height 8
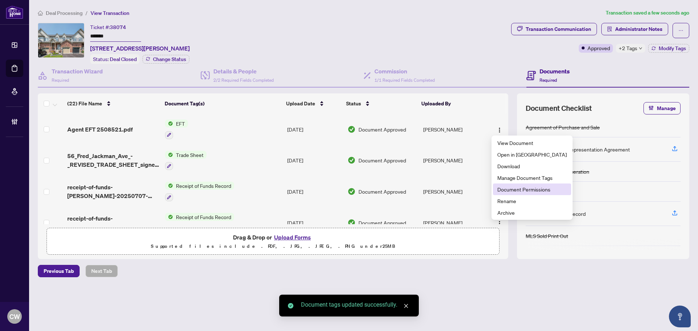
click at [513, 187] on span "Document Permissions" at bounding box center [532, 190] width 69 height 8
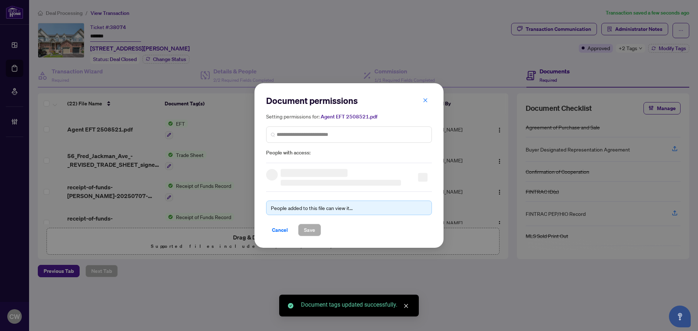
click at [330, 125] on div "Setting permissions for: Agent EFT 2508521.pdf People with access:" at bounding box center [349, 134] width 166 height 45
click at [335, 136] on input "search" at bounding box center [352, 135] width 151 height 8
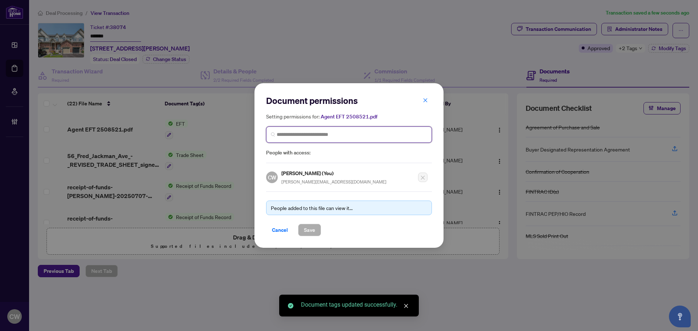
paste input "*******"
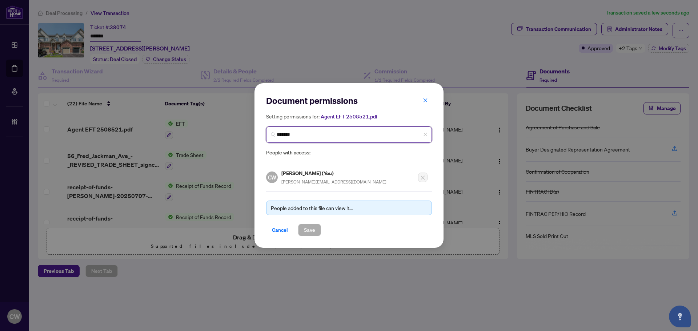
click at [303, 139] on span "*******" at bounding box center [349, 135] width 166 height 16
drag, startPoint x: 303, startPoint y: 139, endPoint x: 246, endPoint y: 133, distance: 56.7
click at [246, 133] on div "Document permissions Setting permissions for: Agent EFT 2508521.pdf ******* Age…" at bounding box center [349, 165] width 698 height 331
paste input "**********"
drag, startPoint x: 359, startPoint y: 141, endPoint x: 249, endPoint y: 130, distance: 110.8
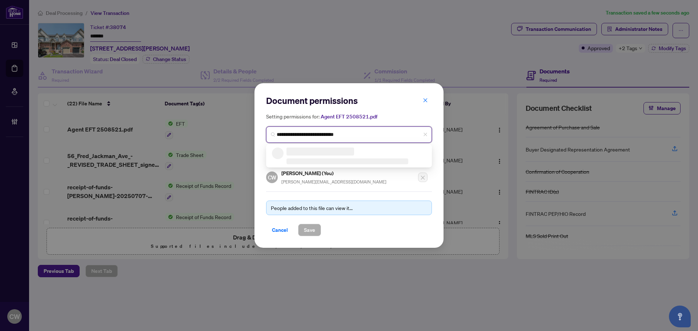
click at [249, 130] on div "**********" at bounding box center [349, 165] width 698 height 331
drag, startPoint x: 373, startPoint y: 138, endPoint x: 359, endPoint y: 136, distance: 13.9
click at [373, 138] on input "**********" at bounding box center [352, 135] width 151 height 8
drag, startPoint x: 359, startPoint y: 136, endPoint x: 263, endPoint y: 136, distance: 96.4
click at [263, 136] on div "**********" at bounding box center [349, 165] width 189 height 165
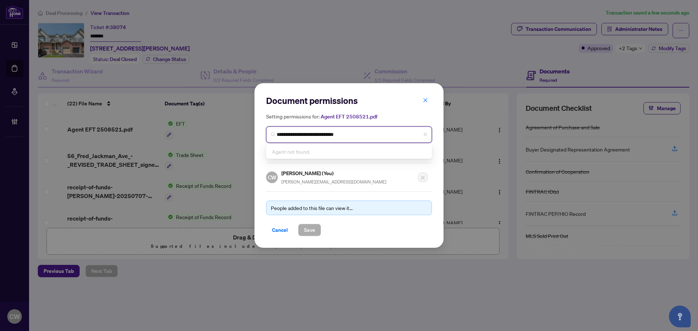
paste input "search"
type input "**********"
click at [313, 156] on div "[PERSON_NAME] [PERSON_NAME][EMAIL_ADDRESS][DOMAIN_NAME]" at bounding box center [322, 156] width 71 height 17
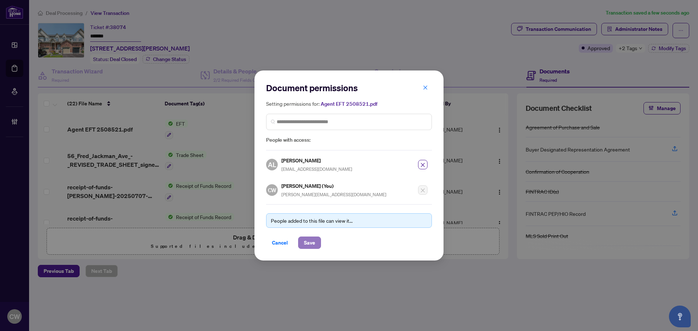
click at [308, 242] on span "Save" at bounding box center [309, 243] width 11 height 12
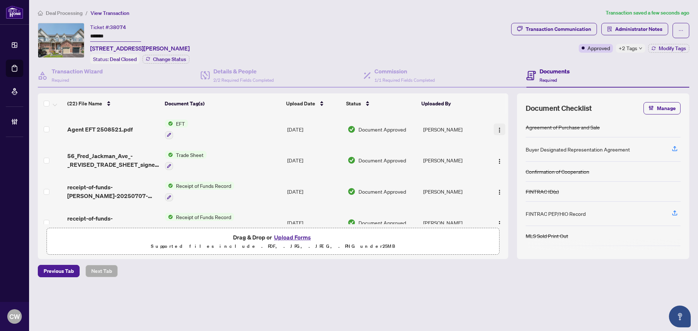
click at [500, 130] on img "button" at bounding box center [500, 130] width 6 height 6
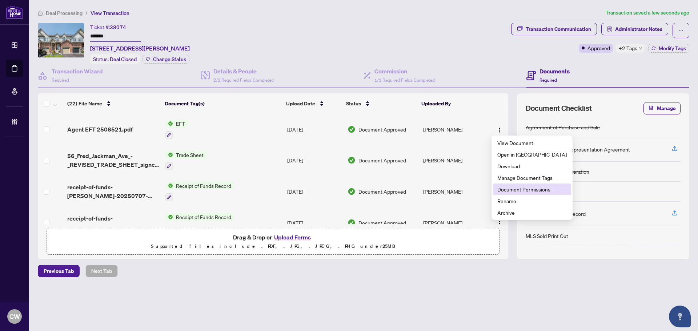
click at [507, 187] on span "Document Permissions" at bounding box center [532, 190] width 69 height 8
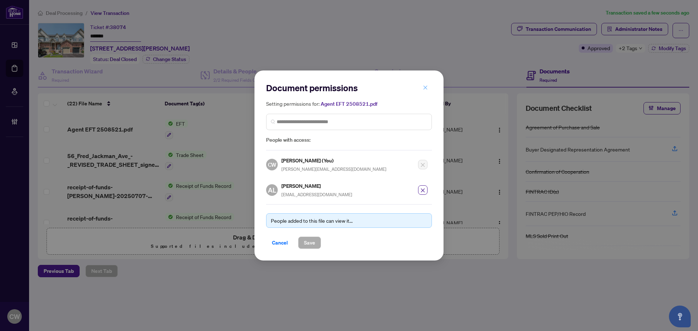
click at [425, 89] on icon "close" at bounding box center [425, 87] width 5 height 5
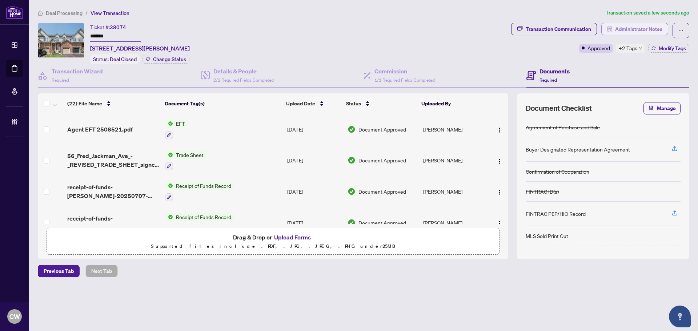
click at [634, 28] on span "Administrator Notes" at bounding box center [639, 29] width 47 height 12
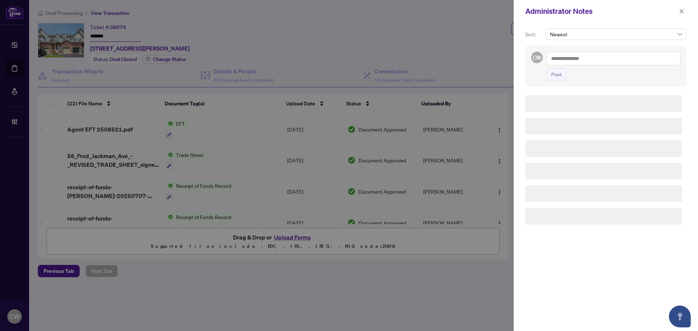
click at [585, 63] on textarea at bounding box center [614, 59] width 134 height 14
paste textarea "**********"
type textarea "**********"
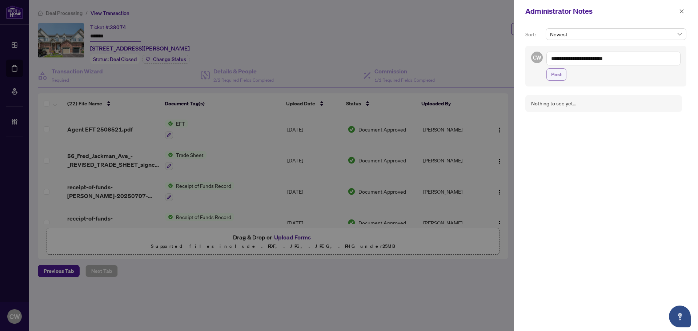
click at [555, 76] on span "Post" at bounding box center [557, 75] width 11 height 12
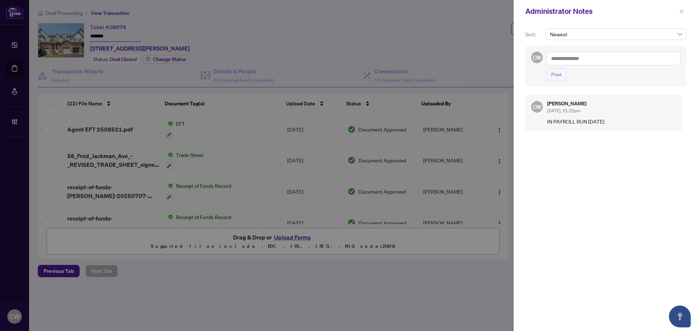
click at [683, 9] on icon "close" at bounding box center [682, 11] width 5 height 5
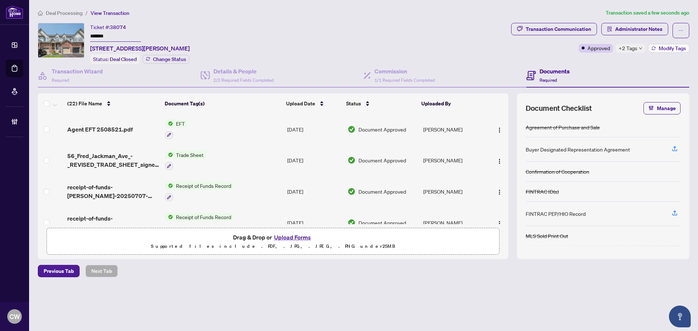
click at [668, 49] on span "Modify Tags" at bounding box center [672, 48] width 27 height 5
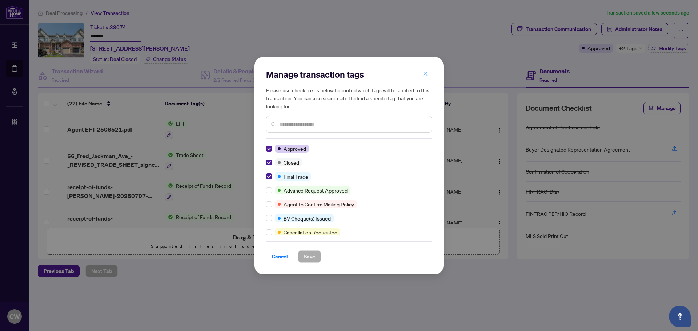
click at [426, 78] on span "button" at bounding box center [425, 74] width 5 height 12
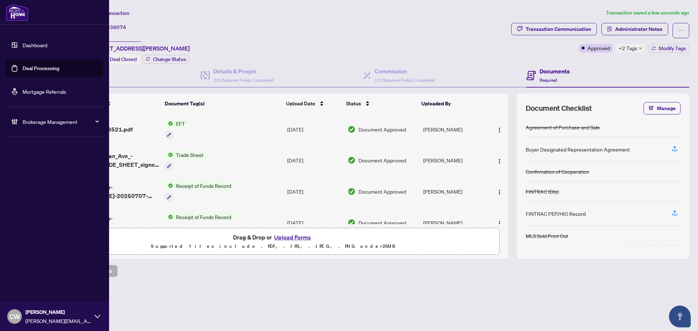
click at [23, 67] on link "Deal Processing" at bounding box center [41, 68] width 37 height 7
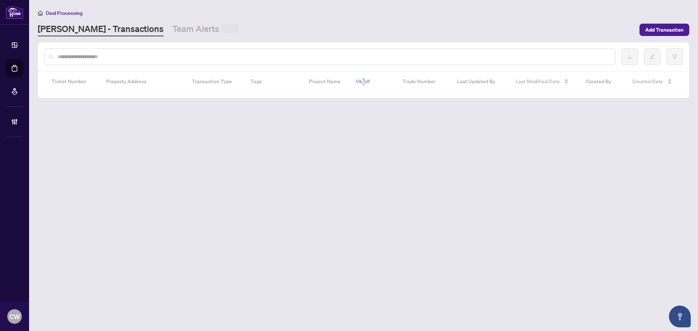
click at [120, 56] on input "text" at bounding box center [333, 57] width 552 height 8
paste input "*******"
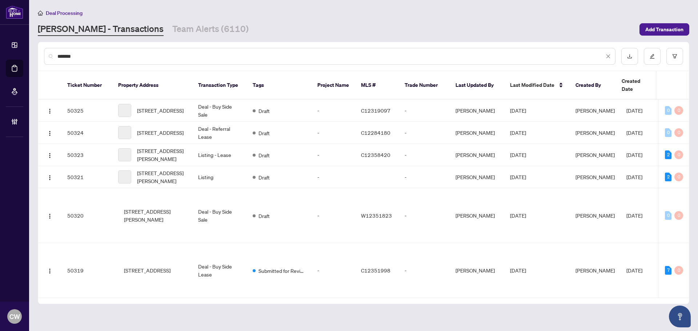
type input "*******"
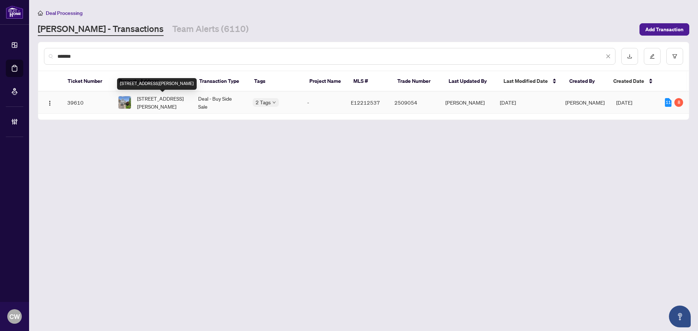
click at [155, 97] on span "[STREET_ADDRESS][PERSON_NAME]" at bounding box center [161, 103] width 49 height 16
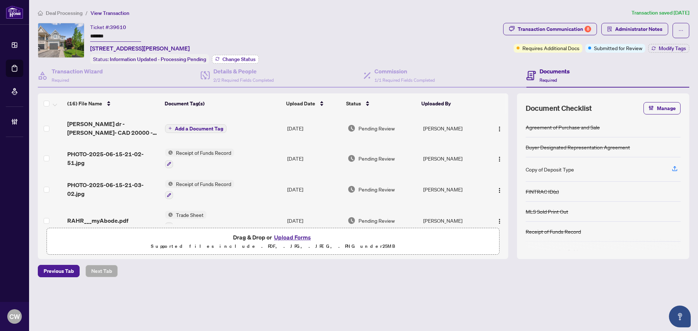
click at [246, 57] on span "Change Status" at bounding box center [239, 59] width 33 height 5
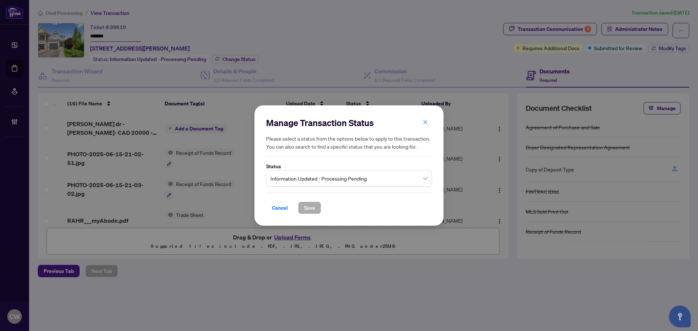
click at [318, 177] on span "Information Updated - Processing Pending" at bounding box center [349, 179] width 157 height 14
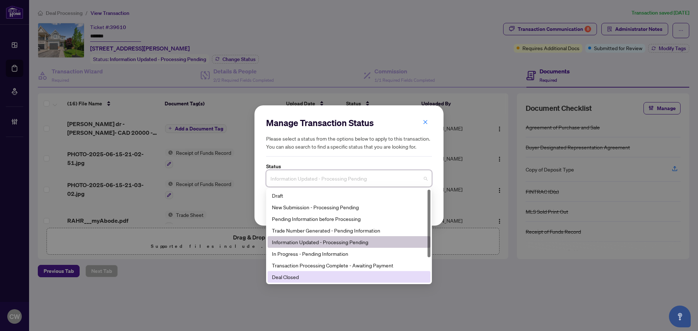
click at [308, 274] on div "Deal Closed" at bounding box center [349, 277] width 154 height 8
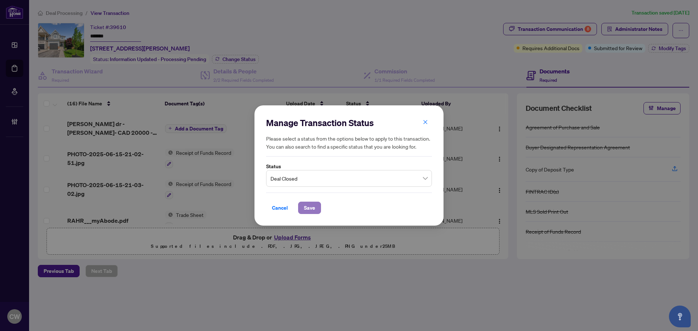
click at [314, 206] on span "Save" at bounding box center [309, 208] width 11 height 12
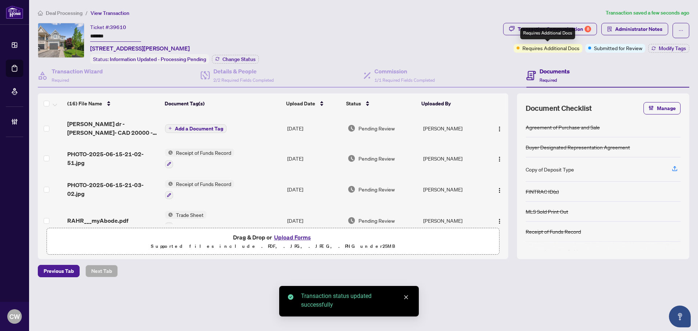
click at [567, 31] on div "Requires Additional Docs" at bounding box center [548, 34] width 55 height 12
click at [521, 24] on div "Transaction Communication 8" at bounding box center [554, 29] width 73 height 12
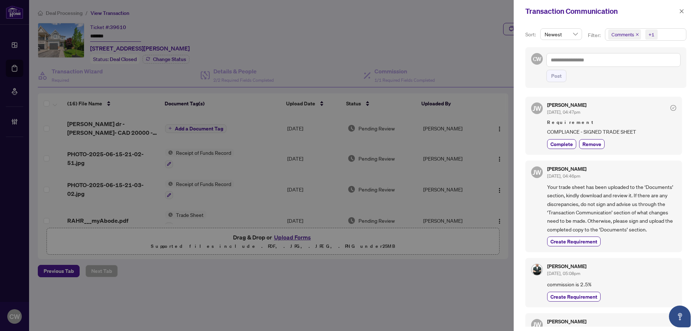
click at [636, 34] on icon "close" at bounding box center [638, 35] width 4 height 4
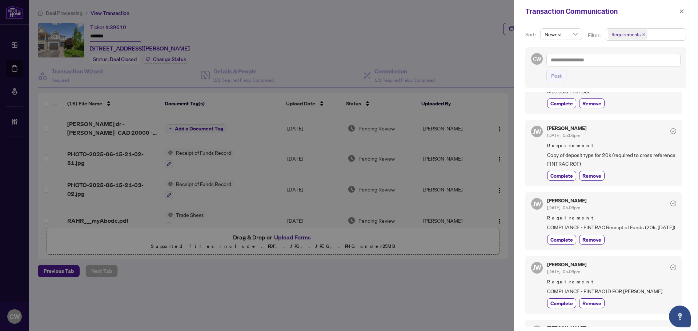
scroll to position [146, 0]
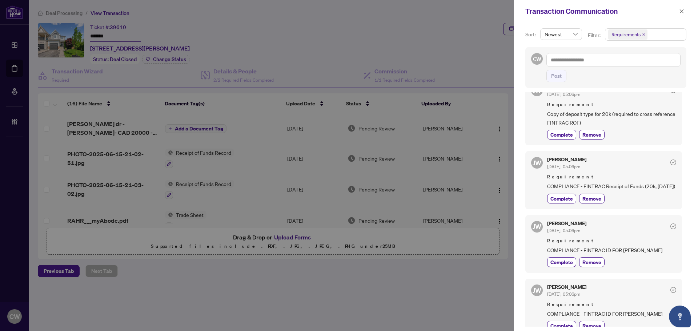
drag, startPoint x: 684, startPoint y: 14, endPoint x: 682, endPoint y: 19, distance: 4.9
click at [684, 14] on span "button" at bounding box center [682, 11] width 5 height 12
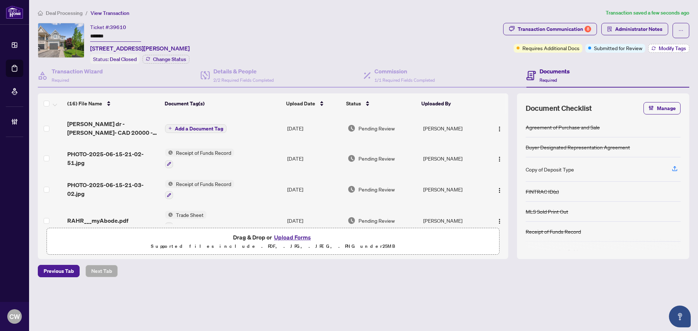
click at [674, 47] on span "Modify Tags" at bounding box center [672, 48] width 27 height 5
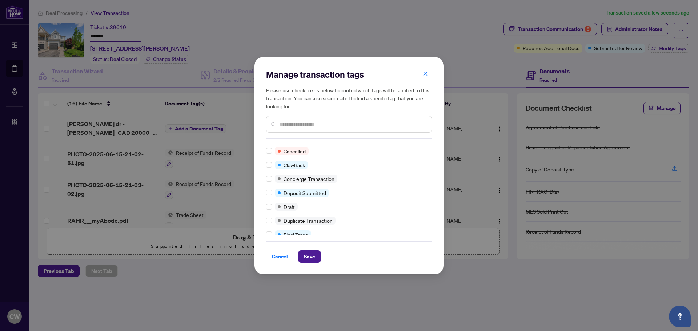
scroll to position [0, 0]
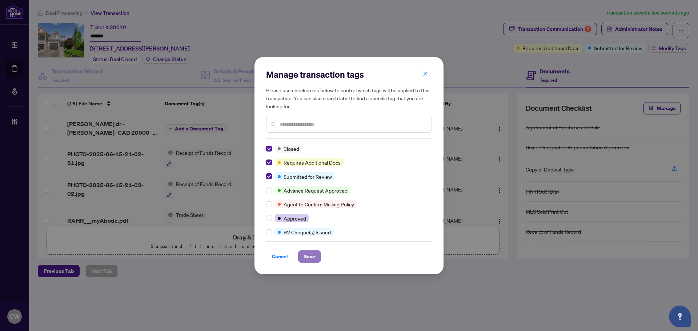
click at [314, 256] on span "Save" at bounding box center [309, 257] width 11 height 12
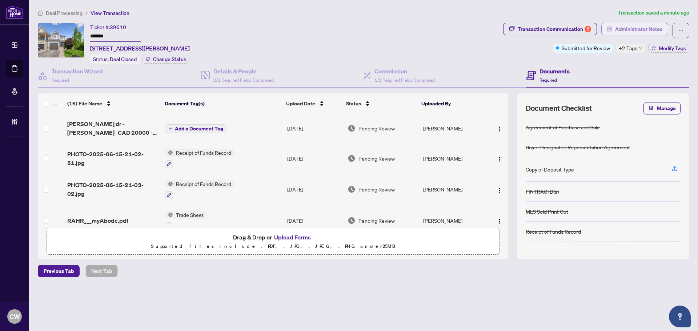
click at [626, 28] on span "Administrator Notes" at bounding box center [639, 29] width 47 height 12
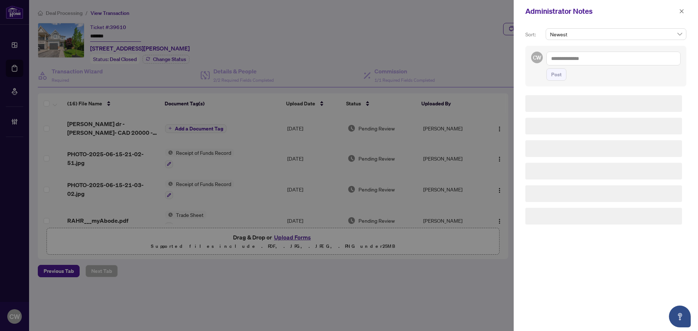
click at [572, 57] on textarea at bounding box center [614, 59] width 134 height 14
paste textarea "**********"
type textarea "**********"
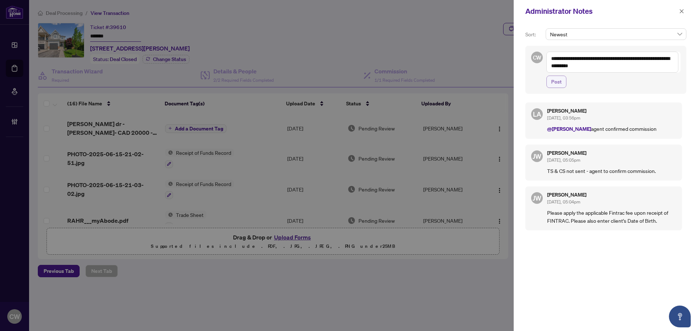
click at [560, 82] on span "Post" at bounding box center [557, 82] width 11 height 12
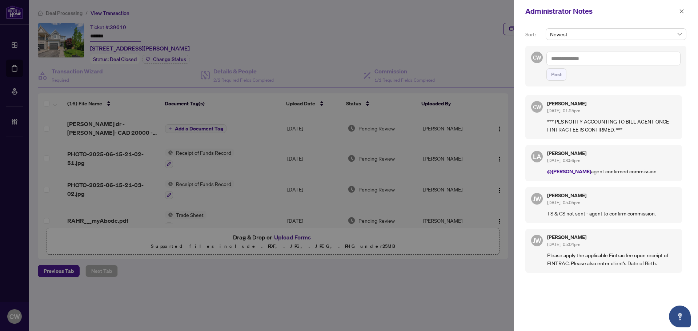
click at [687, 9] on div "Administrator Notes" at bounding box center [606, 11] width 184 height 23
click at [683, 11] on icon "close" at bounding box center [682, 11] width 5 height 5
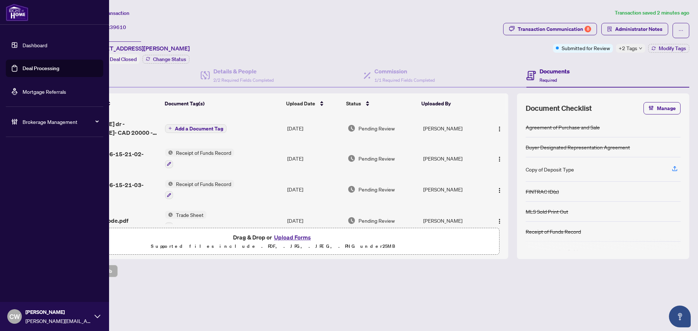
click at [27, 67] on link "Deal Processing" at bounding box center [41, 68] width 37 height 7
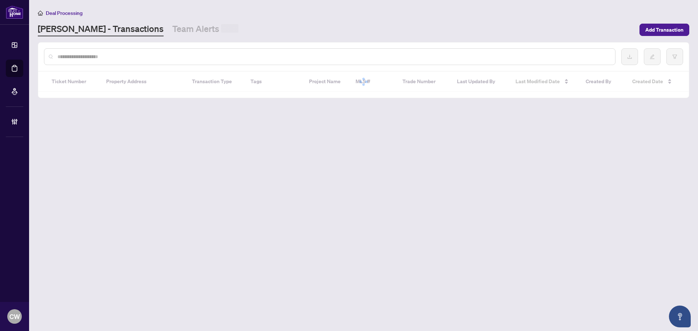
click at [130, 54] on input "text" at bounding box center [333, 57] width 552 height 8
paste input "*******"
type input "*******"
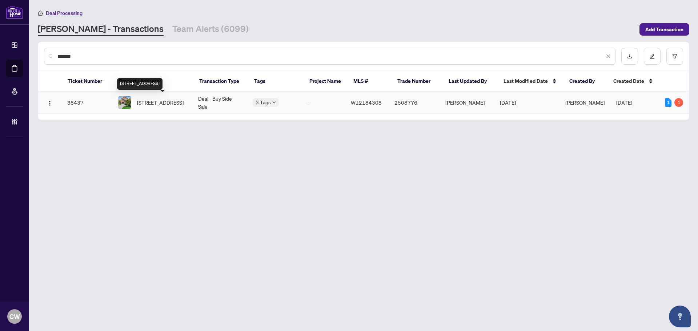
click at [152, 101] on span "[STREET_ADDRESS]" at bounding box center [160, 103] width 47 height 8
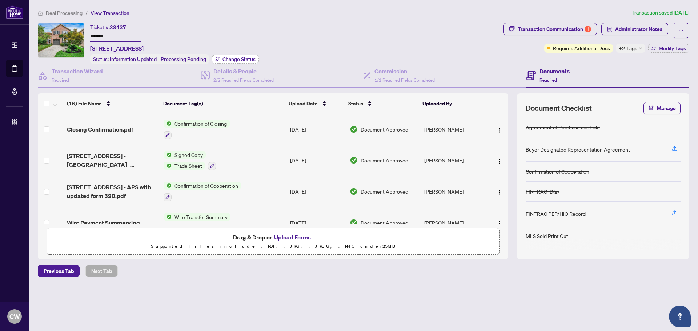
click at [240, 59] on span "Change Status" at bounding box center [239, 59] width 33 height 5
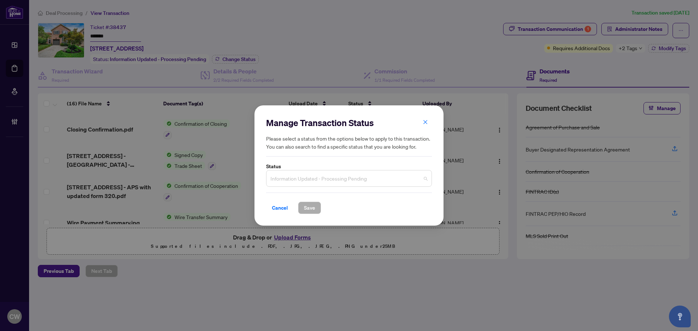
click at [308, 176] on span "Information Updated - Processing Pending" at bounding box center [349, 179] width 157 height 14
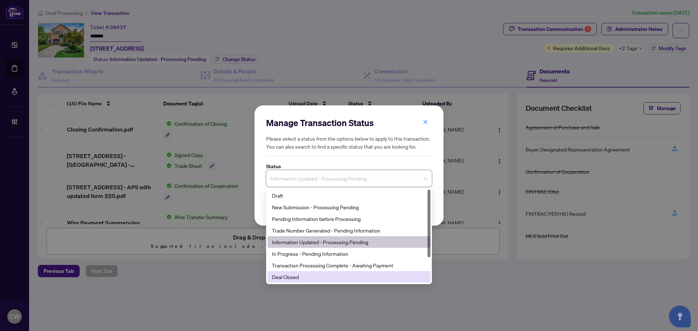
click at [309, 279] on div "Deal Closed" at bounding box center [349, 277] width 154 height 8
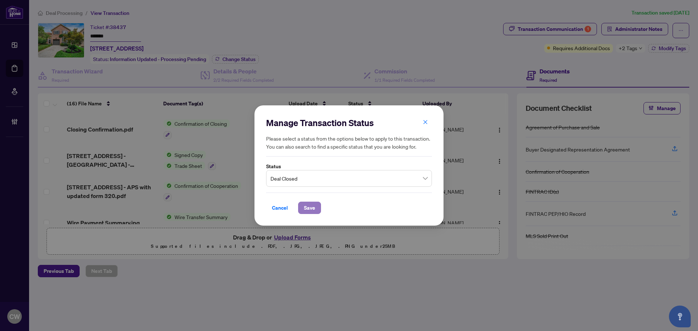
click at [316, 209] on button "Save" at bounding box center [309, 208] width 23 height 12
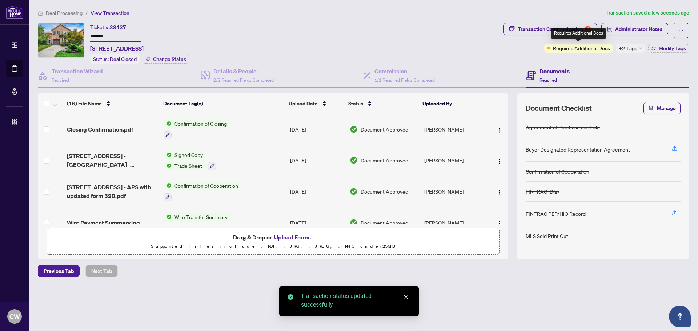
click at [557, 35] on div "Requires Additional Docs" at bounding box center [579, 34] width 55 height 12
click at [534, 33] on div "Transaction Communication 1" at bounding box center [554, 29] width 73 height 12
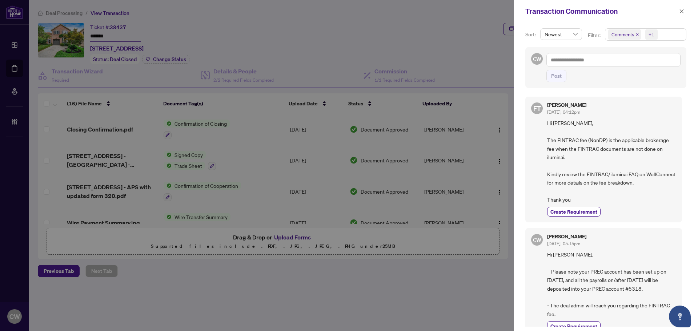
click at [635, 34] on span "Comments" at bounding box center [625, 34] width 33 height 10
click at [610, 65] on span "Select Comments" at bounding box center [613, 65] width 6 height 6
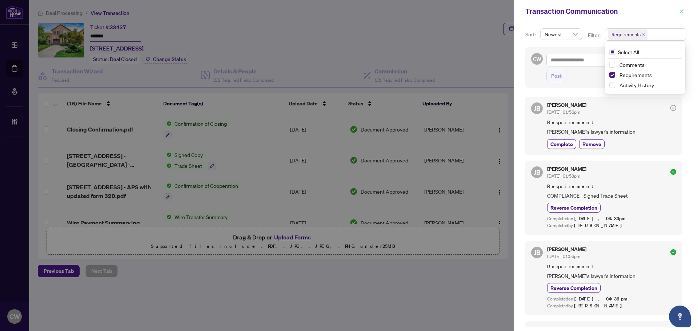
click at [684, 15] on span "button" at bounding box center [682, 11] width 5 height 12
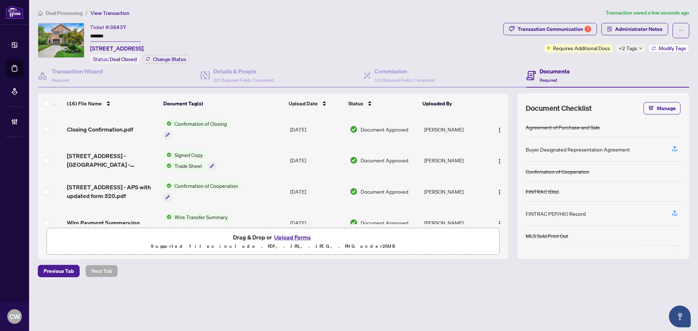
click at [678, 48] on span "Modify Tags" at bounding box center [672, 48] width 27 height 5
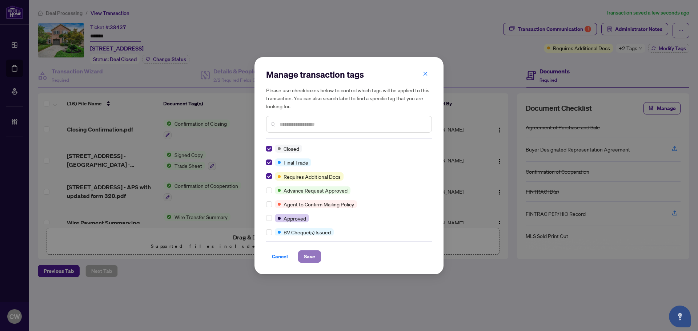
click at [311, 260] on span "Save" at bounding box center [309, 257] width 11 height 12
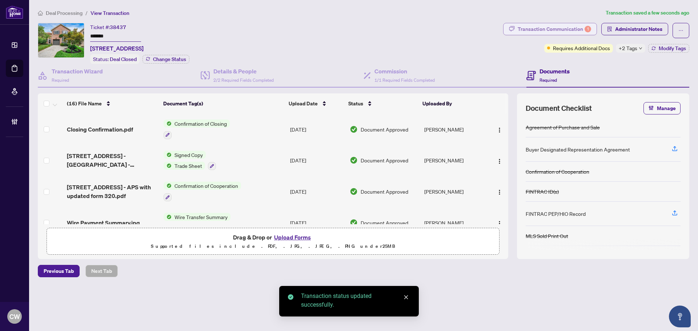
click at [550, 30] on div "Transaction Communication 1" at bounding box center [554, 29] width 73 height 12
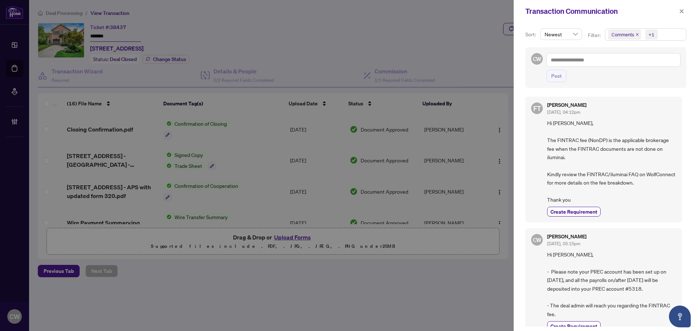
click at [636, 35] on icon "close" at bounding box center [638, 35] width 4 height 4
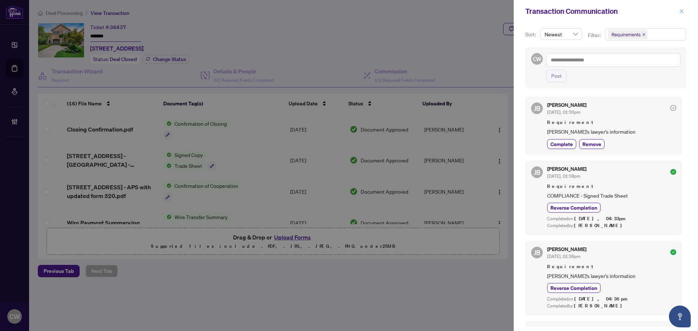
click at [684, 9] on icon "close" at bounding box center [682, 11] width 5 height 5
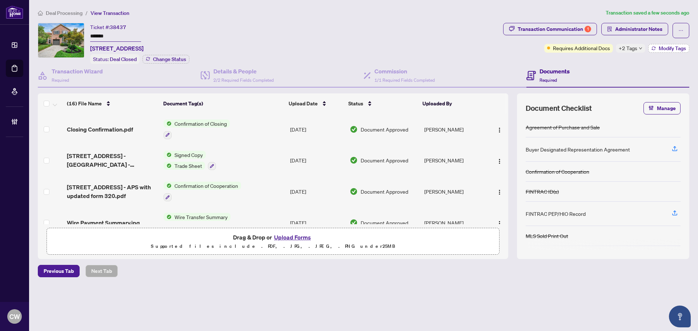
click at [670, 48] on span "Modify Tags" at bounding box center [672, 48] width 27 height 5
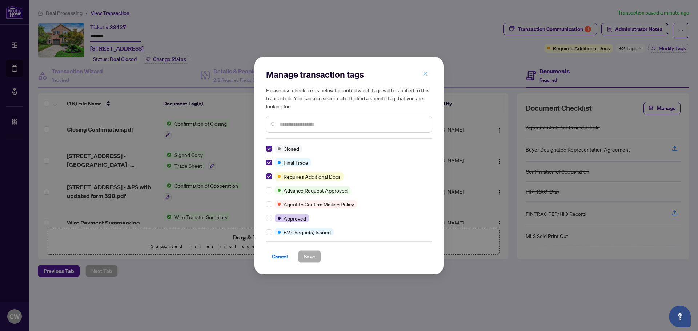
click at [427, 73] on icon "close" at bounding box center [425, 73] width 5 height 5
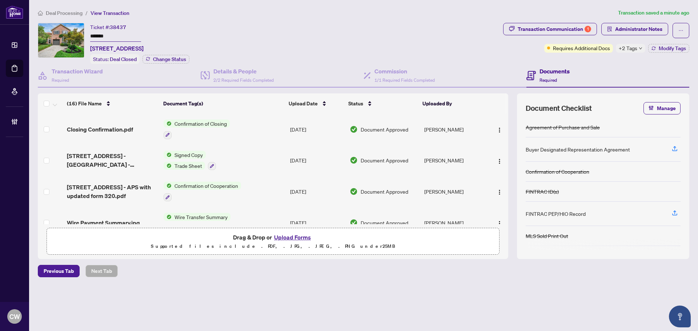
click at [122, 158] on span "[STREET_ADDRESS] - [GEOGRAPHIC_DATA] - Signed.pdf" at bounding box center [112, 160] width 91 height 17
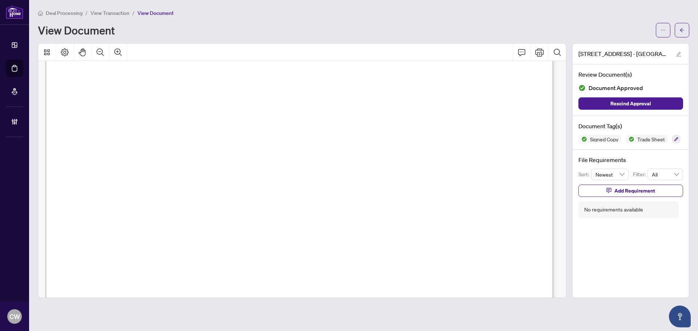
scroll to position [255, 0]
click at [681, 35] on span "button" at bounding box center [682, 30] width 5 height 12
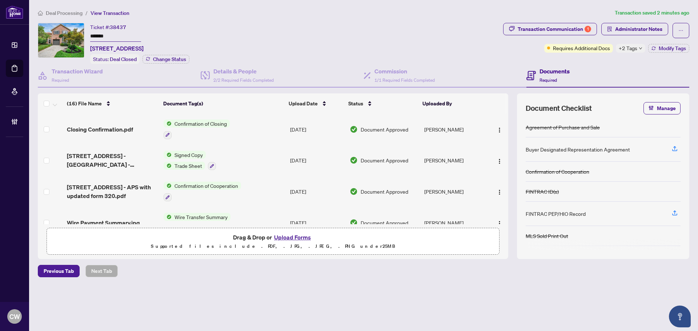
click at [300, 237] on button "Upload Forms" at bounding box center [292, 237] width 41 height 9
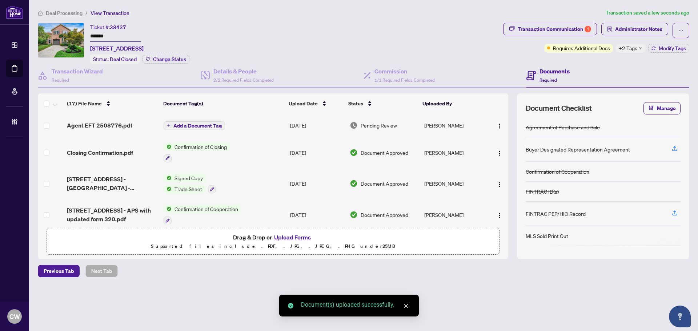
click at [207, 124] on span "Add a Document Tag" at bounding box center [198, 125] width 48 height 5
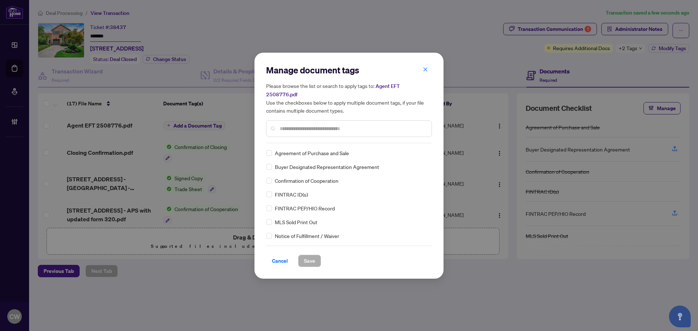
click at [297, 125] on input "text" at bounding box center [353, 129] width 146 height 8
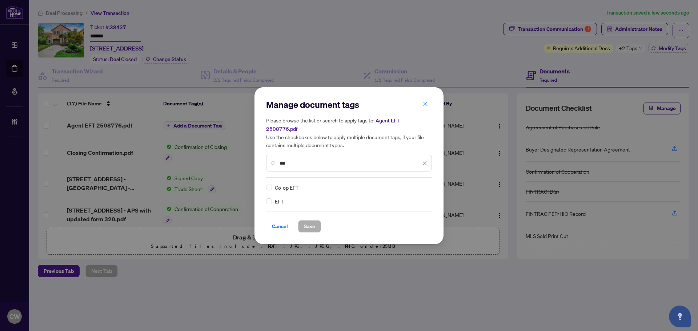
type input "***"
click at [421, 184] on div at bounding box center [421, 187] width 14 height 7
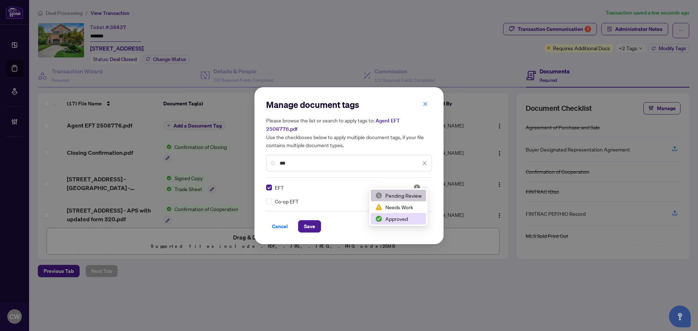
click at [415, 220] on div "Approved" at bounding box center [398, 219] width 47 height 8
click at [306, 223] on span "Save" at bounding box center [309, 227] width 11 height 12
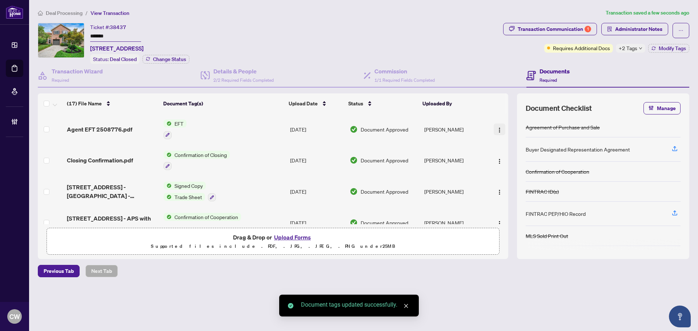
click at [500, 127] on img "button" at bounding box center [500, 130] width 6 height 6
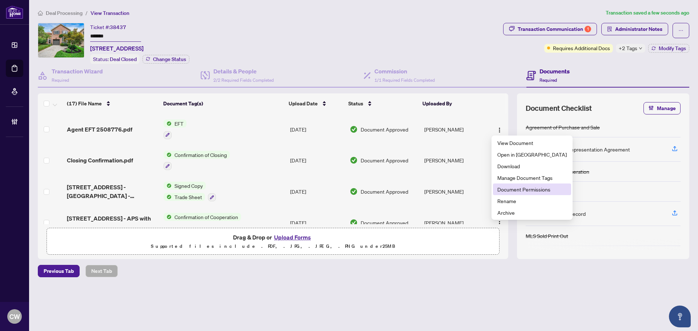
click at [520, 186] on span "Document Permissions" at bounding box center [532, 190] width 69 height 8
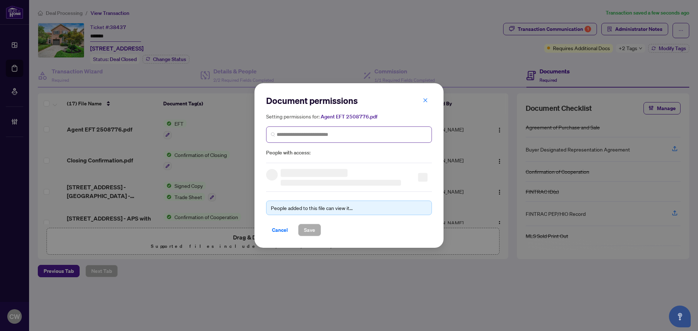
click at [352, 139] on span at bounding box center [349, 135] width 166 height 16
paste input "**********"
type input "**********"
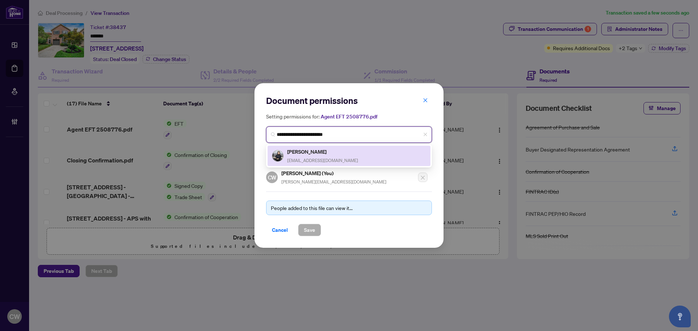
click at [317, 160] on span "[EMAIL_ADDRESS][DOMAIN_NAME]" at bounding box center [322, 160] width 71 height 5
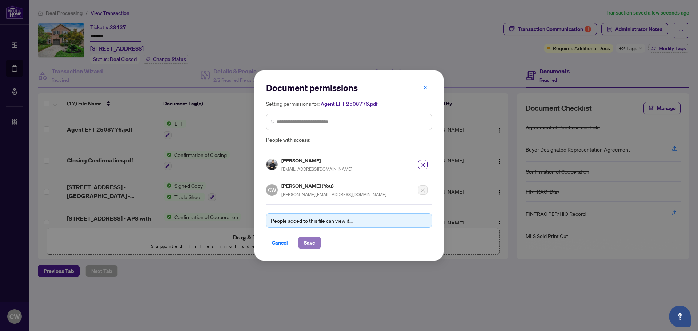
click at [314, 243] on span "Save" at bounding box center [309, 243] width 11 height 12
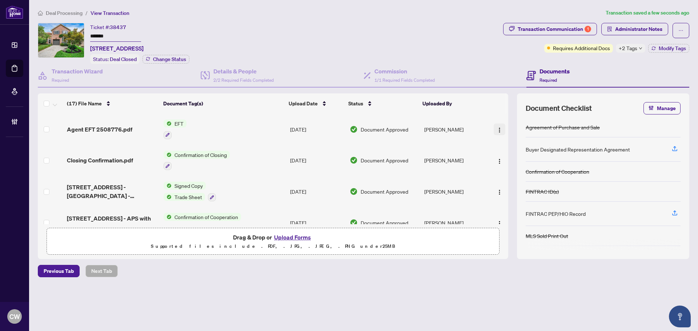
click at [498, 129] on img "button" at bounding box center [500, 130] width 6 height 6
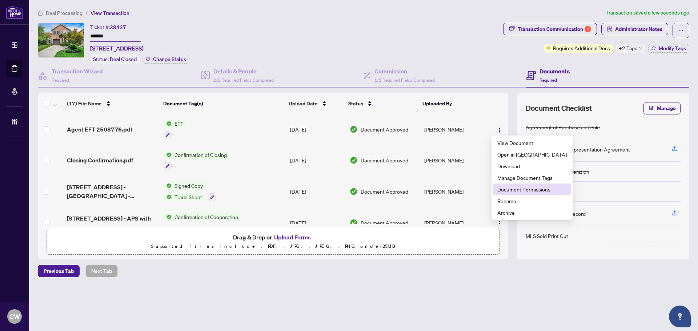
click at [521, 194] on li "Document Permissions" at bounding box center [532, 190] width 78 height 12
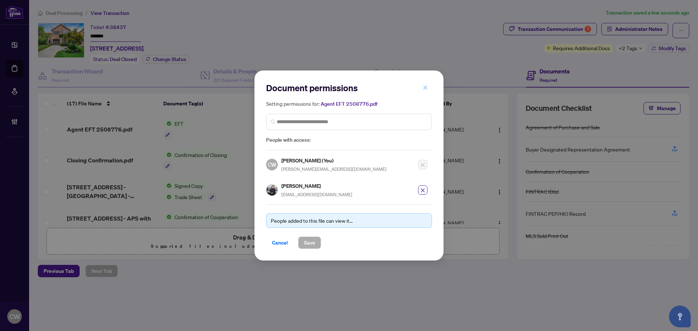
click at [423, 88] on button "button" at bounding box center [425, 87] width 15 height 12
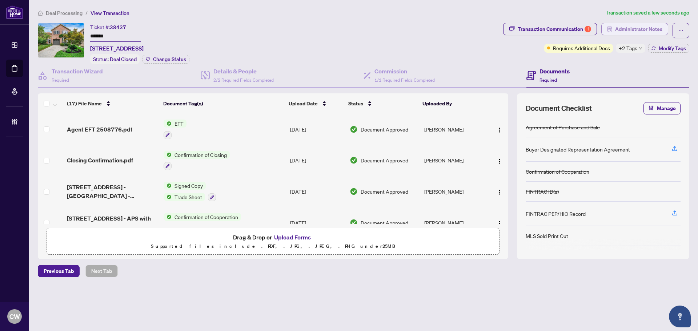
click at [658, 25] on span "Administrator Notes" at bounding box center [639, 29] width 47 height 12
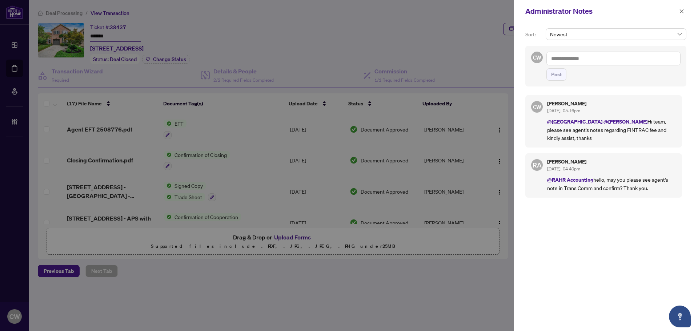
click at [593, 60] on textarea at bounding box center [614, 59] width 134 height 14
paste textarea "**********"
type textarea "**********"
click at [558, 75] on span "Post" at bounding box center [557, 75] width 11 height 12
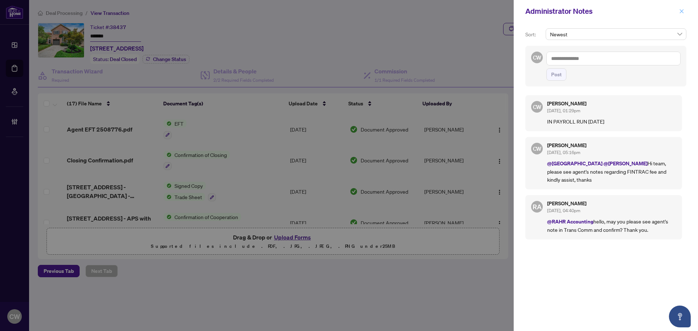
click at [680, 13] on icon "close" at bounding box center [682, 11] width 5 height 5
